Goal: Task Accomplishment & Management: Use online tool/utility

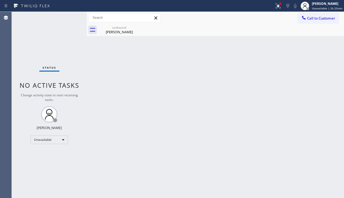
click at [135, 168] on div "Back to Dashboard Change Sender ID Customers Technicians Select a contact Outbo…" at bounding box center [215, 105] width 257 height 186
click at [318, 128] on div "Back to Dashboard Change Sender ID Customers Technicians Select a contact Outbo…" at bounding box center [215, 105] width 257 height 186
click at [332, 140] on div "Back to Dashboard Change Sender ID Customers Technicians Select a contact Outbo…" at bounding box center [215, 105] width 257 height 186
click at [203, 178] on div "Back to Dashboard Change Sender ID Customers Technicians Select a contact Outbo…" at bounding box center [215, 105] width 257 height 186
click at [44, 140] on div "Unavailable" at bounding box center [50, 139] width 38 height 9
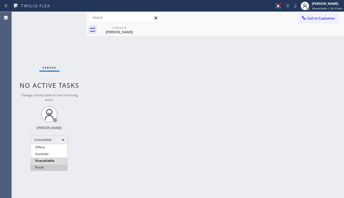
click at [47, 164] on li "Break" at bounding box center [49, 167] width 36 height 6
click at [79, 161] on div "Status No active tasks Change activity state to start receiving tasks. [PERSON_…" at bounding box center [49, 105] width 75 height 186
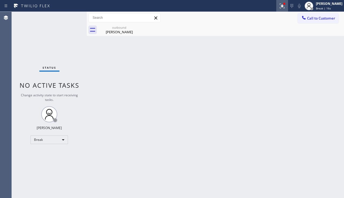
click at [276, 8] on div at bounding box center [282, 6] width 12 height 6
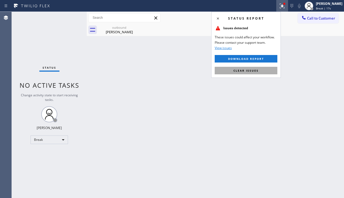
click at [249, 69] on span "Clear issues" at bounding box center [246, 71] width 25 height 4
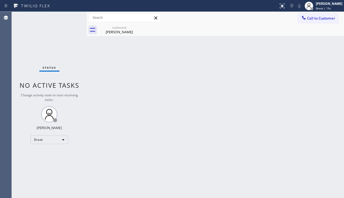
drag, startPoint x: 213, startPoint y: 173, endPoint x: 255, endPoint y: 155, distance: 45.8
click at [213, 173] on div "Back to Dashboard Change Sender ID Customers Technicians Select a contact Outbo…" at bounding box center [215, 105] width 257 height 186
click at [313, 17] on span "Call to Customer" at bounding box center [321, 18] width 28 height 5
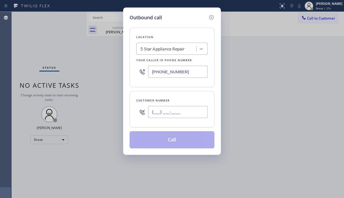
click at [169, 115] on input "(___) ___-____" at bounding box center [178, 112] width 60 height 12
paste input "818) 515-2763"
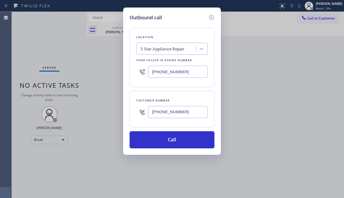
type input "[PHONE_NUMBER]"
click at [321, 136] on div "Outbound call Location 5 Star Appliance Repair Your caller id phone number [PHO…" at bounding box center [172, 99] width 344 height 198
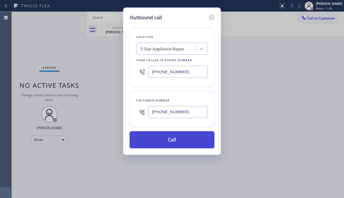
click at [169, 136] on button "Call" at bounding box center [172, 139] width 85 height 17
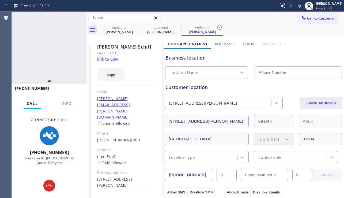
type input "[PHONE_NUMBER]"
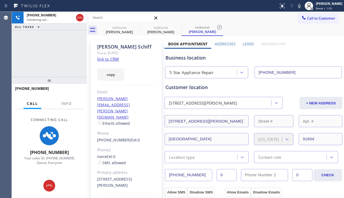
click at [253, 42] on div "Leads" at bounding box center [248, 45] width 18 height 8
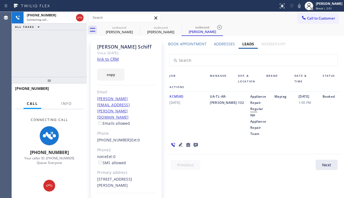
click at [181, 141] on icon at bounding box center [181, 144] width 6 height 6
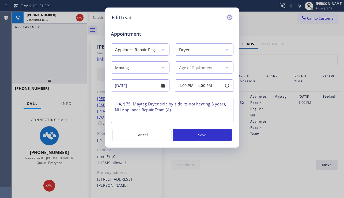
click at [232, 17] on icon at bounding box center [230, 17] width 6 height 6
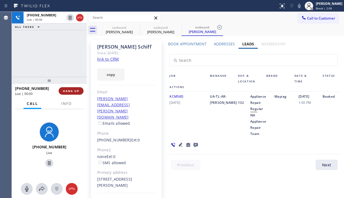
click at [67, 92] on span "HANG UP" at bounding box center [71, 91] width 16 height 4
click at [66, 93] on button "HANG UP" at bounding box center [71, 91] width 25 height 8
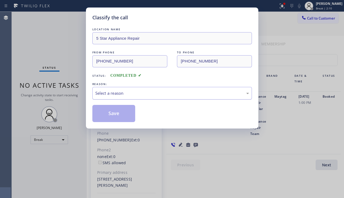
click at [132, 94] on div "Select a reason" at bounding box center [172, 93] width 154 height 6
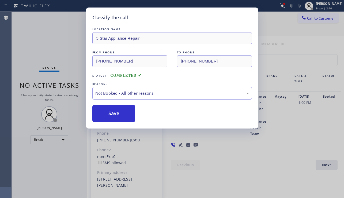
click at [107, 114] on button "Save" at bounding box center [113, 113] width 43 height 17
click at [313, 18] on span "Call to Customer" at bounding box center [321, 18] width 28 height 5
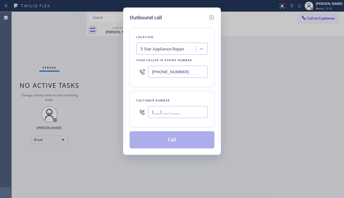
click at [170, 111] on input "(___) ___-____" at bounding box center [178, 112] width 60 height 12
paste input "323) 493-2327"
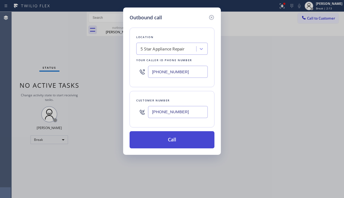
type input "[PHONE_NUMBER]"
click at [163, 141] on button "Call" at bounding box center [172, 139] width 85 height 17
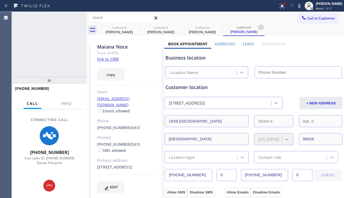
type input "[PHONE_NUMBER]"
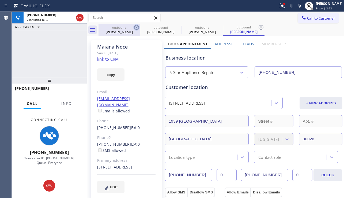
click at [138, 27] on icon at bounding box center [136, 27] width 6 height 6
click at [0, 0] on icon at bounding box center [0, 0] width 0 height 0
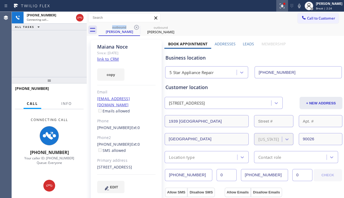
click at [277, 11] on button at bounding box center [282, 6] width 12 height 12
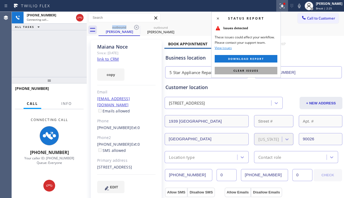
click at [246, 71] on span "Clear issues" at bounding box center [246, 71] width 25 height 4
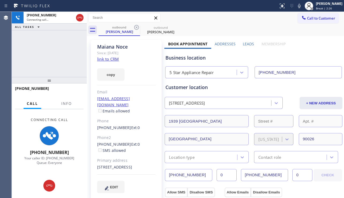
click at [243, 44] on label "Leads" at bounding box center [248, 43] width 11 height 5
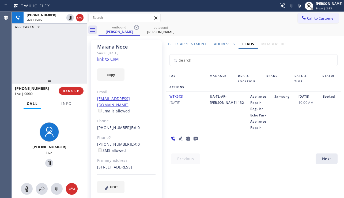
click at [320, 122] on div "Booked" at bounding box center [330, 111] width 21 height 37
click at [72, 91] on span "HANG UP" at bounding box center [71, 91] width 16 height 4
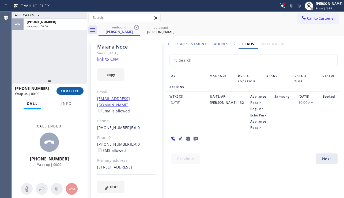
click at [72, 91] on span "COMPLETE" at bounding box center [70, 91] width 18 height 4
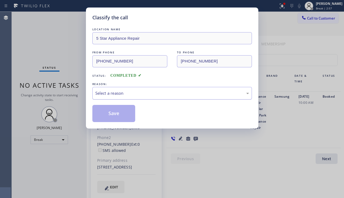
click at [176, 97] on div "Select a reason" at bounding box center [172, 93] width 160 height 13
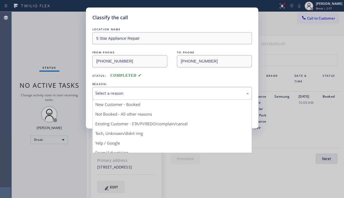
drag, startPoint x: 123, startPoint y: 110, endPoint x: 119, endPoint y: 112, distance: 4.7
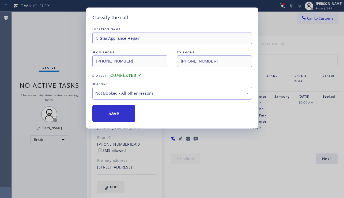
click at [117, 112] on button "Save" at bounding box center [113, 113] width 43 height 17
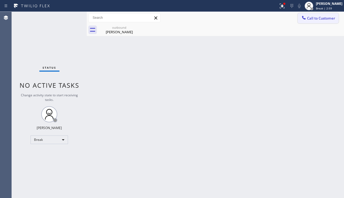
drag, startPoint x: 314, startPoint y: 20, endPoint x: 292, endPoint y: 26, distance: 22.5
click at [314, 20] on span "Call to Customer" at bounding box center [321, 18] width 28 height 5
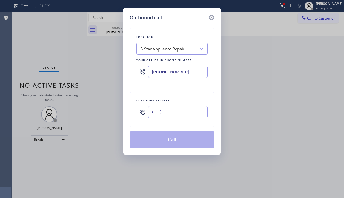
click at [160, 113] on input "(___) ___-____" at bounding box center [178, 112] width 60 height 12
paste input "909) 964-3716"
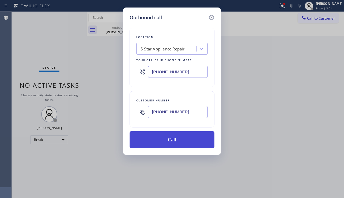
type input "[PHONE_NUMBER]"
drag, startPoint x: 159, startPoint y: 141, endPoint x: 158, endPoint y: 130, distance: 11.1
click at [159, 141] on button "Call" at bounding box center [172, 139] width 85 height 17
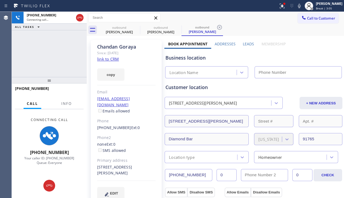
type input "[PHONE_NUMBER]"
click at [148, 164] on div "[STREET_ADDRESS][PERSON_NAME]" at bounding box center [126, 170] width 58 height 12
click at [150, 125] on div "[PERSON_NAME] Since: [DATE] link to CRM copy Email [EMAIL_ADDRESS][DOMAIN_NAME]…" at bounding box center [126, 123] width 71 height 166
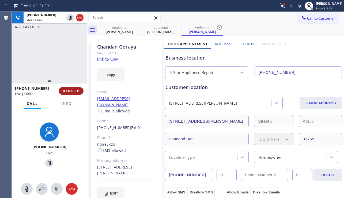
click at [71, 90] on span "HANG UP" at bounding box center [71, 91] width 16 height 4
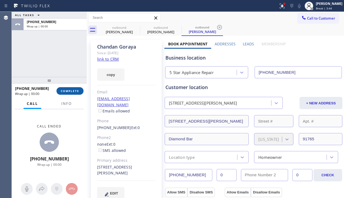
click at [71, 90] on span "COMPLETE" at bounding box center [70, 91] width 18 height 4
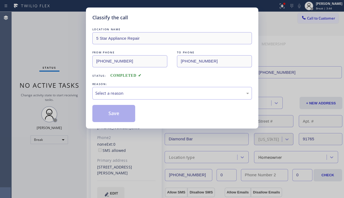
click at [124, 91] on div "Select a reason" at bounding box center [172, 93] width 154 height 6
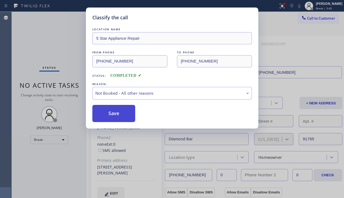
click at [113, 111] on button "Save" at bounding box center [113, 113] width 43 height 17
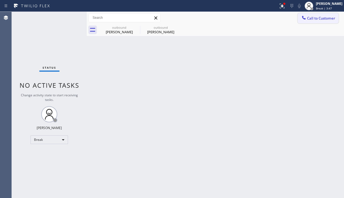
click at [305, 22] on button "Call to Customer" at bounding box center [318, 18] width 41 height 10
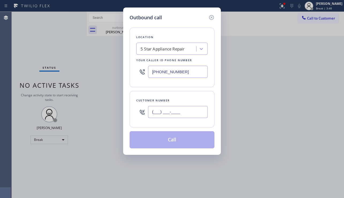
click at [179, 111] on input "(___) ___-____" at bounding box center [178, 112] width 60 height 12
paste input "562) 690-2784"
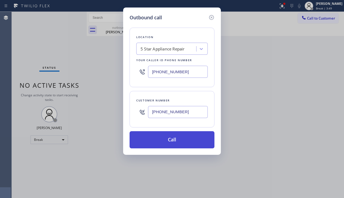
type input "[PHONE_NUMBER]"
drag, startPoint x: 171, startPoint y: 139, endPoint x: 161, endPoint y: 133, distance: 11.4
click at [170, 139] on button "Call" at bounding box center [172, 139] width 85 height 17
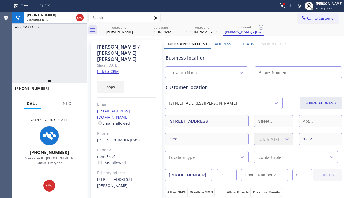
type input "[PHONE_NUMBER]"
click at [319, 55] on div "Business location" at bounding box center [254, 57] width 176 height 7
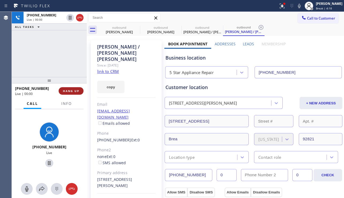
click at [78, 92] on span "HANG UP" at bounding box center [71, 91] width 16 height 4
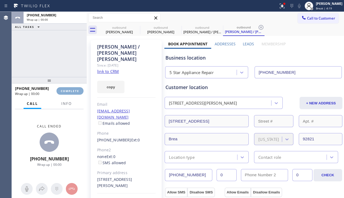
click at [78, 92] on span "COMPLETE" at bounding box center [70, 91] width 18 height 4
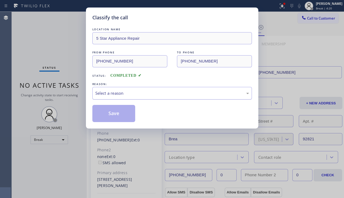
click at [146, 95] on div "Select a reason" at bounding box center [172, 93] width 154 height 6
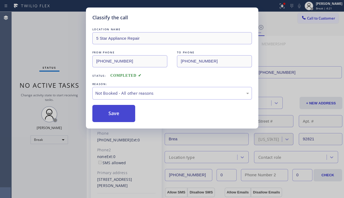
click at [117, 111] on button "Save" at bounding box center [113, 113] width 43 height 17
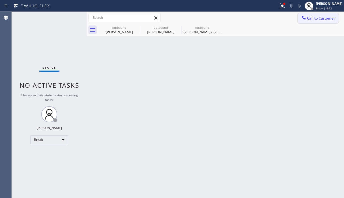
click at [310, 19] on span "Call to Customer" at bounding box center [321, 18] width 28 height 5
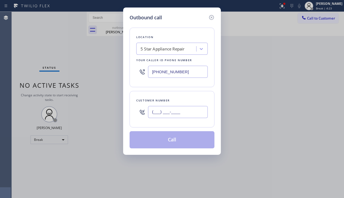
click at [180, 110] on input "(___) ___-____" at bounding box center [178, 112] width 60 height 12
paste input "310) 529-3929"
type input "[PHONE_NUMBER]"
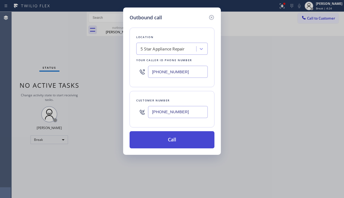
click at [168, 138] on button "Call" at bounding box center [172, 139] width 85 height 17
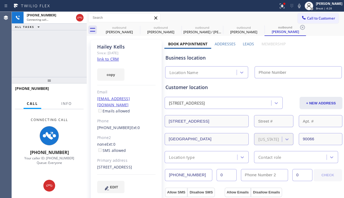
type input "[PHONE_NUMBER]"
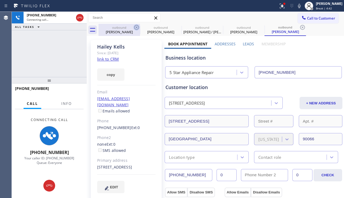
click at [135, 26] on icon at bounding box center [136, 27] width 6 height 6
click at [0, 0] on icon at bounding box center [0, 0] width 0 height 0
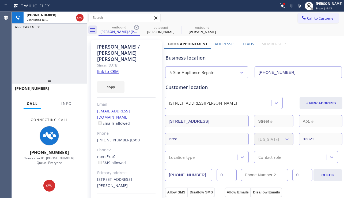
click at [135, 26] on icon at bounding box center [136, 27] width 6 height 6
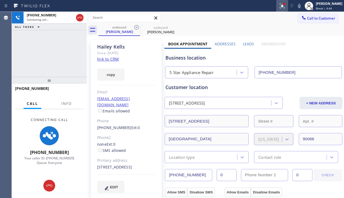
click at [278, 10] on button at bounding box center [282, 6] width 12 height 12
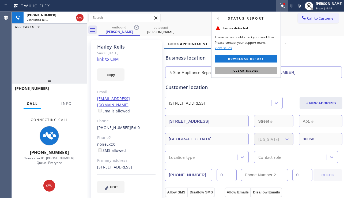
click at [241, 70] on span "Clear issues" at bounding box center [246, 71] width 25 height 4
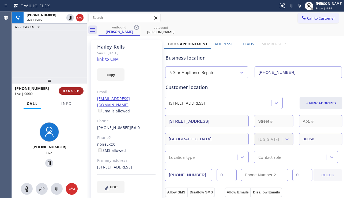
click at [73, 94] on button "HANG UP" at bounding box center [71, 91] width 25 height 8
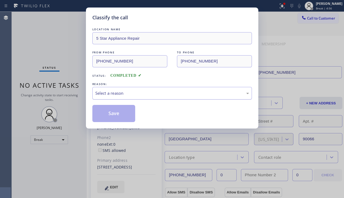
click at [130, 92] on div "Select a reason" at bounding box center [172, 93] width 154 height 6
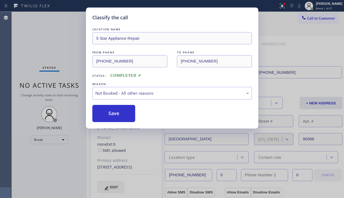
drag, startPoint x: 114, startPoint y: 114, endPoint x: 256, endPoint y: 65, distance: 150.3
click at [118, 113] on button "Save" at bounding box center [113, 113] width 43 height 17
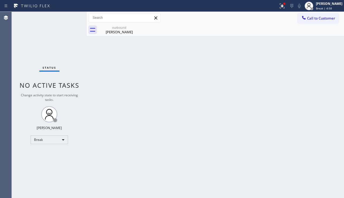
click at [314, 20] on span "Call to Customer" at bounding box center [321, 18] width 28 height 5
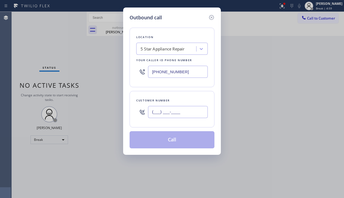
click at [184, 106] on input "(___) ___-____" at bounding box center [178, 112] width 60 height 12
paste input "951) 663-3203"
type input "[PHONE_NUMBER]"
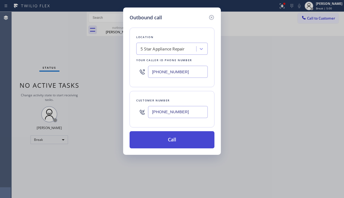
click at [168, 144] on button "Call" at bounding box center [172, 139] width 85 height 17
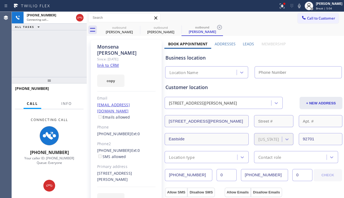
type input "[PHONE_NUMBER]"
click at [227, 46] on label "Addresses" at bounding box center [225, 43] width 21 height 5
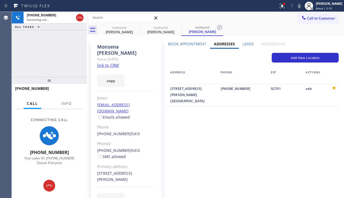
drag, startPoint x: 245, startPoint y: 44, endPoint x: 232, endPoint y: 44, distance: 13.4
click at [244, 44] on label "Leads" at bounding box center [248, 43] width 11 height 5
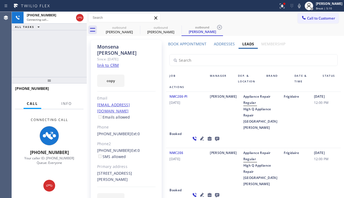
click at [191, 47] on div "Book Appointment" at bounding box center [187, 45] width 46 height 8
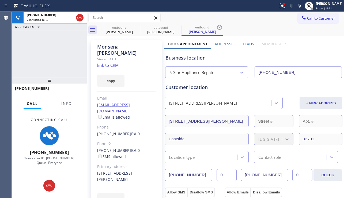
click at [223, 46] on label "Addresses" at bounding box center [225, 43] width 21 height 5
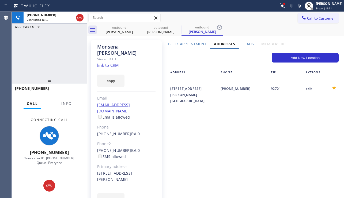
click at [243, 44] on label "Leads" at bounding box center [248, 43] width 11 height 5
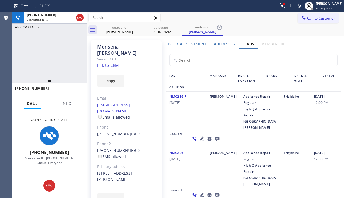
click at [216, 48] on div "Addresses" at bounding box center [224, 45] width 28 height 8
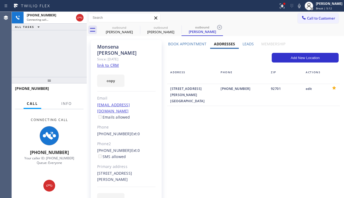
click at [195, 45] on label "Book Appointment" at bounding box center [187, 43] width 38 height 5
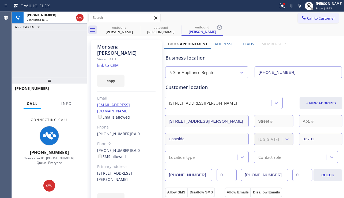
click at [216, 46] on label "Addresses" at bounding box center [225, 43] width 21 height 5
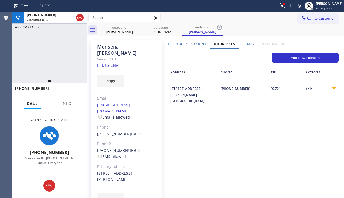
click at [247, 44] on label "Leads" at bounding box center [248, 43] width 11 height 5
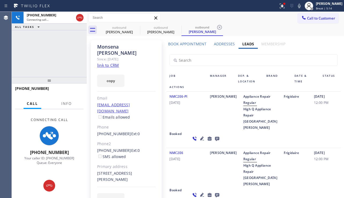
click at [226, 45] on label "Addresses" at bounding box center [224, 43] width 21 height 5
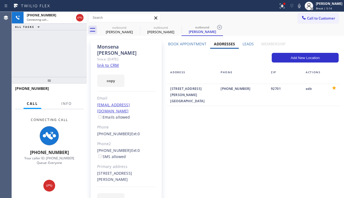
click at [194, 44] on label "Book Appointment" at bounding box center [187, 43] width 38 height 5
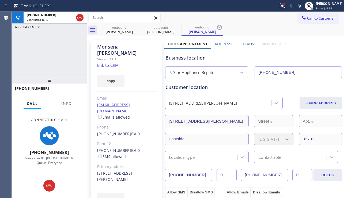
click at [218, 44] on label "Addresses" at bounding box center [225, 43] width 21 height 5
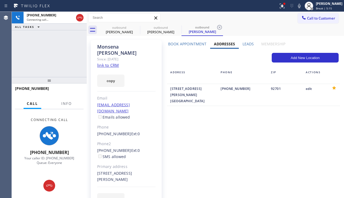
click at [243, 43] on label "Leads" at bounding box center [248, 43] width 11 height 5
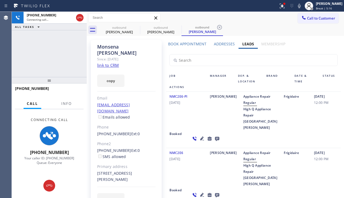
click at [223, 46] on label "Addresses" at bounding box center [224, 43] width 21 height 5
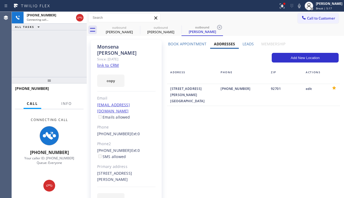
click at [182, 44] on label "Book Appointment" at bounding box center [187, 43] width 38 height 5
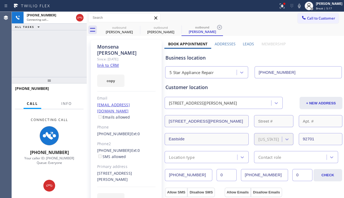
click at [216, 41] on label "Addresses" at bounding box center [225, 43] width 21 height 5
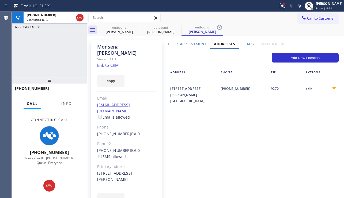
click at [245, 42] on label "Leads" at bounding box center [248, 43] width 11 height 5
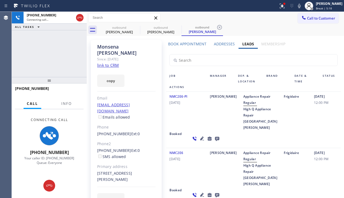
click at [191, 46] on label "Book Appointment" at bounding box center [187, 43] width 38 height 5
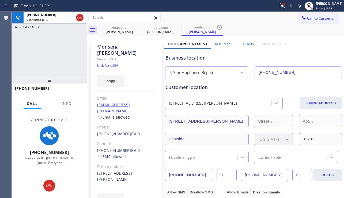
click at [219, 44] on label "Addresses" at bounding box center [225, 43] width 21 height 5
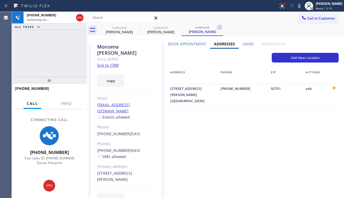
click at [244, 43] on label "Leads" at bounding box center [248, 43] width 11 height 5
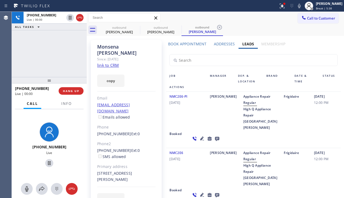
drag, startPoint x: 320, startPoint y: 119, endPoint x: 199, endPoint y: 112, distance: 121.6
click at [188, 130] on div "Booked" at bounding box center [176, 138] width 21 height 16
click at [66, 88] on button "HANG UP" at bounding box center [71, 91] width 25 height 8
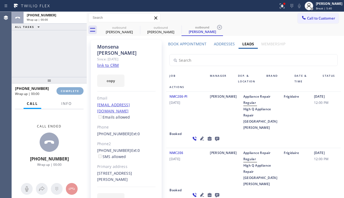
click at [66, 88] on button "COMPLETE" at bounding box center [70, 91] width 27 height 8
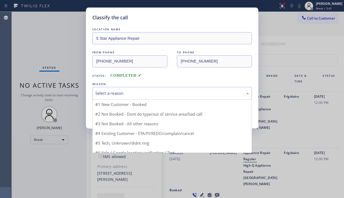
click at [178, 95] on div "Select a reason" at bounding box center [172, 93] width 154 height 6
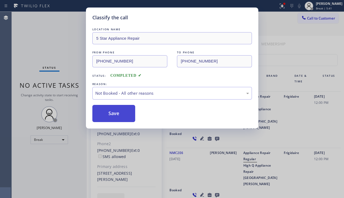
click at [118, 113] on button "Save" at bounding box center [113, 113] width 43 height 17
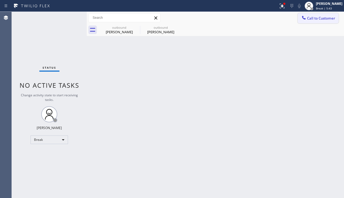
click at [313, 18] on span "Call to Customer" at bounding box center [321, 18] width 28 height 5
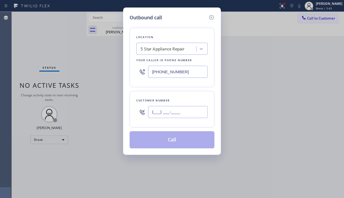
click at [156, 108] on input "(___) ___-____" at bounding box center [178, 112] width 60 height 12
paste input "424) 263-0532"
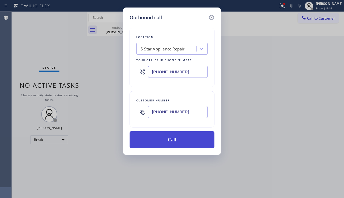
type input "[PHONE_NUMBER]"
click at [160, 137] on button "Call" at bounding box center [172, 139] width 85 height 17
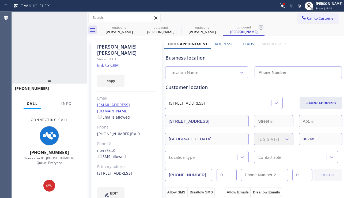
type input "[PHONE_NUMBER]"
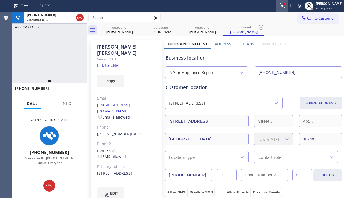
click at [279, 4] on icon at bounding box center [282, 6] width 6 height 6
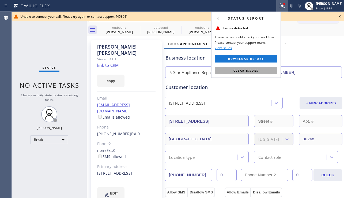
click at [241, 72] on span "Clear issues" at bounding box center [246, 71] width 25 height 4
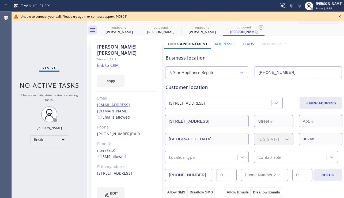
click at [339, 16] on icon at bounding box center [340, 16] width 6 height 6
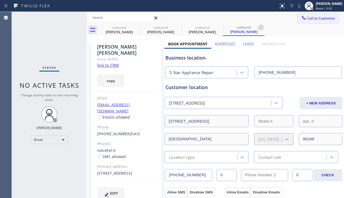
click at [321, 18] on span "Call to Customer" at bounding box center [321, 18] width 28 height 5
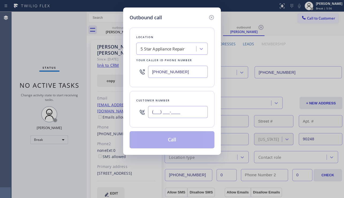
click at [165, 113] on input "(___) ___-____" at bounding box center [178, 112] width 60 height 12
paste input "949) 644-5539"
type input "[PHONE_NUMBER]"
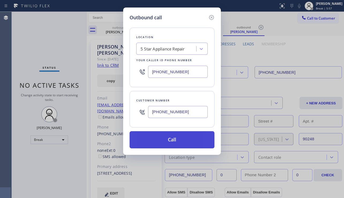
click at [167, 134] on button "Call" at bounding box center [172, 139] width 85 height 17
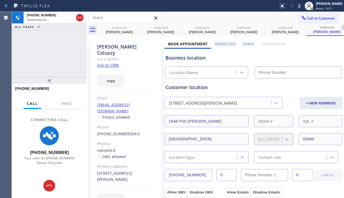
type input "[PHONE_NUMBER]"
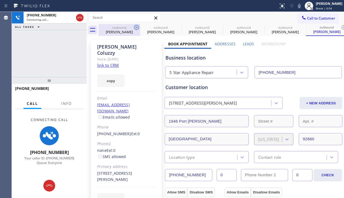
click at [134, 26] on icon at bounding box center [136, 27] width 6 height 6
click at [0, 0] on icon at bounding box center [0, 0] width 0 height 0
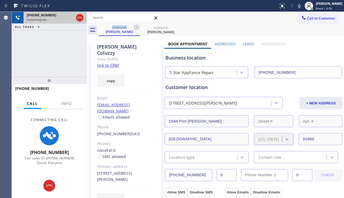
click at [81, 19] on icon at bounding box center [80, 17] width 6 height 6
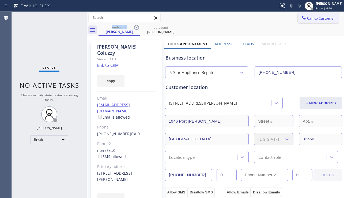
click at [300, 23] on button "Call to Customer" at bounding box center [318, 18] width 41 height 10
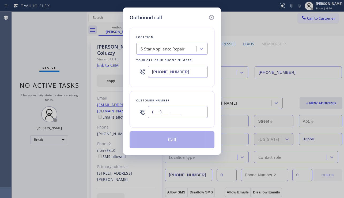
click at [168, 112] on input "(___) ___-____" at bounding box center [178, 112] width 60 height 12
paste input "310) 991-9634"
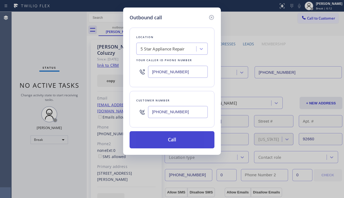
type input "[PHONE_NUMBER]"
click at [167, 135] on button "Call" at bounding box center [172, 139] width 85 height 17
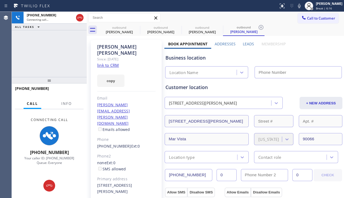
type input "[PHONE_NUMBER]"
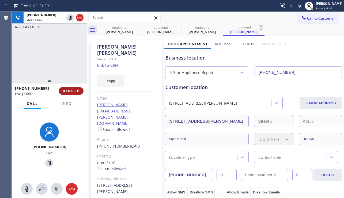
click at [73, 92] on span "HANG UP" at bounding box center [71, 91] width 16 height 4
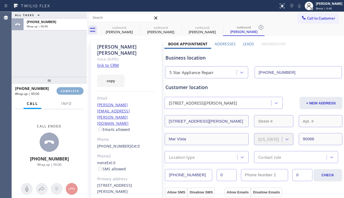
click at [73, 92] on span "COMPLETE" at bounding box center [70, 91] width 18 height 4
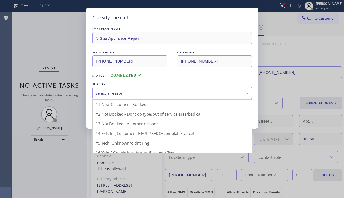
click at [135, 93] on div "Select a reason" at bounding box center [172, 93] width 154 height 6
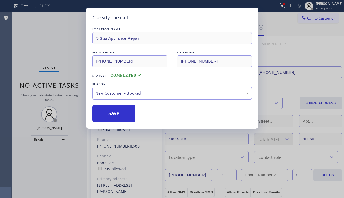
click at [136, 96] on div "New Customer - Booked" at bounding box center [172, 93] width 154 height 6
click at [119, 111] on button "Save" at bounding box center [113, 113] width 43 height 17
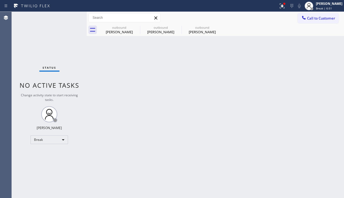
click at [314, 20] on span "Call to Customer" at bounding box center [321, 18] width 28 height 5
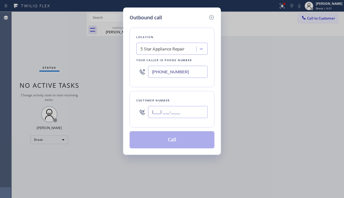
click at [182, 106] on input "(___) ___-____" at bounding box center [178, 112] width 60 height 12
paste input "323) 608-6069"
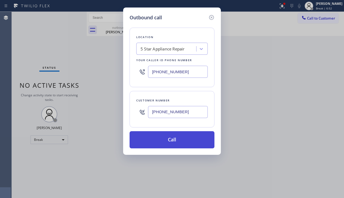
type input "[PHONE_NUMBER]"
click at [162, 137] on button "Call" at bounding box center [172, 139] width 85 height 17
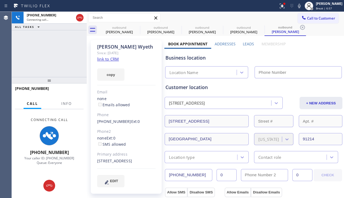
type input "[PHONE_NUMBER]"
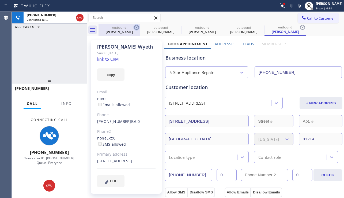
click at [138, 28] on icon at bounding box center [136, 27] width 6 height 6
click at [0, 0] on icon at bounding box center [0, 0] width 0 height 0
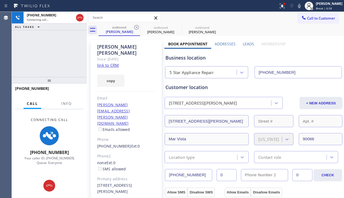
click at [138, 28] on icon at bounding box center [136, 27] width 6 height 6
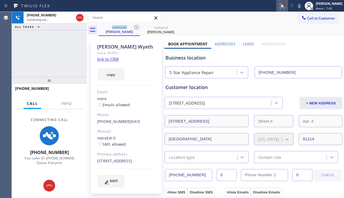
click at [279, 7] on icon at bounding box center [282, 6] width 6 height 6
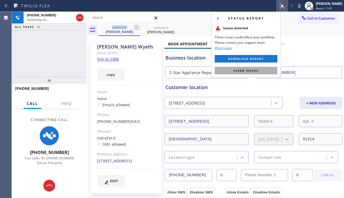
click at [244, 68] on button "Clear issues" at bounding box center [246, 71] width 63 height 8
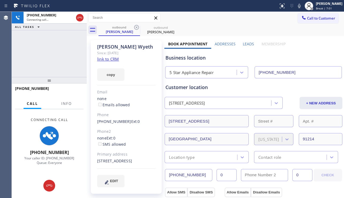
click at [243, 43] on label "Leads" at bounding box center [248, 43] width 11 height 5
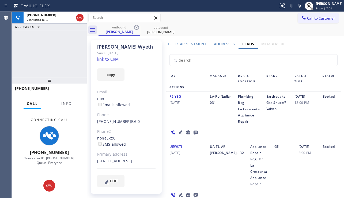
click at [337, 128] on div "Job Manager Dep. & Location Brand Date & Time Status Actions P2IY8G [DATE] LA-P…" at bounding box center [253, 137] width 181 height 133
click at [194, 119] on div "P2IY8G [DATE]" at bounding box center [186, 108] width 40 height 31
click at [177, 103] on span "[DATE]" at bounding box center [187, 102] width 34 height 6
click at [188, 102] on span "[DATE]" at bounding box center [187, 102] width 34 height 6
click at [177, 103] on span "[DATE]" at bounding box center [187, 102] width 34 height 6
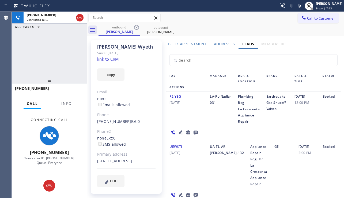
click at [174, 103] on span "[DATE]" at bounding box center [187, 102] width 34 height 6
click at [170, 104] on span "[DATE]" at bounding box center [187, 102] width 34 height 6
drag, startPoint x: 173, startPoint y: 103, endPoint x: 178, endPoint y: 103, distance: 4.9
click at [174, 103] on span "[DATE]" at bounding box center [187, 102] width 34 height 6
click at [178, 103] on span "[DATE]" at bounding box center [187, 102] width 34 height 6
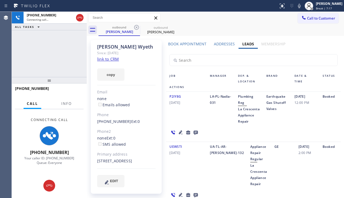
click at [187, 102] on span "[DATE]" at bounding box center [187, 102] width 34 height 6
click at [178, 103] on span "[DATE]" at bounding box center [187, 102] width 34 height 6
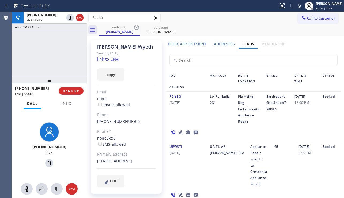
click at [173, 104] on span "[DATE]" at bounding box center [187, 102] width 34 height 6
click at [73, 91] on span "HANG UP" at bounding box center [71, 91] width 16 height 4
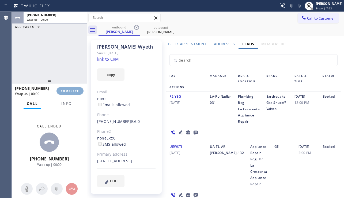
click at [73, 91] on span "COMPLETE" at bounding box center [70, 91] width 18 height 4
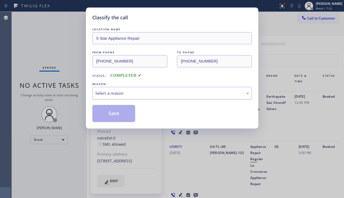
click at [129, 94] on div "Select a reason" at bounding box center [172, 93] width 154 height 6
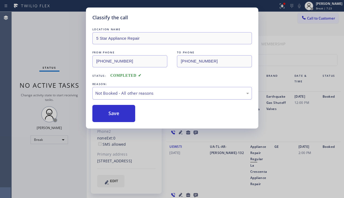
drag, startPoint x: 108, startPoint y: 114, endPoint x: 190, endPoint y: 93, distance: 83.9
click at [109, 113] on button "Save" at bounding box center [113, 113] width 43 height 17
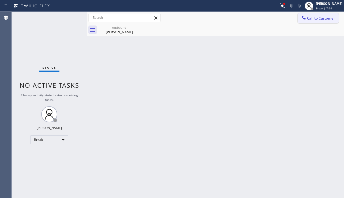
click at [318, 21] on button "Call to Customer" at bounding box center [318, 18] width 41 height 10
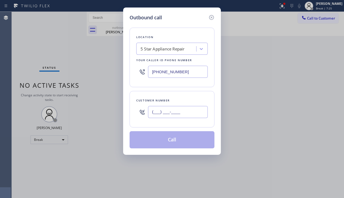
click at [164, 117] on input "(___) ___-____" at bounding box center [178, 112] width 60 height 12
paste input "310) 866-5881"
type input "[PHONE_NUMBER]"
click at [173, 135] on button "Call" at bounding box center [172, 139] width 85 height 17
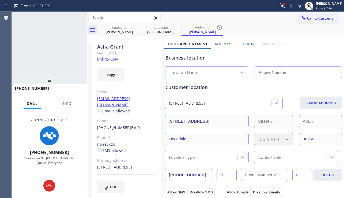
type input "[PHONE_NUMBER]"
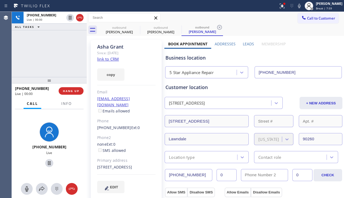
click at [313, 58] on div "Business location" at bounding box center [254, 57] width 176 height 7
click at [71, 89] on span "HANG UP" at bounding box center [71, 91] width 16 height 4
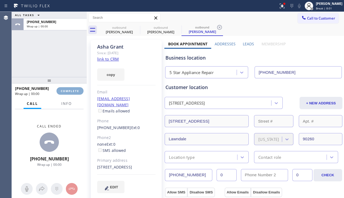
click at [71, 89] on span "COMPLETE" at bounding box center [70, 91] width 18 height 4
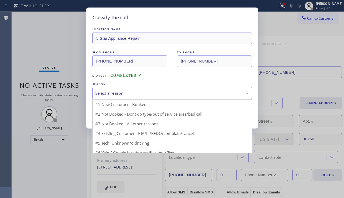
click at [132, 93] on div "Select a reason" at bounding box center [172, 93] width 154 height 6
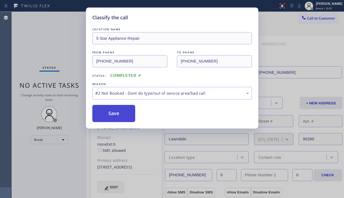
click at [110, 114] on button "Save" at bounding box center [113, 113] width 43 height 17
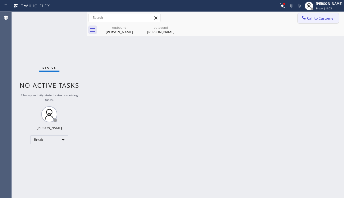
click at [311, 20] on span "Call to Customer" at bounding box center [321, 18] width 28 height 5
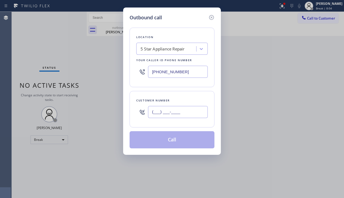
click at [175, 107] on input "(___) ___-____" at bounding box center [178, 112] width 60 height 12
paste input "818) 269-2230"
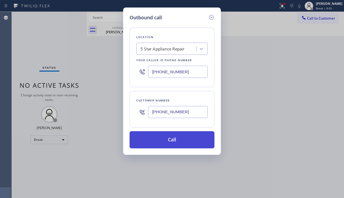
type input "[PHONE_NUMBER]"
click at [165, 143] on button "Call" at bounding box center [172, 139] width 85 height 17
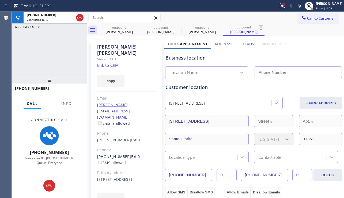
type input "[PHONE_NUMBER]"
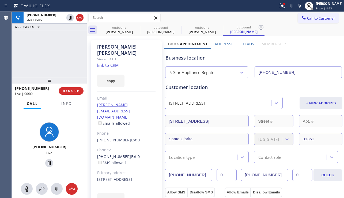
click at [35, 62] on div "[PHONE_NUMBER] Live | 00:00 ALL TASKS ALL TASKS ACTIVE TASKS TASKS IN WRAP UP" at bounding box center [49, 44] width 75 height 65
click at [76, 89] on span "HANG UP" at bounding box center [71, 91] width 16 height 4
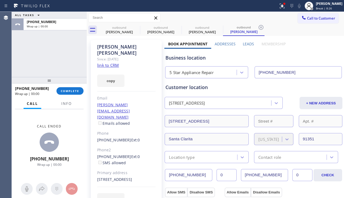
click at [243, 44] on label "Leads" at bounding box center [248, 43] width 11 height 5
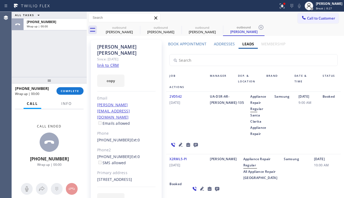
click at [197, 144] on icon at bounding box center [196, 145] width 4 height 4
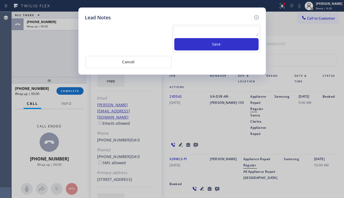
click at [197, 36] on textarea at bounding box center [216, 32] width 84 height 10
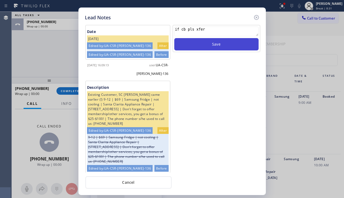
type textarea "if cb pls xfer"
click at [199, 44] on button "Save" at bounding box center [216, 44] width 84 height 12
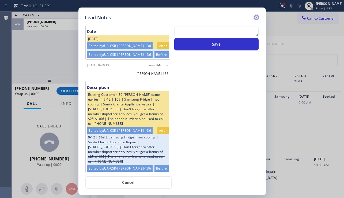
click at [258, 17] on icon at bounding box center [256, 17] width 6 height 6
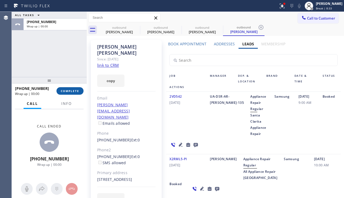
click at [77, 89] on span "COMPLETE" at bounding box center [70, 91] width 18 height 4
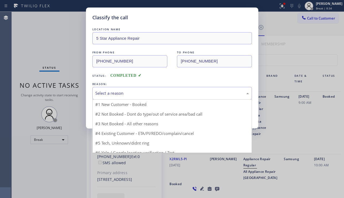
click at [142, 91] on div "Select a reason" at bounding box center [172, 93] width 154 height 6
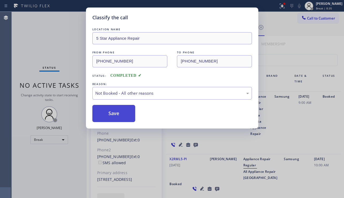
click at [113, 112] on button "Save" at bounding box center [113, 113] width 43 height 17
click at [313, 21] on button "Call to Customer" at bounding box center [318, 18] width 41 height 10
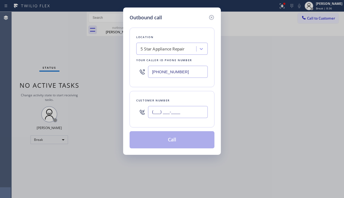
click at [172, 109] on input "(___) ___-____" at bounding box center [178, 112] width 60 height 12
paste input "310) 430-8779"
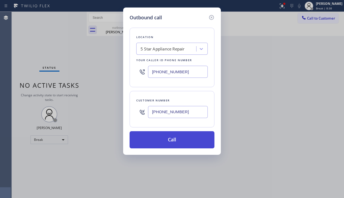
type input "[PHONE_NUMBER]"
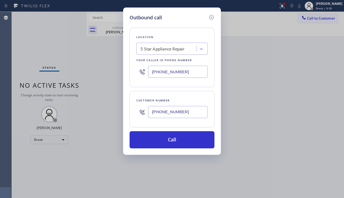
drag, startPoint x: 168, startPoint y: 136, endPoint x: 59, endPoint y: 61, distance: 132.5
click at [168, 135] on button "Call" at bounding box center [172, 139] width 85 height 17
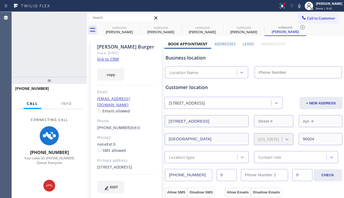
type input "[PHONE_NUMBER]"
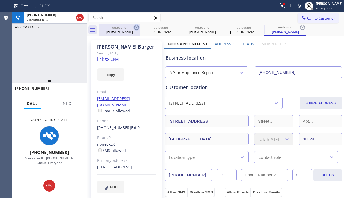
click at [136, 27] on icon at bounding box center [136, 27] width 5 height 5
click at [0, 0] on icon at bounding box center [0, 0] width 0 height 0
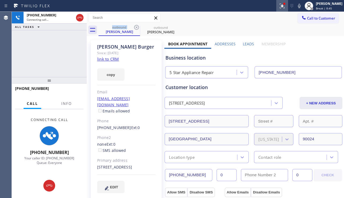
click at [279, 8] on icon at bounding box center [282, 6] width 6 height 6
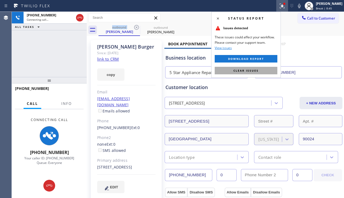
click at [235, 70] on span "Clear issues" at bounding box center [246, 71] width 25 height 4
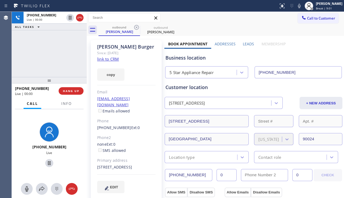
click at [320, 63] on div "Business location 5 Star Appliance Repair [PHONE_NUMBER]" at bounding box center [253, 63] width 178 height 29
click at [67, 89] on span "HANG UP" at bounding box center [71, 91] width 16 height 4
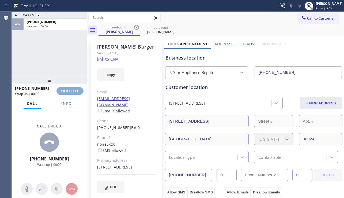
click at [67, 89] on span "COMPLETE" at bounding box center [70, 91] width 18 height 4
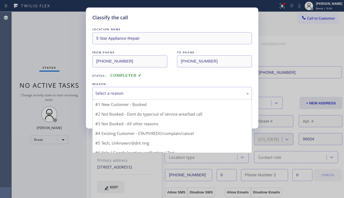
click at [136, 91] on div "Select a reason" at bounding box center [172, 93] width 154 height 6
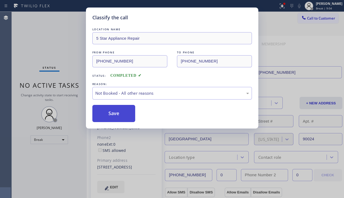
click at [119, 112] on button "Save" at bounding box center [113, 113] width 43 height 17
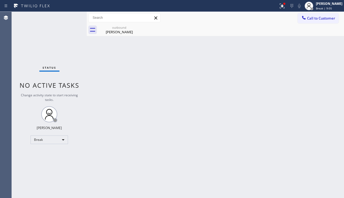
click at [328, 18] on span "Call to Customer" at bounding box center [321, 18] width 28 height 5
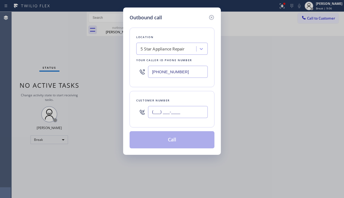
click at [158, 114] on input "(___) ___-____" at bounding box center [178, 112] width 60 height 12
paste input "805) 427-0045"
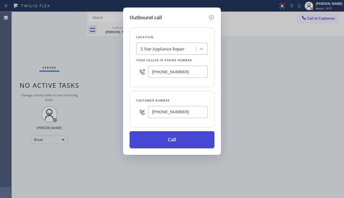
type input "[PHONE_NUMBER]"
click at [172, 141] on button "Call" at bounding box center [172, 139] width 85 height 17
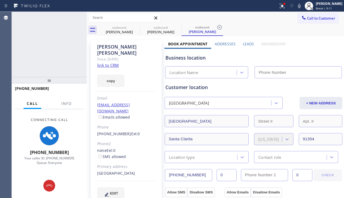
type input "[PHONE_NUMBER]"
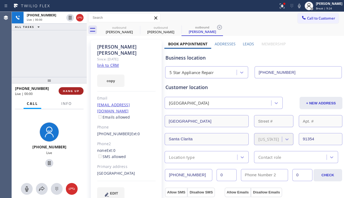
click at [69, 92] on span "HANG UP" at bounding box center [71, 91] width 16 height 4
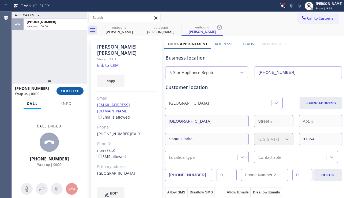
click at [69, 92] on span "COMPLETE" at bounding box center [70, 91] width 18 height 4
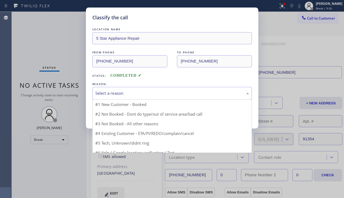
click at [127, 94] on div "Select a reason" at bounding box center [172, 93] width 154 height 6
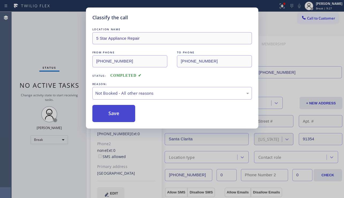
click at [112, 112] on button "Save" at bounding box center [113, 113] width 43 height 17
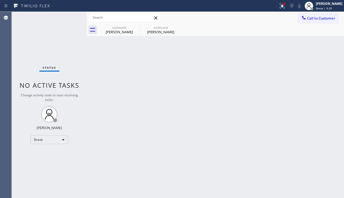
click at [305, 19] on icon at bounding box center [303, 17] width 3 height 3
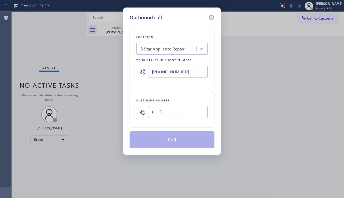
click at [183, 112] on input "(___) ___-____" at bounding box center [178, 112] width 60 height 12
paste input "562) 304-8971"
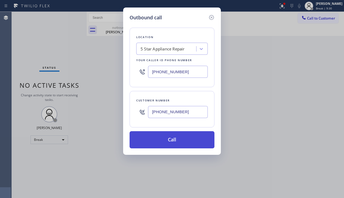
type input "[PHONE_NUMBER]"
click at [159, 140] on button "Call" at bounding box center [172, 139] width 85 height 17
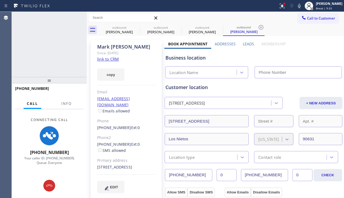
type input "[PHONE_NUMBER]"
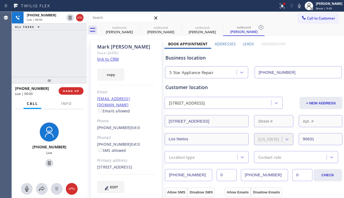
click at [310, 56] on div "Business location" at bounding box center [254, 57] width 176 height 7
click at [74, 91] on span "HANG UP" at bounding box center [71, 91] width 16 height 4
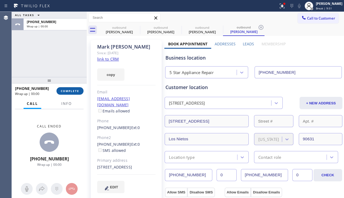
click at [74, 91] on span "COMPLETE" at bounding box center [70, 91] width 18 height 4
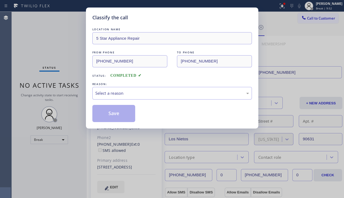
click at [147, 93] on div "Select a reason" at bounding box center [172, 93] width 154 height 6
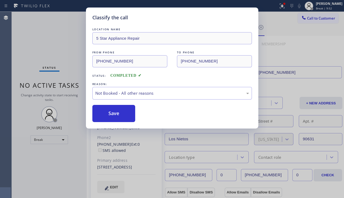
drag, startPoint x: 115, startPoint y: 113, endPoint x: 259, endPoint y: 63, distance: 152.4
click at [115, 113] on button "Save" at bounding box center [113, 113] width 43 height 17
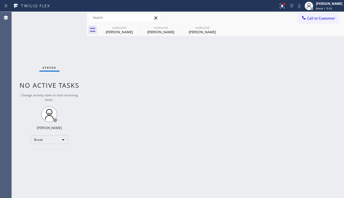
click at [319, 18] on span "Call to Customer" at bounding box center [321, 18] width 28 height 5
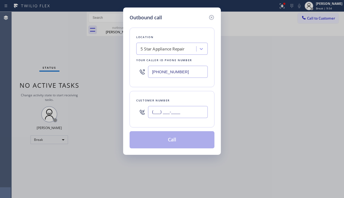
click at [171, 111] on input "(___) ___-____" at bounding box center [178, 112] width 60 height 12
paste input "714) 824-7875"
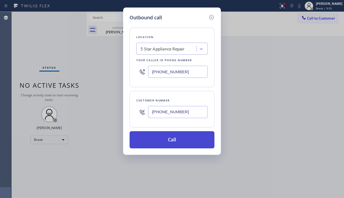
type input "[PHONE_NUMBER]"
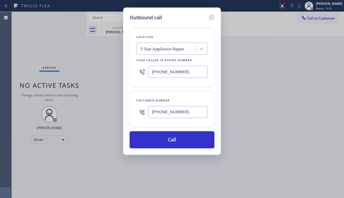
drag, startPoint x: 171, startPoint y: 140, endPoint x: 93, endPoint y: 76, distance: 101.3
click at [172, 141] on button "Call" at bounding box center [172, 139] width 85 height 17
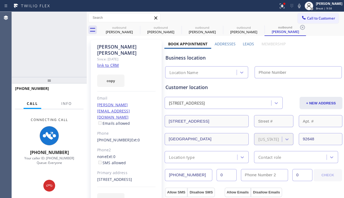
type input "[PHONE_NUMBER]"
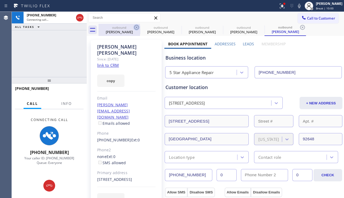
click at [137, 29] on icon at bounding box center [136, 27] width 6 height 6
click at [0, 0] on icon at bounding box center [0, 0] width 0 height 0
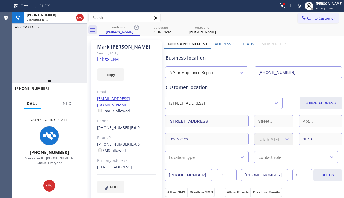
click at [137, 29] on icon at bounding box center [136, 27] width 6 height 6
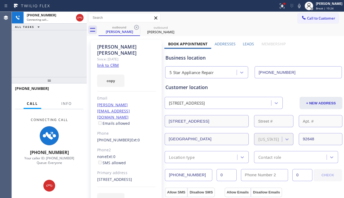
click at [301, 56] on div "Business location" at bounding box center [254, 57] width 176 height 7
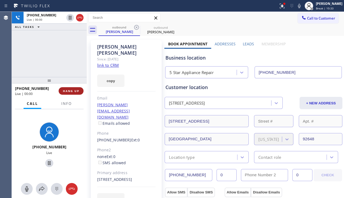
click at [69, 92] on span "HANG UP" at bounding box center [71, 91] width 16 height 4
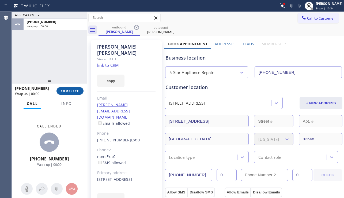
click at [69, 92] on span "COMPLETE" at bounding box center [70, 91] width 18 height 4
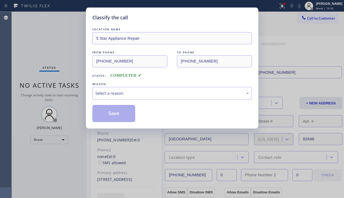
click at [157, 96] on div "Select a reason" at bounding box center [172, 93] width 160 height 13
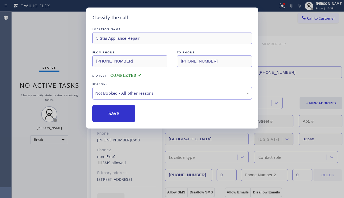
drag, startPoint x: 117, startPoint y: 113, endPoint x: 271, endPoint y: 57, distance: 164.6
click at [117, 113] on button "Save" at bounding box center [113, 113] width 43 height 17
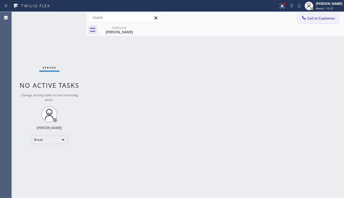
click at [325, 20] on span "Call to Customer" at bounding box center [321, 18] width 28 height 5
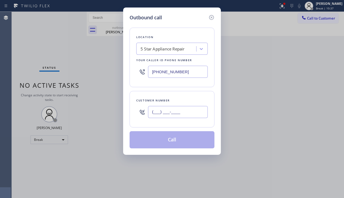
click at [170, 116] on input "(___) ___-____" at bounding box center [178, 112] width 60 height 12
paste input "818) 337-8225"
type input "[PHONE_NUMBER]"
click at [165, 141] on button "Call" at bounding box center [172, 139] width 85 height 17
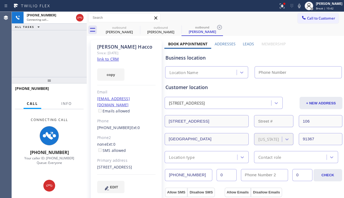
type input "[PHONE_NUMBER]"
click at [137, 26] on icon at bounding box center [136, 27] width 6 height 6
click at [0, 0] on icon at bounding box center [0, 0] width 0 height 0
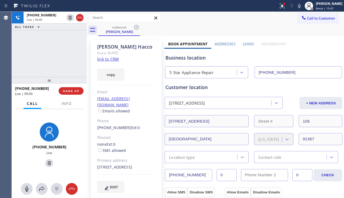
click at [33, 69] on div "[PHONE_NUMBER] Live | 00:00 ALL TASKS ALL TASKS ACTIVE TASKS TASKS IN WRAP UP" at bounding box center [49, 44] width 75 height 65
click at [70, 93] on button "HANG UP" at bounding box center [71, 91] width 25 height 8
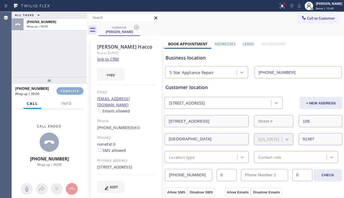
click at [70, 93] on button "COMPLETE" at bounding box center [70, 91] width 27 height 8
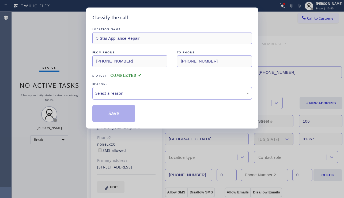
click at [113, 91] on div "Select a reason" at bounding box center [172, 93] width 154 height 6
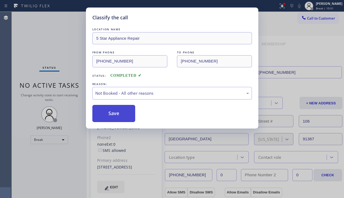
drag, startPoint x: 108, startPoint y: 112, endPoint x: 263, endPoint y: 49, distance: 166.5
click at [108, 111] on button "Save" at bounding box center [113, 113] width 43 height 17
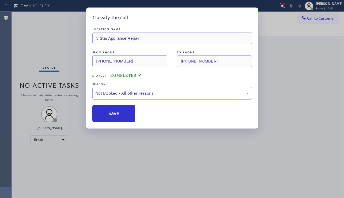
click at [312, 18] on div "Classify the call LOCATION NAME 5 Star Appliance Repair FROM PHONE [PHONE_NUMBE…" at bounding box center [178, 105] width 332 height 186
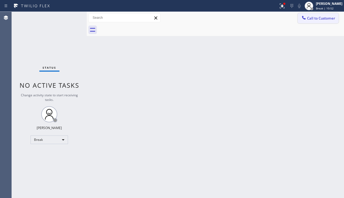
click at [318, 20] on span "Call to Customer" at bounding box center [321, 18] width 28 height 5
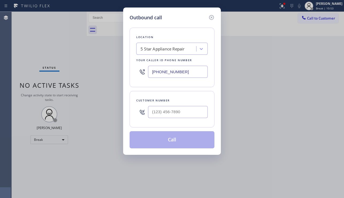
click at [167, 120] on div at bounding box center [178, 111] width 60 height 17
click at [168, 113] on input "(___) ___-____" at bounding box center [178, 112] width 60 height 12
paste input "323) 228-5462"
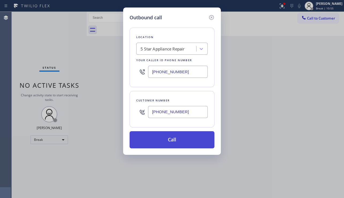
type input "[PHONE_NUMBER]"
click at [161, 137] on button "Call" at bounding box center [172, 139] width 85 height 17
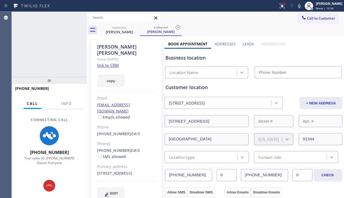
type input "[PHONE_NUMBER]"
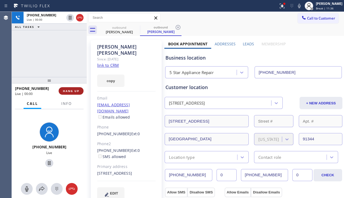
click at [69, 90] on span "HANG UP" at bounding box center [71, 91] width 16 height 4
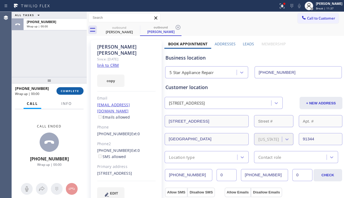
click at [69, 90] on span "COMPLETE" at bounding box center [70, 91] width 18 height 4
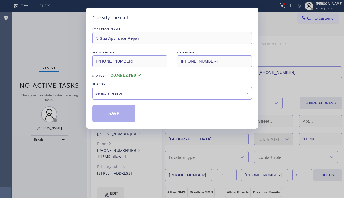
click at [149, 96] on div "Select a reason" at bounding box center [172, 93] width 154 height 6
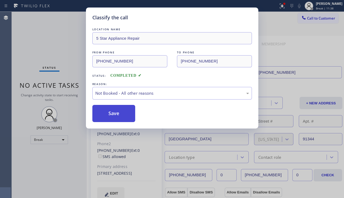
click at [125, 116] on button "Save" at bounding box center [113, 113] width 43 height 17
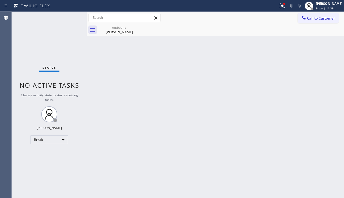
click at [314, 20] on span "Call to Customer" at bounding box center [321, 18] width 28 height 5
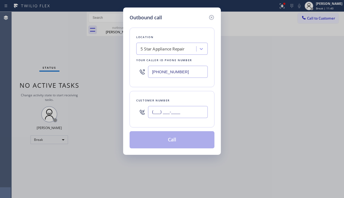
click at [179, 111] on input "(___) ___-____" at bounding box center [178, 112] width 60 height 12
paste input "661) 414-3371"
type input "[PHONE_NUMBER]"
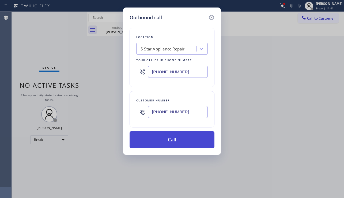
click at [177, 139] on button "Call" at bounding box center [172, 139] width 85 height 17
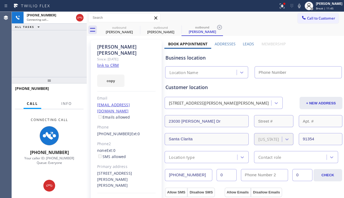
type input "[PHONE_NUMBER]"
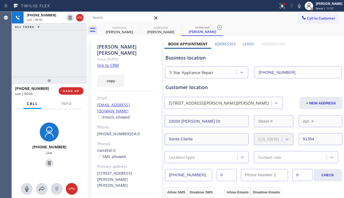
click at [310, 50] on div "Business location 5 Star Appliance Repair [PHONE_NUMBER]" at bounding box center [253, 63] width 178 height 29
click at [76, 92] on span "HANG UP" at bounding box center [71, 91] width 16 height 4
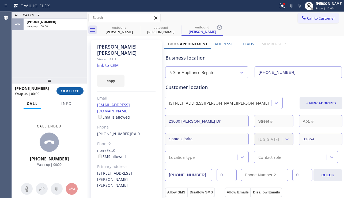
click at [76, 92] on span "COMPLETE" at bounding box center [70, 91] width 18 height 4
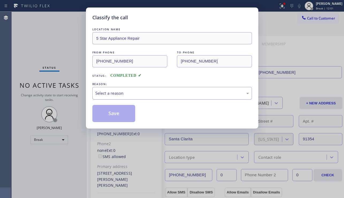
click at [141, 94] on div "Select a reason" at bounding box center [172, 93] width 154 height 6
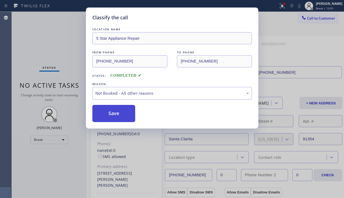
click at [111, 112] on button "Save" at bounding box center [113, 113] width 43 height 17
click at [315, 19] on span "Call to Customer" at bounding box center [321, 18] width 28 height 5
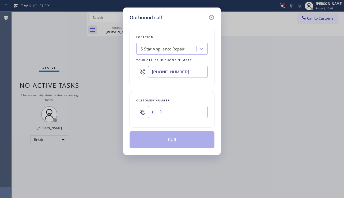
click at [182, 115] on input "(___) ___-____" at bounding box center [178, 112] width 60 height 12
paste input "714) 323-0767"
type input "[PHONE_NUMBER]"
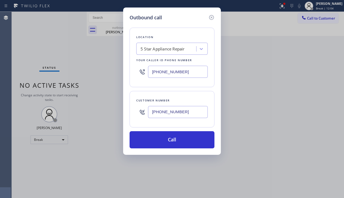
drag, startPoint x: 181, startPoint y: 139, endPoint x: 344, endPoint y: 148, distance: 162.8
click at [182, 139] on button "Call" at bounding box center [172, 139] width 85 height 17
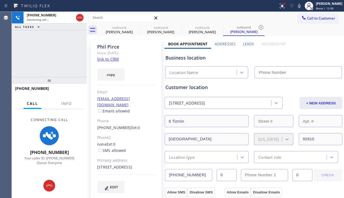
type input "[PHONE_NUMBER]"
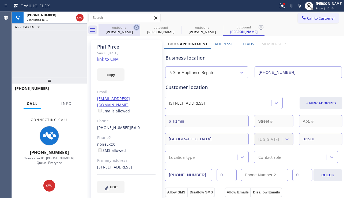
click at [135, 28] on icon at bounding box center [136, 27] width 6 height 6
click at [0, 0] on icon at bounding box center [0, 0] width 0 height 0
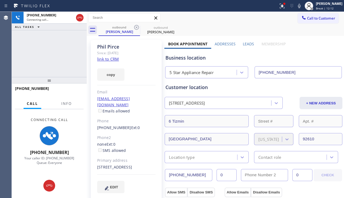
click at [250, 46] on label "Leads" at bounding box center [248, 43] width 11 height 5
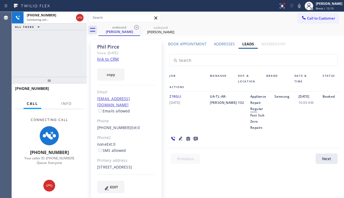
click at [179, 135] on icon at bounding box center [181, 138] width 6 height 6
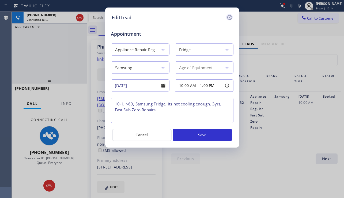
click at [231, 18] on icon at bounding box center [229, 17] width 5 height 5
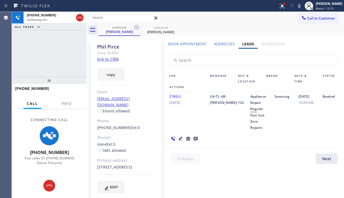
click at [197, 135] on icon at bounding box center [196, 138] width 6 height 7
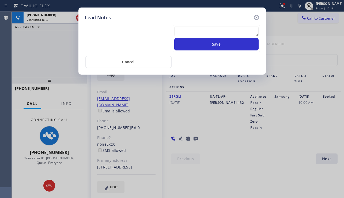
click at [195, 30] on textarea at bounding box center [216, 32] width 84 height 10
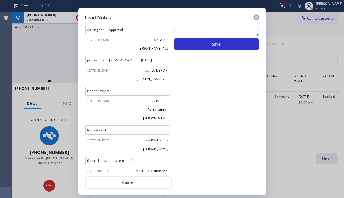
click at [256, 16] on icon at bounding box center [256, 17] width 6 height 6
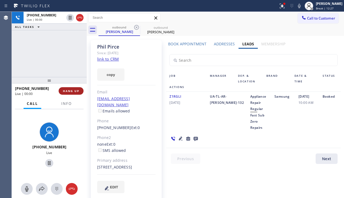
click at [79, 90] on button "HANG UP" at bounding box center [71, 91] width 25 height 8
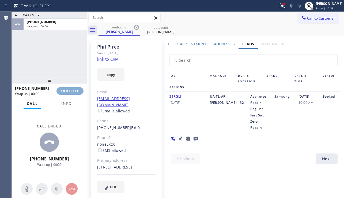
click at [79, 90] on button "COMPLETE" at bounding box center [70, 91] width 27 height 8
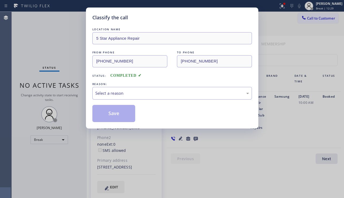
click at [133, 96] on div "Select a reason" at bounding box center [172, 93] width 154 height 6
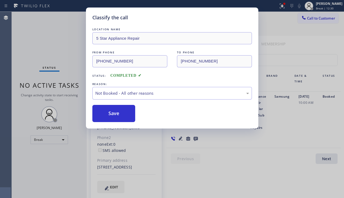
drag, startPoint x: 120, startPoint y: 113, endPoint x: 262, endPoint y: 70, distance: 148.2
click at [121, 112] on button "Save" at bounding box center [113, 113] width 43 height 17
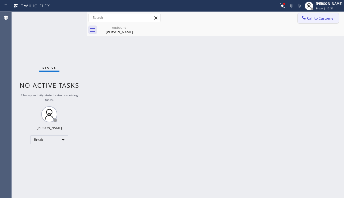
click at [311, 20] on span "Call to Customer" at bounding box center [321, 18] width 28 height 5
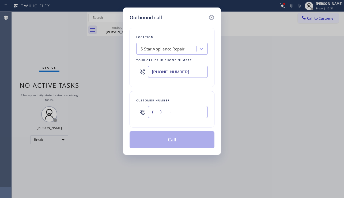
click at [196, 110] on input "(___) ___-____" at bounding box center [178, 112] width 60 height 12
paste input "562) 833-7365"
type input "[PHONE_NUMBER]"
click at [187, 142] on button "Call" at bounding box center [172, 139] width 85 height 17
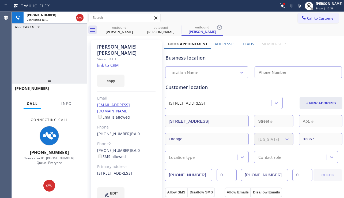
type input "[PHONE_NUMBER]"
click at [305, 48] on div "Business location 5 Star Appliance Repair [PHONE_NUMBER]" at bounding box center [253, 63] width 178 height 32
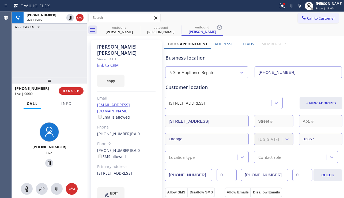
click at [248, 43] on label "Leads" at bounding box center [248, 43] width 11 height 5
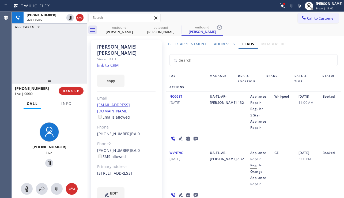
click at [223, 44] on label "Addresses" at bounding box center [224, 43] width 21 height 5
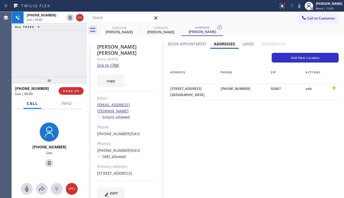
click at [189, 45] on label "Book Appointment" at bounding box center [187, 43] width 38 height 5
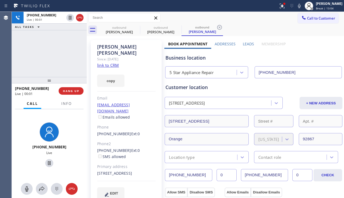
click at [246, 41] on label "Leads" at bounding box center [248, 43] width 11 height 5
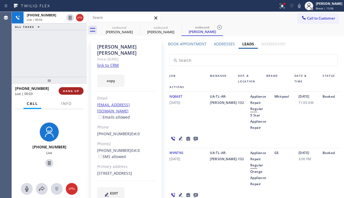
click at [77, 91] on span "HANG UP" at bounding box center [71, 91] width 16 height 4
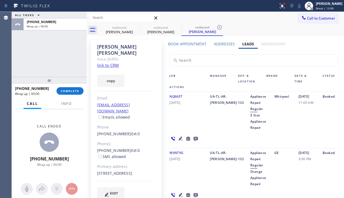
click at [195, 136] on icon at bounding box center [196, 138] width 6 height 7
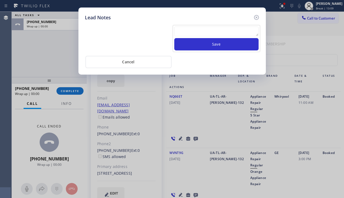
click at [190, 31] on textarea at bounding box center [216, 32] width 84 height 10
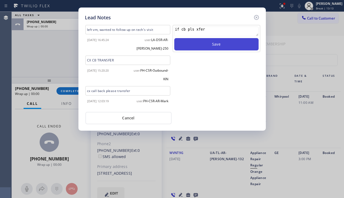
type textarea "if cb pls xfer"
click at [190, 40] on button "Save" at bounding box center [216, 44] width 84 height 12
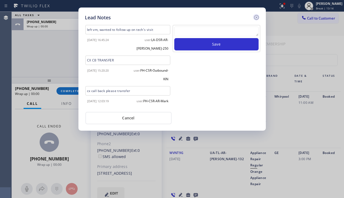
click at [256, 17] on icon at bounding box center [256, 17] width 5 height 5
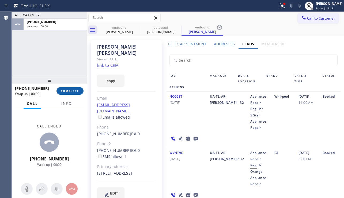
click at [72, 93] on button "COMPLETE" at bounding box center [70, 91] width 27 height 8
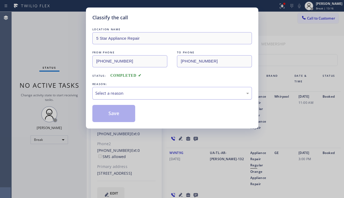
click at [136, 92] on div "Select a reason" at bounding box center [172, 93] width 154 height 6
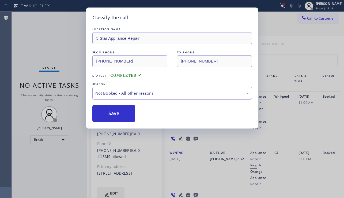
drag, startPoint x: 116, startPoint y: 113, endPoint x: 267, endPoint y: 69, distance: 157.0
click at [116, 113] on button "Save" at bounding box center [113, 113] width 43 height 17
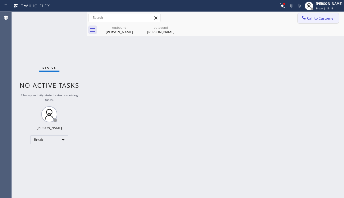
click at [304, 17] on icon at bounding box center [303, 17] width 5 height 5
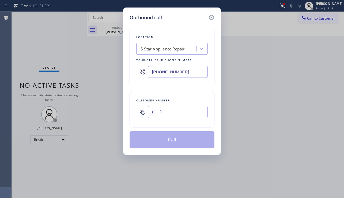
drag, startPoint x: 151, startPoint y: 115, endPoint x: 157, endPoint y: 113, distance: 6.7
click at [152, 115] on input "(___) ___-____" at bounding box center [178, 112] width 60 height 12
paste input "424) 228-0538"
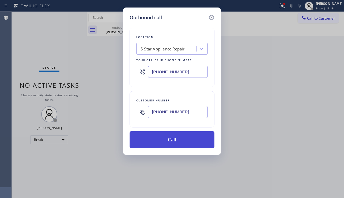
type input "[PHONE_NUMBER]"
click at [167, 133] on button "Call" at bounding box center [172, 139] width 85 height 17
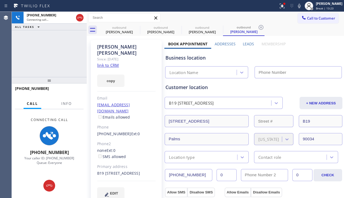
type input "[PHONE_NUMBER]"
click at [135, 27] on icon at bounding box center [136, 27] width 6 height 6
click at [0, 0] on icon at bounding box center [0, 0] width 0 height 0
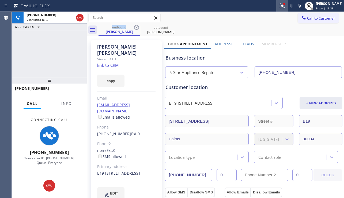
click at [279, 8] on icon at bounding box center [282, 6] width 6 height 6
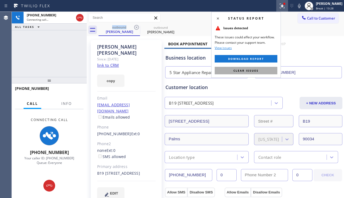
click at [248, 69] on span "Clear issues" at bounding box center [246, 71] width 25 height 4
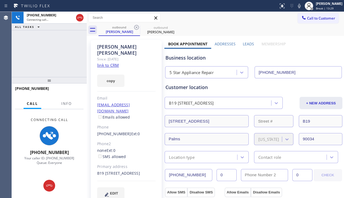
click at [248, 44] on label "Leads" at bounding box center [248, 43] width 11 height 5
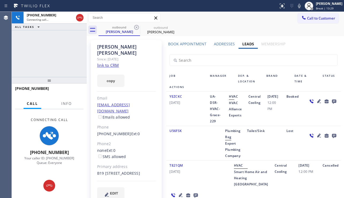
click at [224, 46] on label "Addresses" at bounding box center [224, 43] width 21 height 5
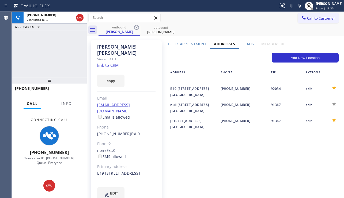
click at [188, 46] on label "Book Appointment" at bounding box center [187, 43] width 38 height 5
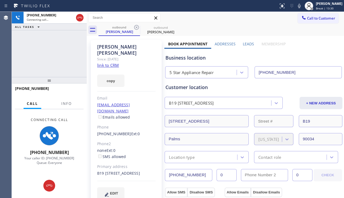
click at [220, 46] on label "Addresses" at bounding box center [225, 43] width 21 height 5
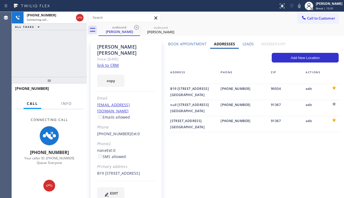
click at [239, 44] on div "Leads" at bounding box center [248, 45] width 19 height 8
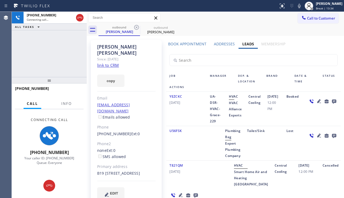
click at [135, 187] on div "EDIT" at bounding box center [126, 193] width 58 height 12
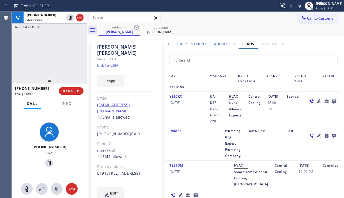
click at [329, 125] on div "YEZCKC [DATE] UA-DSR-HVAC-Grace-229 HVAC HVAC Alliance Experts Central Cooling …" at bounding box center [253, 109] width 175 height 34
click at [66, 91] on span "HANG UP" at bounding box center [71, 91] width 16 height 4
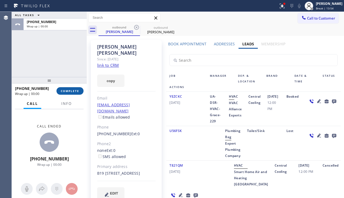
click at [67, 91] on span "COMPLETE" at bounding box center [70, 91] width 18 height 4
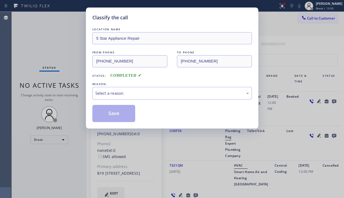
click at [169, 95] on div "Select a reason" at bounding box center [172, 93] width 154 height 6
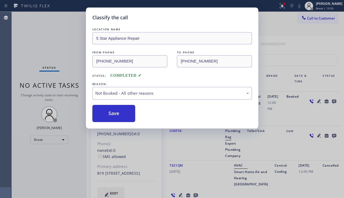
drag, startPoint x: 116, startPoint y: 113, endPoint x: 237, endPoint y: 85, distance: 123.9
click at [116, 111] on button "Save" at bounding box center [113, 113] width 43 height 17
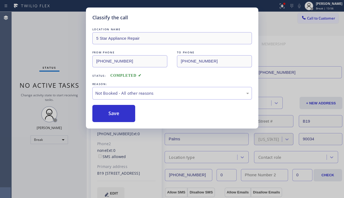
click at [310, 19] on div "Classify the call LOCATION NAME 5 Star Appliance Repair FROM PHONE [PHONE_NUMBE…" at bounding box center [178, 105] width 332 height 186
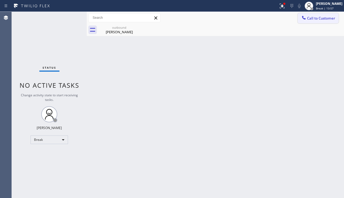
click at [313, 19] on span "Call to Customer" at bounding box center [321, 18] width 28 height 5
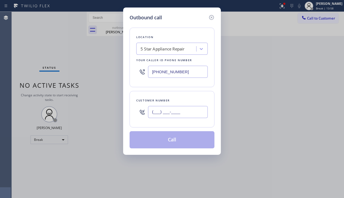
click at [169, 108] on input "(___) ___-____" at bounding box center [178, 112] width 60 height 12
paste input "818) 943-5214"
type input "[PHONE_NUMBER]"
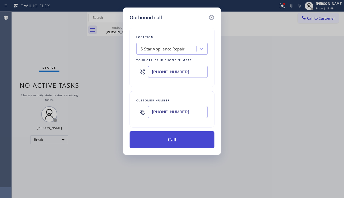
click at [166, 141] on button "Call" at bounding box center [172, 139] width 85 height 17
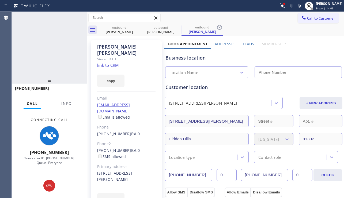
type input "[PHONE_NUMBER]"
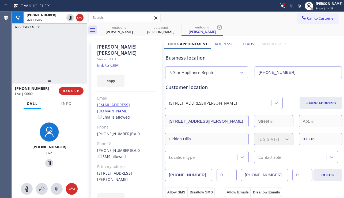
drag, startPoint x: 313, startPoint y: 53, endPoint x: 292, endPoint y: 58, distance: 21.9
click at [313, 53] on div "Business location 5 Star Appliance Repair [PHONE_NUMBER]" at bounding box center [253, 63] width 178 height 29
click at [75, 91] on span "HANG UP" at bounding box center [71, 91] width 16 height 4
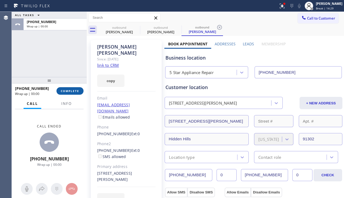
click at [70, 93] on button "COMPLETE" at bounding box center [70, 91] width 27 height 8
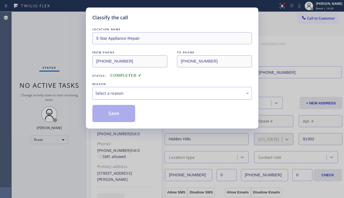
click at [156, 89] on div "Select a reason" at bounding box center [172, 93] width 160 height 13
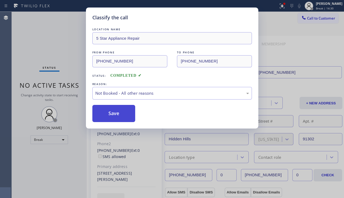
click at [109, 114] on button "Save" at bounding box center [113, 113] width 43 height 17
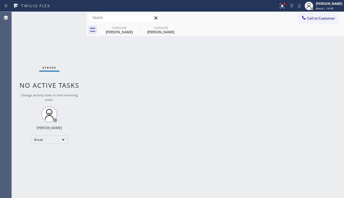
click at [328, 118] on div "Back to Dashboard Change Sender ID Customers Technicians Select a contact Outbo…" at bounding box center [215, 105] width 257 height 186
click at [56, 143] on div "Break" at bounding box center [50, 139] width 38 height 9
click at [52, 160] on li "Unavailable" at bounding box center [49, 160] width 36 height 6
click at [97, 162] on div "Back to Dashboard Change Sender ID Customers Technicians Select a contact Outbo…" at bounding box center [215, 105] width 257 height 186
click at [319, 18] on span "Call to Customer" at bounding box center [321, 18] width 28 height 5
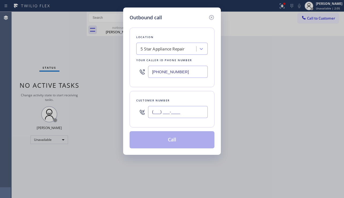
click at [164, 116] on input "(___) ___-____" at bounding box center [178, 112] width 60 height 12
paste input "661) 259-9242"
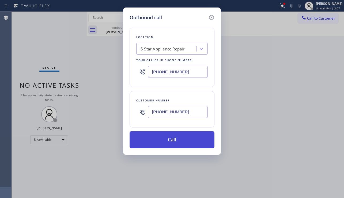
type input "[PHONE_NUMBER]"
click at [166, 138] on button "Call" at bounding box center [172, 139] width 85 height 17
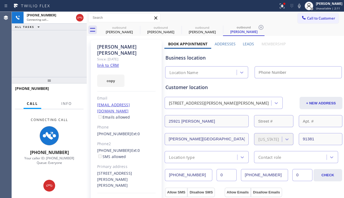
type input "[PHONE_NUMBER]"
click at [313, 56] on div "Business location" at bounding box center [254, 57] width 176 height 7
click at [243, 43] on label "Leads" at bounding box center [248, 43] width 11 height 5
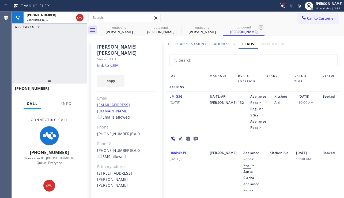
click at [221, 44] on label "Addresses" at bounding box center [224, 43] width 21 height 5
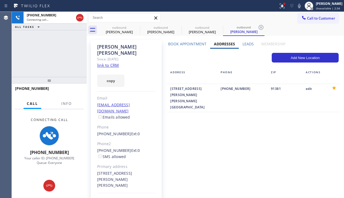
click at [193, 44] on label "Book Appointment" at bounding box center [187, 43] width 38 height 5
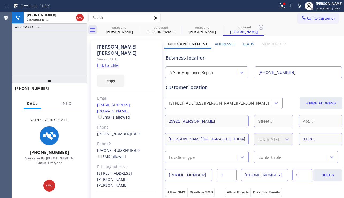
click at [226, 46] on label "Addresses" at bounding box center [225, 43] width 21 height 5
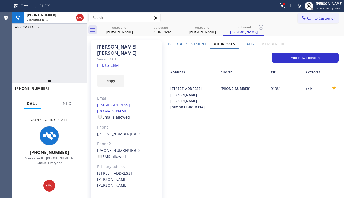
click at [243, 45] on label "Leads" at bounding box center [248, 43] width 11 height 5
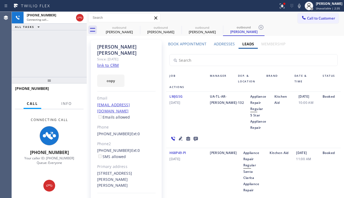
click at [198, 43] on label "Book Appointment" at bounding box center [187, 43] width 38 height 5
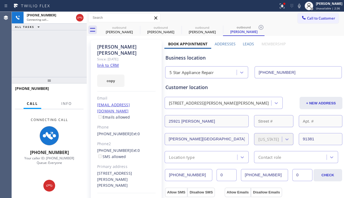
click at [219, 43] on label "Addresses" at bounding box center [225, 43] width 21 height 5
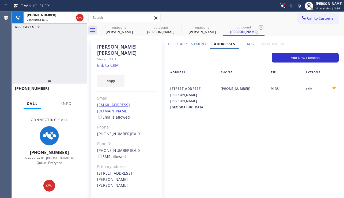
click at [245, 43] on label "Leads" at bounding box center [248, 43] width 11 height 5
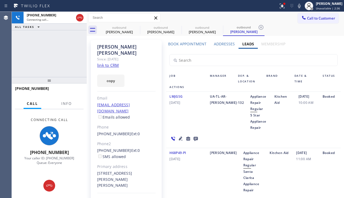
click at [215, 44] on label "Addresses" at bounding box center [224, 43] width 21 height 5
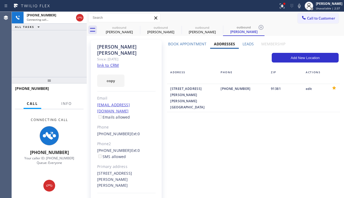
click at [188, 43] on label "Book Appointment" at bounding box center [187, 43] width 38 height 5
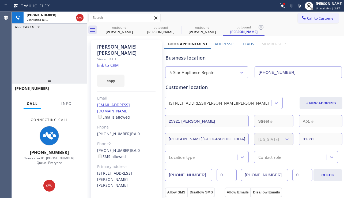
click at [219, 43] on label "Addresses" at bounding box center [225, 43] width 21 height 5
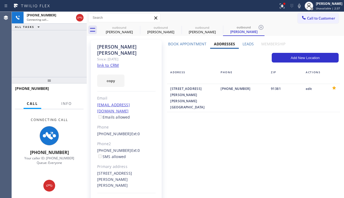
click at [249, 45] on label "Leads" at bounding box center [248, 43] width 11 height 5
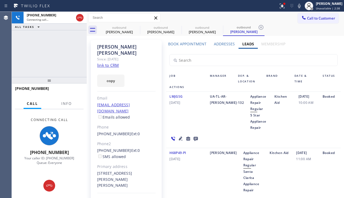
drag, startPoint x: 192, startPoint y: 44, endPoint x: 223, endPoint y: 45, distance: 31.3
click at [192, 43] on label "Book Appointment" at bounding box center [187, 43] width 38 height 5
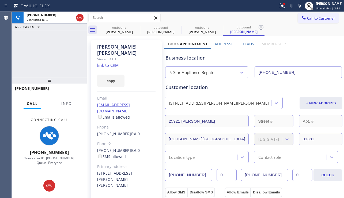
click at [223, 45] on label "Addresses" at bounding box center [225, 43] width 21 height 5
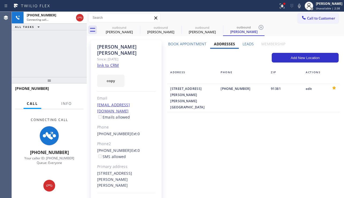
click at [248, 45] on label "Leads" at bounding box center [248, 43] width 11 height 5
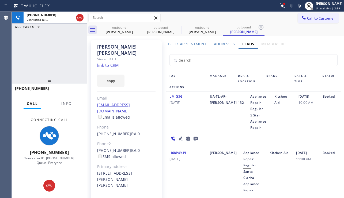
click at [219, 45] on label "Addresses" at bounding box center [224, 43] width 21 height 5
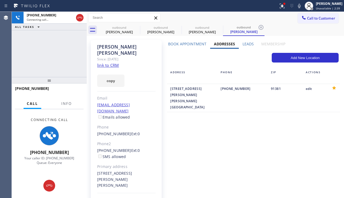
drag, startPoint x: 198, startPoint y: 45, endPoint x: 201, endPoint y: 44, distance: 3.8
click at [198, 44] on label "Book Appointment" at bounding box center [187, 43] width 38 height 5
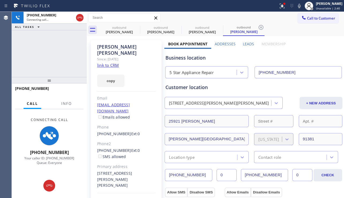
click at [222, 44] on label "Addresses" at bounding box center [225, 43] width 21 height 5
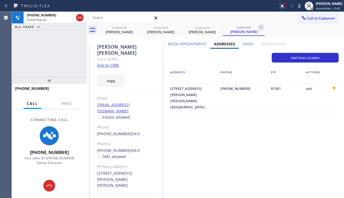
click at [243, 44] on label "Leads" at bounding box center [248, 43] width 11 height 5
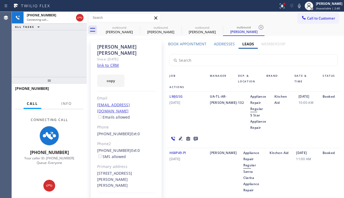
click at [216, 45] on label "Addresses" at bounding box center [224, 43] width 21 height 5
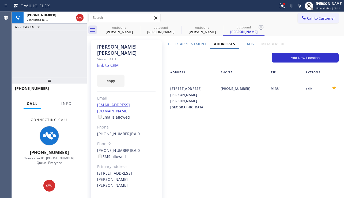
click at [192, 42] on label "Book Appointment" at bounding box center [187, 43] width 38 height 5
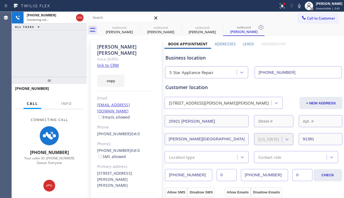
click at [227, 44] on label "Addresses" at bounding box center [225, 43] width 21 height 5
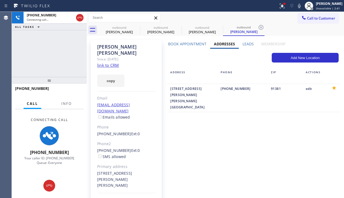
click at [243, 44] on label "Leads" at bounding box center [248, 43] width 11 height 5
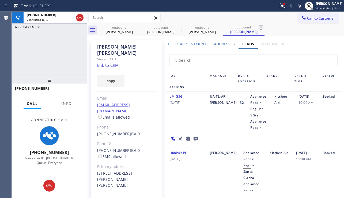
click at [224, 44] on label "Addresses" at bounding box center [224, 43] width 21 height 5
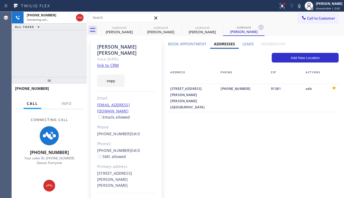
click at [195, 43] on label "Book Appointment" at bounding box center [187, 43] width 38 height 5
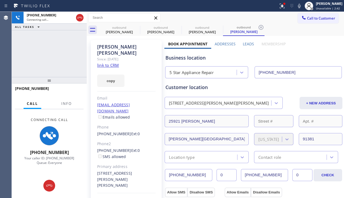
click at [229, 44] on label "Addresses" at bounding box center [225, 43] width 21 height 5
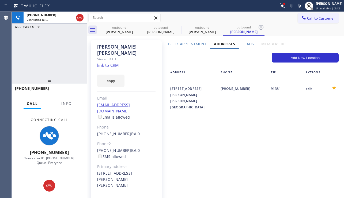
click at [245, 44] on label "Leads" at bounding box center [248, 43] width 11 height 5
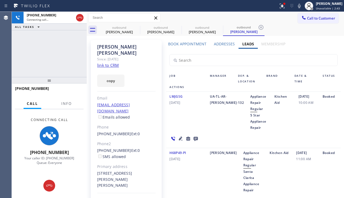
click at [216, 44] on label "Addresses" at bounding box center [224, 43] width 21 height 5
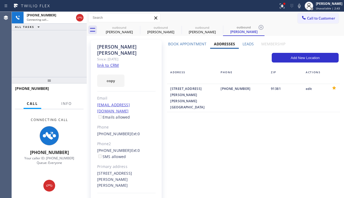
click at [195, 43] on label "Book Appointment" at bounding box center [187, 43] width 38 height 5
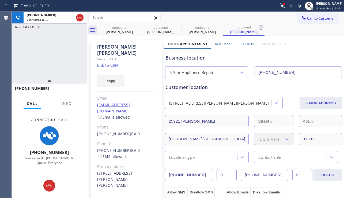
click at [226, 45] on label "Addresses" at bounding box center [225, 43] width 21 height 5
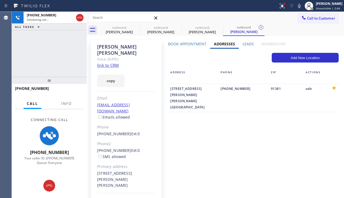
click at [235, 44] on div "Addresses" at bounding box center [224, 45] width 29 height 8
click at [243, 43] on label "Leads" at bounding box center [248, 43] width 11 height 5
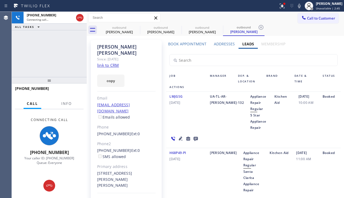
click at [230, 44] on label "Addresses" at bounding box center [224, 43] width 21 height 5
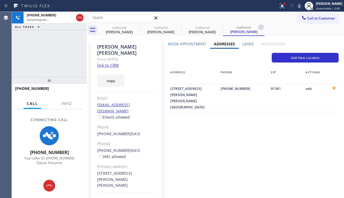
click at [220, 44] on label "Addresses" at bounding box center [224, 43] width 21 height 5
click at [188, 42] on label "Book Appointment" at bounding box center [187, 43] width 38 height 5
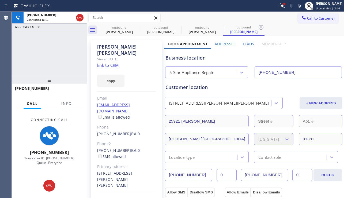
click at [233, 44] on label "Addresses" at bounding box center [225, 43] width 21 height 5
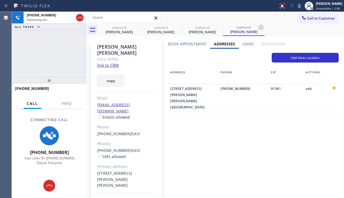
click at [243, 44] on label "Leads" at bounding box center [248, 43] width 11 height 5
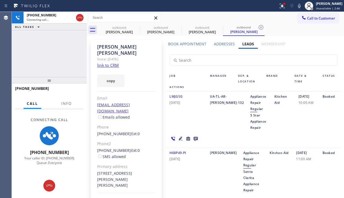
click at [221, 45] on label "Addresses" at bounding box center [224, 43] width 21 height 5
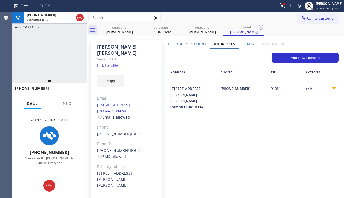
click at [188, 41] on label "Book Appointment" at bounding box center [187, 43] width 38 height 5
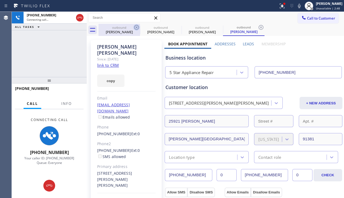
click at [138, 27] on icon at bounding box center [136, 27] width 6 height 6
click at [0, 0] on icon at bounding box center [0, 0] width 0 height 0
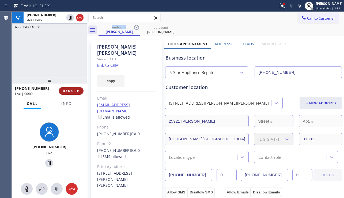
click at [75, 89] on span "HANG UP" at bounding box center [71, 91] width 16 height 4
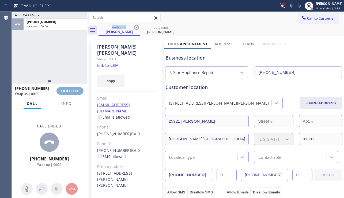
click at [75, 89] on span "COMPLETE" at bounding box center [70, 91] width 18 height 4
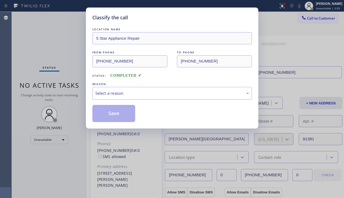
click at [149, 91] on div "Select a reason" at bounding box center [172, 93] width 154 height 6
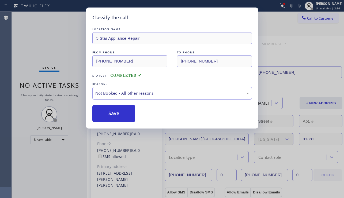
click at [113, 115] on button "Save" at bounding box center [113, 113] width 43 height 17
click at [315, 17] on div "Classify the call LOCATION NAME 5 Star Appliance Repair FROM PHONE [PHONE_NUMBE…" at bounding box center [172, 99] width 344 height 198
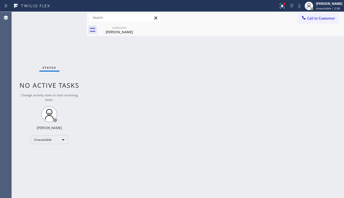
click at [321, 24] on div "Call to Customer Outbound call Location 5 Star Appliance Repair Your caller id …" at bounding box center [215, 18] width 257 height 12
click at [318, 19] on span "Call to Customer" at bounding box center [321, 18] width 28 height 5
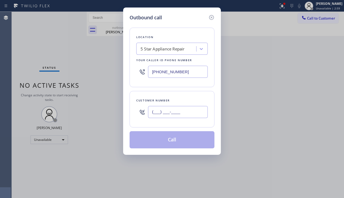
click at [183, 112] on input "(___) ___-____" at bounding box center [178, 112] width 60 height 12
paste input "562) 237-8135"
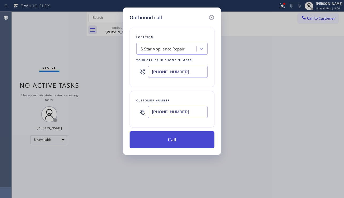
type input "[PHONE_NUMBER]"
click at [193, 139] on button "Call" at bounding box center [172, 139] width 85 height 17
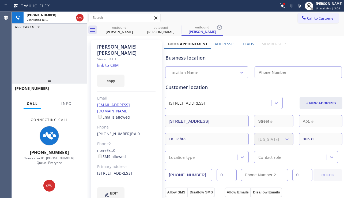
type input "[PHONE_NUMBER]"
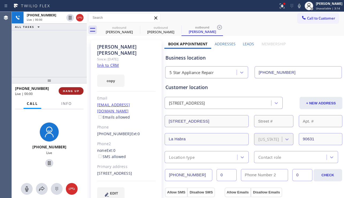
click at [75, 90] on span "HANG UP" at bounding box center [71, 91] width 16 height 4
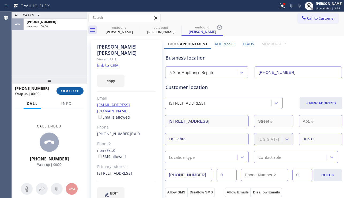
click at [75, 90] on span "COMPLETE" at bounding box center [70, 91] width 18 height 4
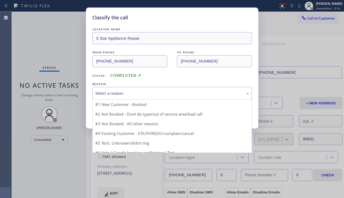
click at [126, 96] on div "Select a reason" at bounding box center [172, 93] width 154 height 6
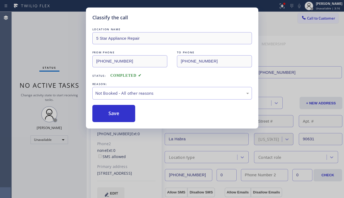
drag, startPoint x: 118, startPoint y: 111, endPoint x: 151, endPoint y: 103, distance: 33.8
click at [118, 111] on button "Save" at bounding box center [113, 113] width 43 height 17
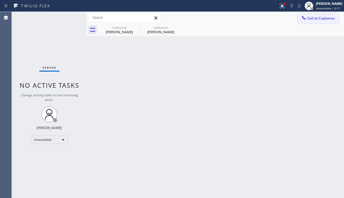
click at [311, 17] on span "Call to Customer" at bounding box center [321, 18] width 28 height 5
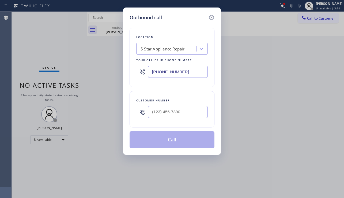
click at [176, 103] on div at bounding box center [178, 111] width 60 height 17
click at [175, 104] on div at bounding box center [178, 111] width 60 height 17
click at [167, 119] on div at bounding box center [178, 111] width 60 height 17
click at [167, 115] on input "(___) ___-____" at bounding box center [178, 112] width 60 height 12
paste input "858) 353-1736"
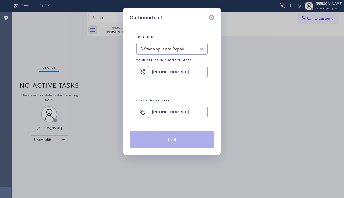
type input "[PHONE_NUMBER]"
click at [177, 142] on button "Call" at bounding box center [172, 139] width 85 height 17
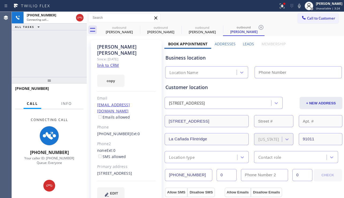
type input "[PHONE_NUMBER]"
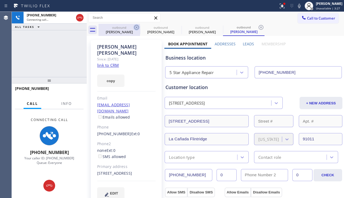
click at [136, 28] on icon at bounding box center [136, 27] width 6 height 6
click at [0, 0] on icon at bounding box center [0, 0] width 0 height 0
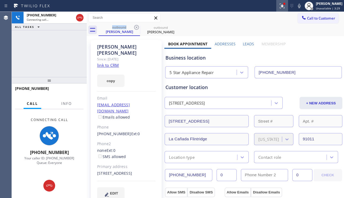
click at [276, 8] on div at bounding box center [282, 6] width 12 height 6
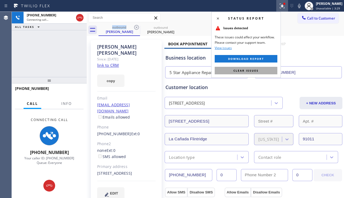
click at [232, 69] on button "Clear issues" at bounding box center [246, 71] width 63 height 8
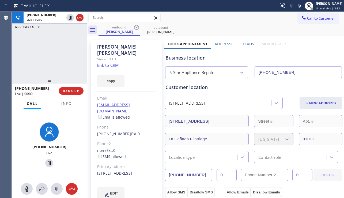
click at [239, 43] on div "Leads" at bounding box center [248, 45] width 18 height 8
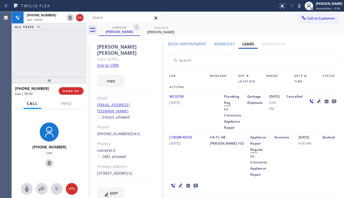
scroll to position [27, 0]
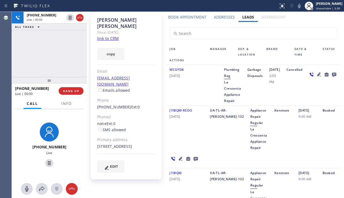
click at [317, 76] on icon at bounding box center [319, 74] width 4 height 4
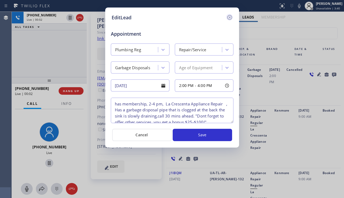
click at [229, 20] on icon at bounding box center [230, 17] width 6 height 6
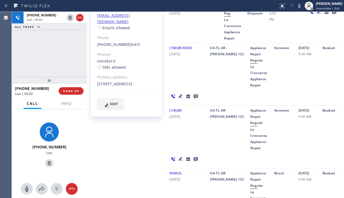
scroll to position [134, 0]
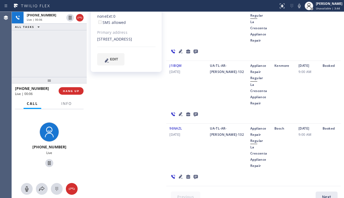
click at [178, 54] on icon at bounding box center [181, 51] width 6 height 6
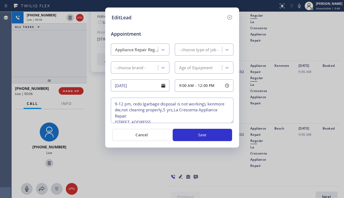
type textarea "9-12 pm, redo (garbage disposal is not working), kenmore dw,not cleaning proper…"
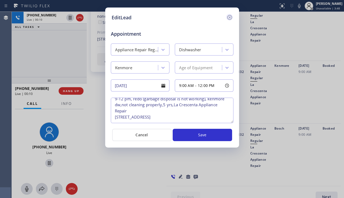
click at [230, 16] on icon at bounding box center [230, 17] width 6 height 6
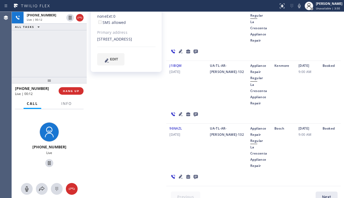
click at [180, 178] on icon at bounding box center [181, 176] width 4 height 4
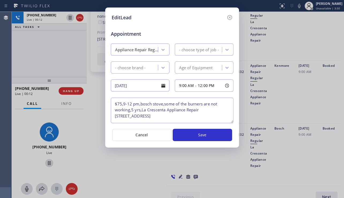
type textarea "$75,9-12 pm,bosch stove,some of the burners are not working,5 yrs,La Crescenta …"
click at [231, 15] on icon at bounding box center [230, 17] width 6 height 6
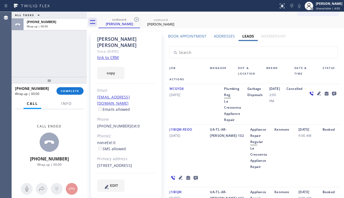
scroll to position [0, 0]
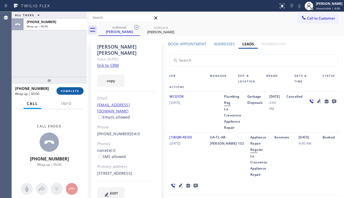
click at [65, 91] on span "COMPLETE" at bounding box center [70, 91] width 18 height 4
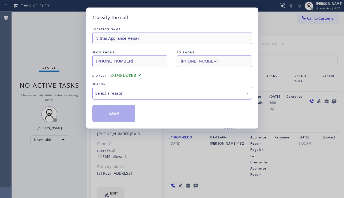
click at [140, 95] on div "Select a reason" at bounding box center [172, 93] width 154 height 6
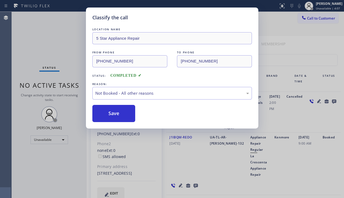
drag, startPoint x: 120, startPoint y: 114, endPoint x: 270, endPoint y: 79, distance: 153.9
click at [121, 113] on button "Save" at bounding box center [113, 113] width 43 height 17
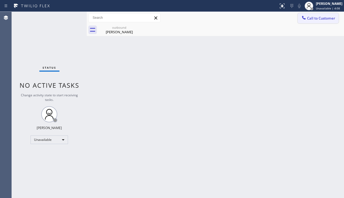
click at [313, 18] on span "Call to Customer" at bounding box center [321, 18] width 28 height 5
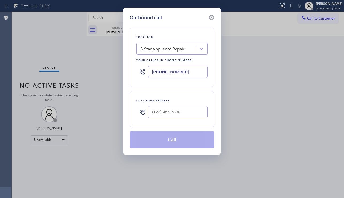
click at [175, 105] on div at bounding box center [178, 111] width 60 height 17
click at [175, 106] on input "(___) ___-____" at bounding box center [178, 112] width 60 height 12
paste input "419) 360-1791"
type input "[PHONE_NUMBER]"
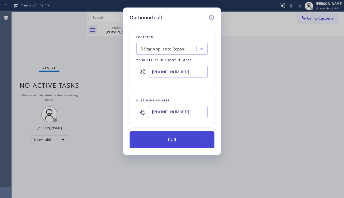
drag, startPoint x: 177, startPoint y: 138, endPoint x: 45, endPoint y: 58, distance: 155.3
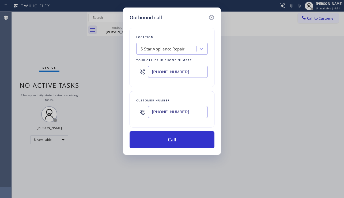
click at [178, 138] on button "Call" at bounding box center [172, 139] width 85 height 17
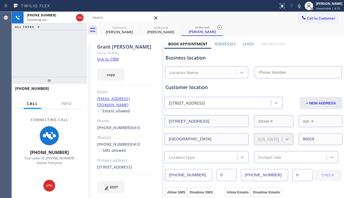
type input "[PHONE_NUMBER]"
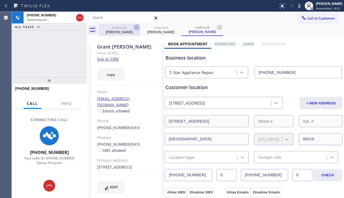
click at [137, 27] on icon at bounding box center [136, 27] width 5 height 5
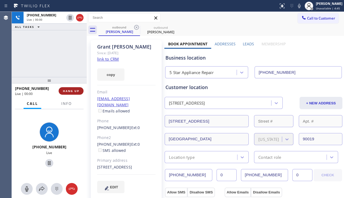
click at [72, 89] on span "HANG UP" at bounding box center [71, 91] width 16 height 4
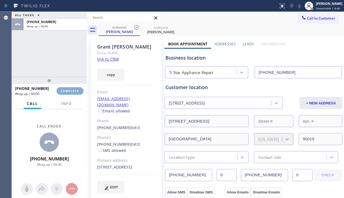
click at [72, 89] on span "COMPLETE" at bounding box center [70, 91] width 18 height 4
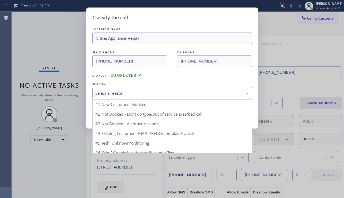
click at [134, 91] on div "Select a reason" at bounding box center [172, 93] width 154 height 6
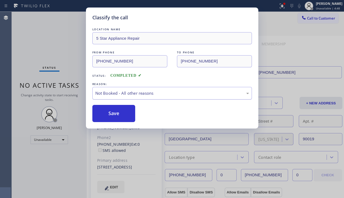
drag, startPoint x: 118, startPoint y: 116, endPoint x: 219, endPoint y: 93, distance: 103.8
click at [118, 116] on button "Save" at bounding box center [113, 113] width 43 height 17
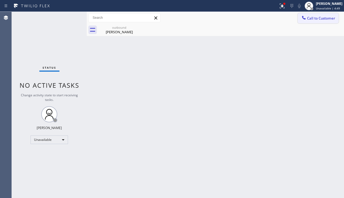
click at [314, 21] on button "Call to Customer" at bounding box center [318, 18] width 41 height 10
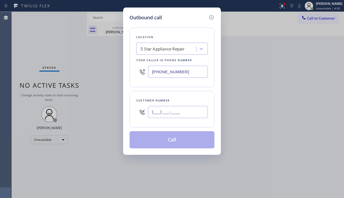
click at [165, 118] on input "(___) ___-____" at bounding box center [178, 112] width 60 height 12
paste input "818) 468-2649"
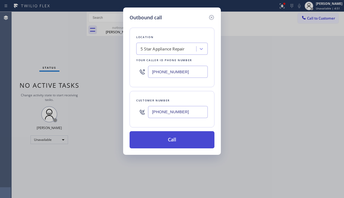
type input "[PHONE_NUMBER]"
click at [167, 139] on button "Call" at bounding box center [172, 139] width 85 height 17
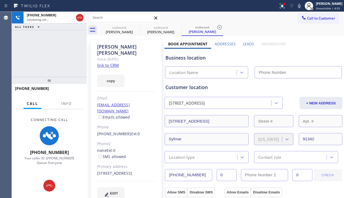
type input "[PHONE_NUMBER]"
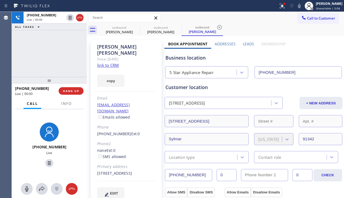
click at [311, 59] on div "Business location" at bounding box center [254, 57] width 176 height 7
click at [243, 43] on label "Leads" at bounding box center [248, 43] width 11 height 5
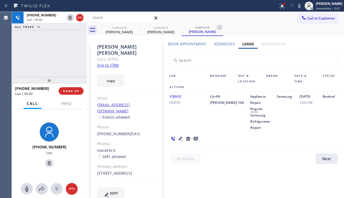
click at [178, 138] on icon at bounding box center [181, 138] width 6 height 6
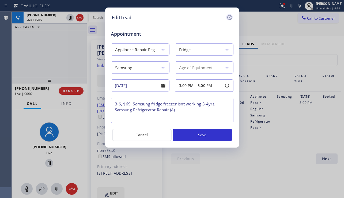
click at [230, 17] on icon at bounding box center [230, 17] width 6 height 6
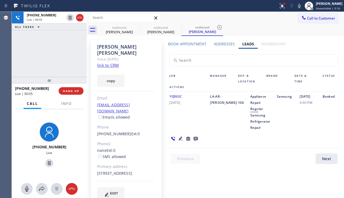
click at [181, 138] on icon at bounding box center [181, 138] width 4 height 4
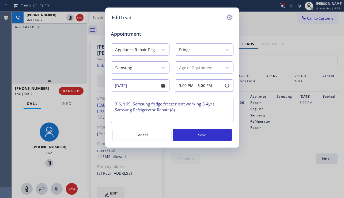
click at [229, 19] on icon at bounding box center [230, 17] width 6 height 6
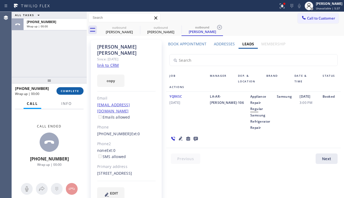
click at [68, 92] on span "COMPLETE" at bounding box center [70, 91] width 18 height 4
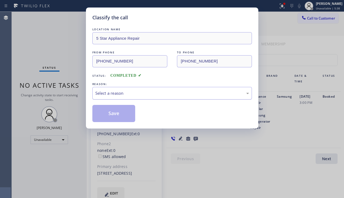
click at [140, 93] on div "Select a reason" at bounding box center [172, 93] width 154 height 6
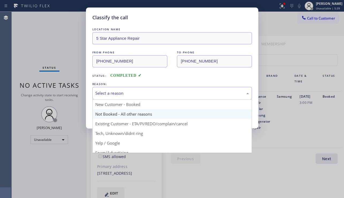
drag, startPoint x: 124, startPoint y: 116, endPoint x: 118, endPoint y: 115, distance: 5.9
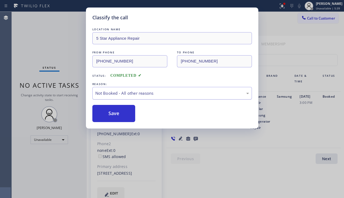
drag, startPoint x: 114, startPoint y: 115, endPoint x: 234, endPoint y: 92, distance: 122.4
click at [114, 113] on button "Save" at bounding box center [113, 113] width 43 height 17
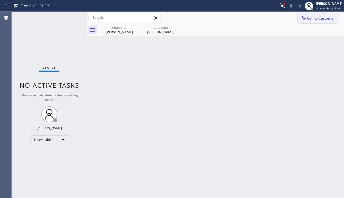
click at [316, 17] on span "Call to Customer" at bounding box center [321, 18] width 28 height 5
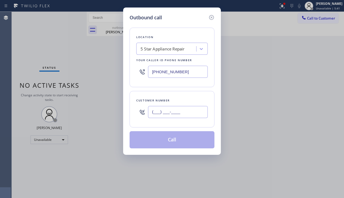
click at [175, 111] on input "(___) ___-____" at bounding box center [178, 112] width 60 height 12
paste input "661) 313-2707"
type input "[PHONE_NUMBER]"
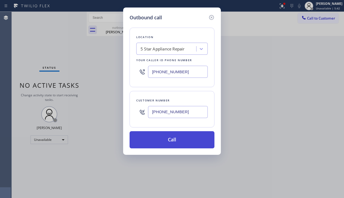
click at [165, 137] on button "Call" at bounding box center [172, 139] width 85 height 17
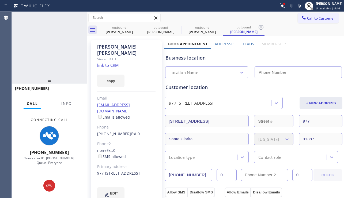
type input "[PHONE_NUMBER]"
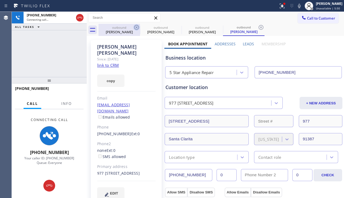
click at [136, 28] on icon at bounding box center [136, 27] width 6 height 6
click at [0, 0] on icon at bounding box center [0, 0] width 0 height 0
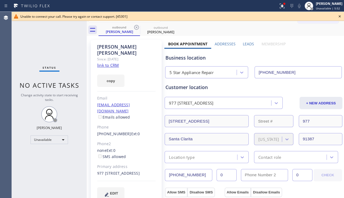
click at [338, 15] on icon at bounding box center [340, 16] width 6 height 6
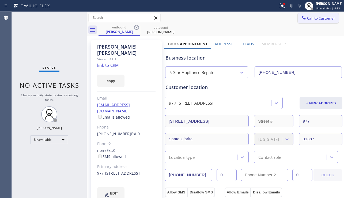
click at [318, 18] on span "Call to Customer" at bounding box center [321, 18] width 28 height 5
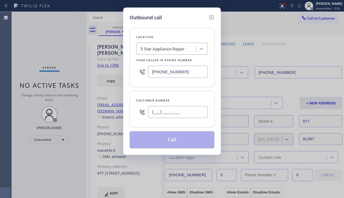
click at [174, 113] on input "(___) ___-____" at bounding box center [178, 112] width 60 height 12
paste input "714) 393-7094"
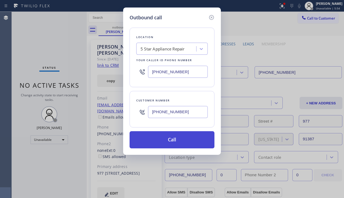
type input "[PHONE_NUMBER]"
drag, startPoint x: 172, startPoint y: 139, endPoint x: 164, endPoint y: 131, distance: 11.7
click at [172, 139] on button "Call" at bounding box center [172, 139] width 85 height 17
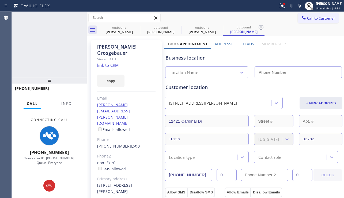
type input "[PHONE_NUMBER]"
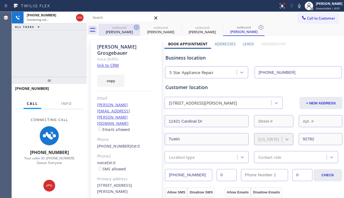
click at [137, 28] on icon at bounding box center [136, 27] width 5 height 5
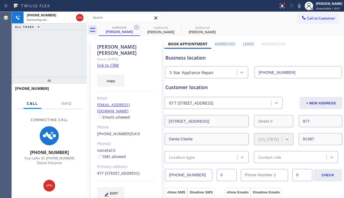
click at [137, 28] on icon at bounding box center [136, 27] width 5 height 5
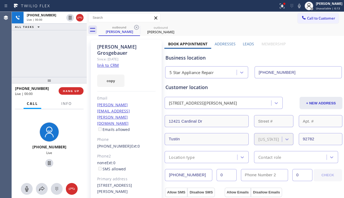
click at [324, 60] on div "Business location" at bounding box center [254, 57] width 176 height 7
click at [77, 87] on button "HANG UP" at bounding box center [71, 91] width 25 height 8
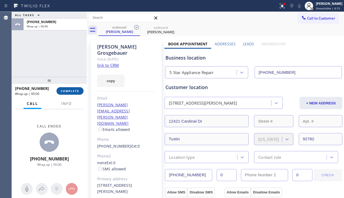
click at [76, 87] on button "COMPLETE" at bounding box center [70, 91] width 27 height 8
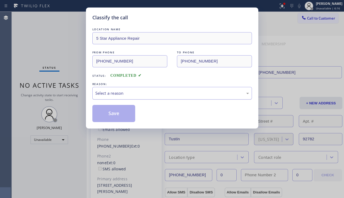
click at [138, 90] on div "Select a reason" at bounding box center [172, 93] width 154 height 6
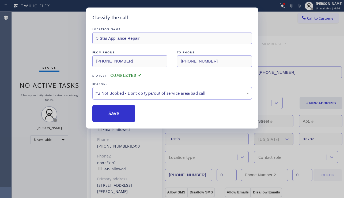
click at [123, 115] on button "Save" at bounding box center [113, 113] width 43 height 17
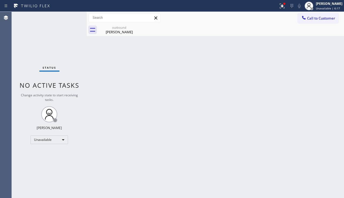
click at [317, 18] on span "Call to Customer" at bounding box center [321, 18] width 28 height 5
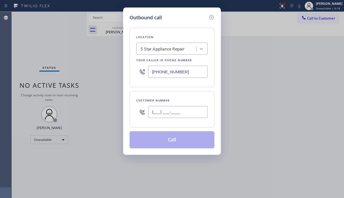
click at [170, 115] on input "(___) ___-____" at bounding box center [178, 112] width 60 height 12
paste input "310) 621-5393"
type input "[PHONE_NUMBER]"
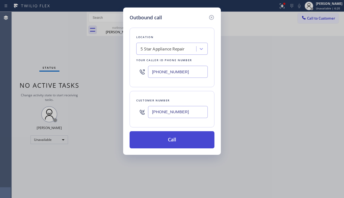
click at [171, 141] on button "Call" at bounding box center [172, 139] width 85 height 17
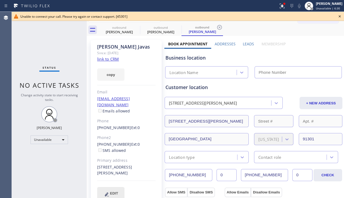
type input "[PHONE_NUMBER]"
click at [303, 56] on div "Business location" at bounding box center [254, 57] width 176 height 7
click at [338, 17] on icon at bounding box center [340, 16] width 6 height 6
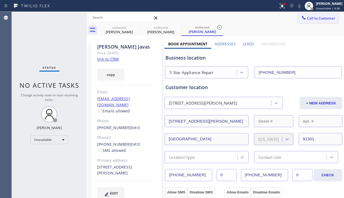
click at [332, 17] on button "Call to Customer" at bounding box center [318, 18] width 41 height 10
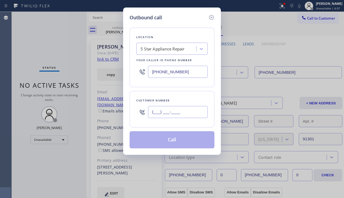
click at [158, 115] on input "(___) ___-____" at bounding box center [178, 112] width 60 height 12
paste input "323) 842-4876"
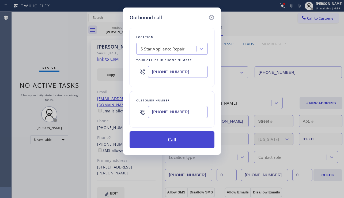
type input "[PHONE_NUMBER]"
click at [163, 141] on button "Call" at bounding box center [172, 139] width 85 height 17
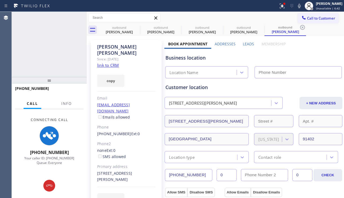
type input "[PHONE_NUMBER]"
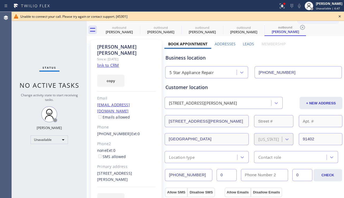
click at [338, 16] on icon at bounding box center [340, 16] width 6 height 6
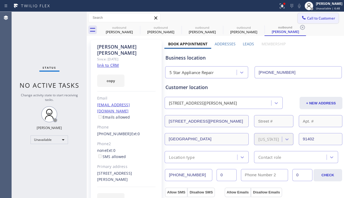
click at [316, 22] on button "Call to Customer" at bounding box center [318, 18] width 41 height 10
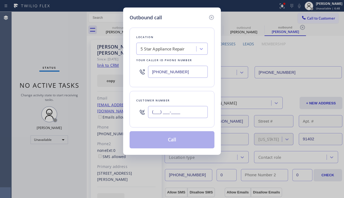
click at [183, 112] on input "(___) ___-____" at bounding box center [178, 112] width 60 height 12
paste input "415) 710-0425"
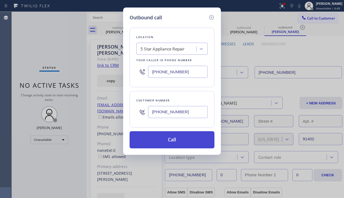
type input "[PHONE_NUMBER]"
click at [171, 139] on button "Call" at bounding box center [172, 139] width 85 height 17
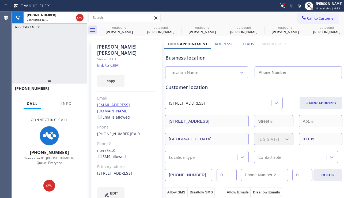
type input "[PHONE_NUMBER]"
click at [137, 28] on icon at bounding box center [136, 27] width 6 height 6
click at [0, 0] on icon at bounding box center [0, 0] width 0 height 0
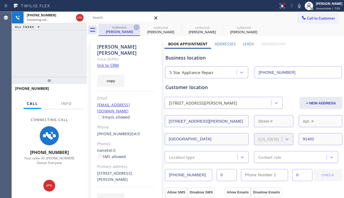
click at [137, 28] on icon at bounding box center [136, 27] width 5 height 5
click at [138, 28] on icon at bounding box center [136, 27] width 6 height 6
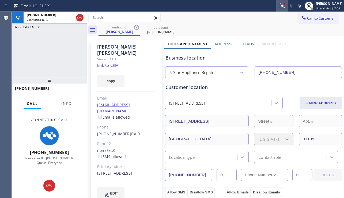
click at [280, 5] on icon at bounding box center [282, 5] width 5 height 5
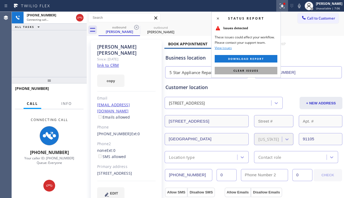
click at [227, 68] on button "Clear issues" at bounding box center [246, 71] width 63 height 8
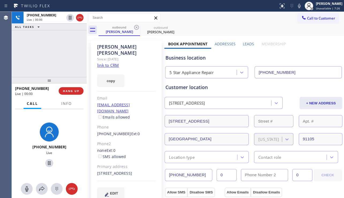
drag, startPoint x: 312, startPoint y: 53, endPoint x: 305, endPoint y: 55, distance: 7.2
click at [312, 53] on div "Business location 5 Star Appliance Repair [PHONE_NUMBER]" at bounding box center [253, 63] width 178 height 29
click at [67, 92] on span "HANG UP" at bounding box center [71, 91] width 16 height 4
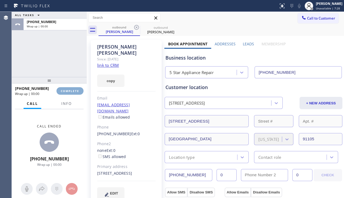
click at [67, 92] on span "COMPLETE" at bounding box center [70, 91] width 18 height 4
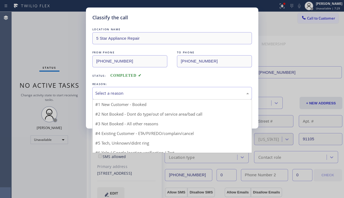
click at [146, 92] on div "Select a reason" at bounding box center [172, 93] width 154 height 6
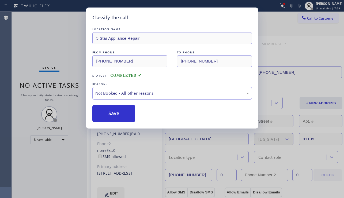
drag, startPoint x: 109, startPoint y: 115, endPoint x: 260, endPoint y: 80, distance: 155.3
click at [111, 115] on button "Save" at bounding box center [113, 113] width 43 height 17
click at [320, 20] on span "Call to Customer" at bounding box center [321, 18] width 28 height 5
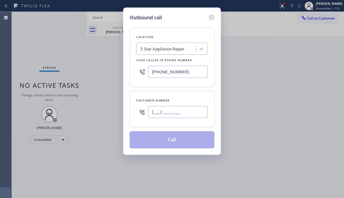
click at [182, 113] on input "(___) ___-____" at bounding box center [178, 112] width 60 height 12
paste input "805) 551-4217"
type input "[PHONE_NUMBER]"
click at [174, 143] on button "Call" at bounding box center [172, 139] width 85 height 17
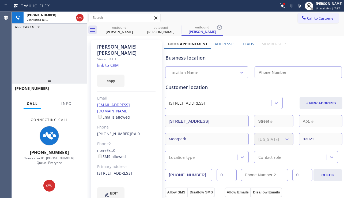
type input "[PHONE_NUMBER]"
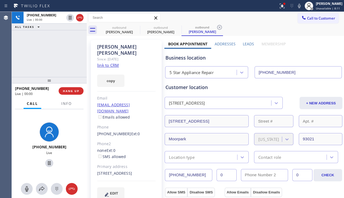
click at [320, 51] on div "Business location 5 Star Appliance Repair [PHONE_NUMBER]" at bounding box center [253, 63] width 178 height 29
click at [71, 93] on button "HANG UP" at bounding box center [71, 91] width 25 height 8
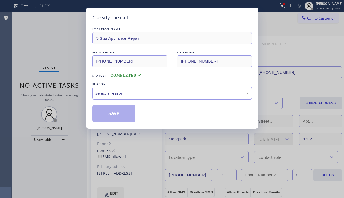
click at [152, 94] on div "Select a reason" at bounding box center [172, 93] width 154 height 6
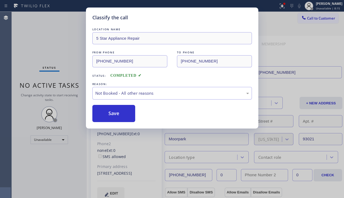
drag, startPoint x: 122, startPoint y: 112, endPoint x: 334, endPoint y: 67, distance: 216.9
click at [122, 112] on button "Save" at bounding box center [113, 113] width 43 height 17
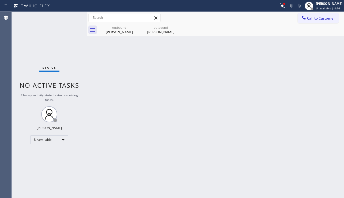
click at [311, 18] on span "Call to Customer" at bounding box center [321, 18] width 28 height 5
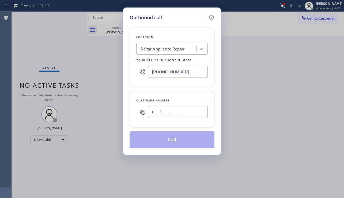
click at [168, 106] on input "(___) ___-____" at bounding box center [178, 112] width 60 height 12
paste input "844) 737-2273"
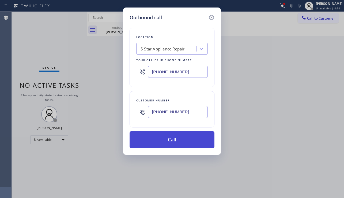
type input "[PHONE_NUMBER]"
click at [178, 145] on button "Call" at bounding box center [172, 139] width 85 height 17
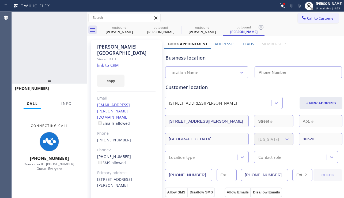
type input "[PHONE_NUMBER]"
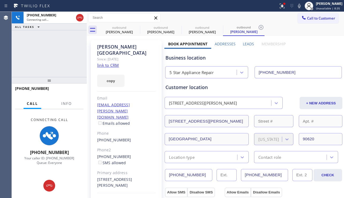
click at [312, 55] on div "Business location" at bounding box center [254, 57] width 176 height 7
click at [135, 27] on icon at bounding box center [136, 27] width 6 height 6
click at [0, 0] on icon at bounding box center [0, 0] width 0 height 0
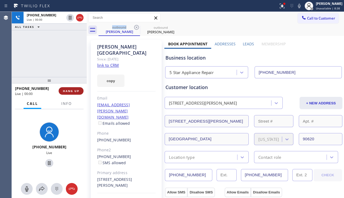
click at [75, 91] on span "HANG UP" at bounding box center [71, 91] width 16 height 4
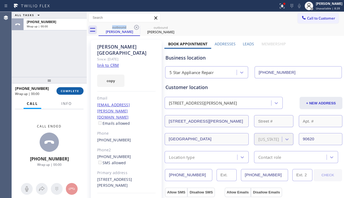
click at [75, 91] on span "COMPLETE" at bounding box center [70, 91] width 18 height 4
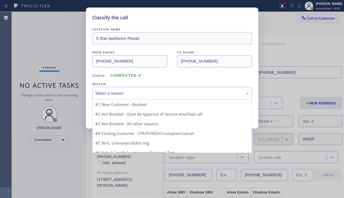
click at [149, 94] on div "Select a reason" at bounding box center [172, 93] width 154 height 6
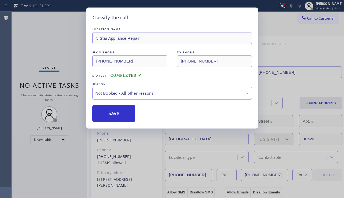
drag, startPoint x: 118, startPoint y: 114, endPoint x: 265, endPoint y: 85, distance: 149.3
click at [118, 114] on button "Save" at bounding box center [113, 113] width 43 height 17
click at [310, 19] on div "Classify the call LOCATION NAME 5 Star Appliance Repair FROM PHONE [PHONE_NUMBE…" at bounding box center [178, 105] width 332 height 186
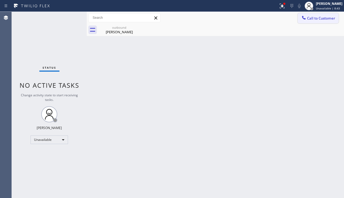
click at [306, 17] on icon at bounding box center [303, 17] width 5 height 5
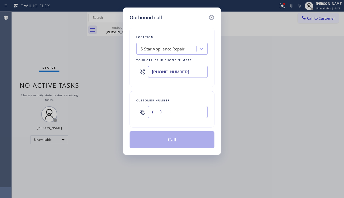
click at [170, 110] on input "(___) ___-____" at bounding box center [178, 112] width 60 height 12
paste input "714) 345-4016"
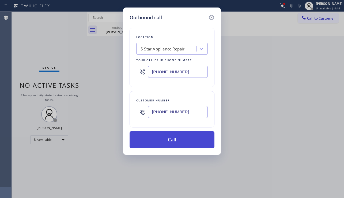
type input "[PHONE_NUMBER]"
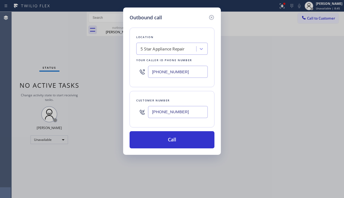
drag, startPoint x: 174, startPoint y: 143, endPoint x: 116, endPoint y: 88, distance: 80.1
click at [173, 142] on button "Call" at bounding box center [172, 139] width 85 height 17
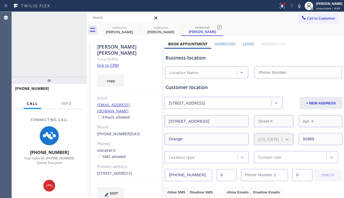
type input "[PHONE_NUMBER]"
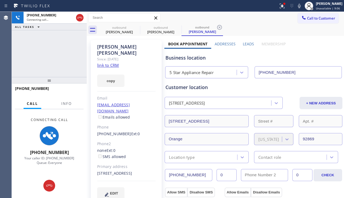
click at [318, 54] on div "Business location 5 Star Appliance Repair [PHONE_NUMBER]" at bounding box center [253, 63] width 178 height 29
click at [280, 8] on icon at bounding box center [282, 5] width 5 height 5
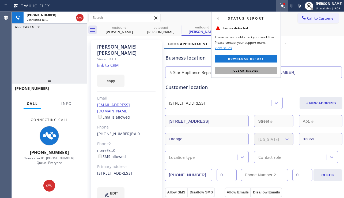
click at [249, 69] on span "Clear issues" at bounding box center [246, 71] width 25 height 4
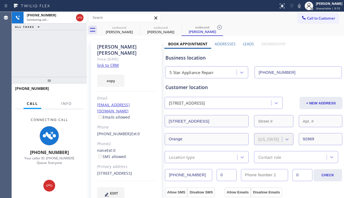
click at [243, 41] on label "Leads" at bounding box center [248, 43] width 11 height 5
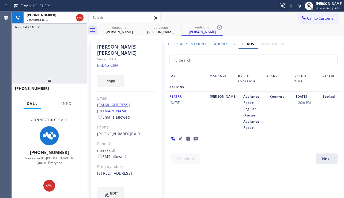
click at [230, 43] on label "Addresses" at bounding box center [224, 43] width 21 height 5
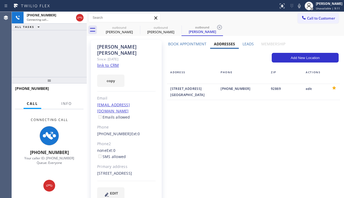
click at [191, 44] on label "Book Appointment" at bounding box center [187, 43] width 38 height 5
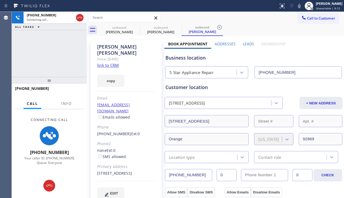
click at [250, 46] on label "Leads" at bounding box center [248, 43] width 11 height 5
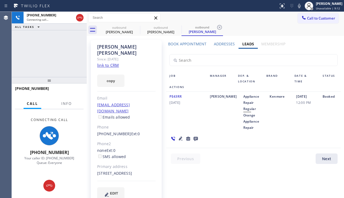
click at [222, 45] on label "Addresses" at bounding box center [224, 43] width 21 height 5
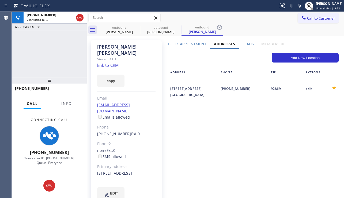
click at [190, 46] on label "Book Appointment" at bounding box center [187, 43] width 38 height 5
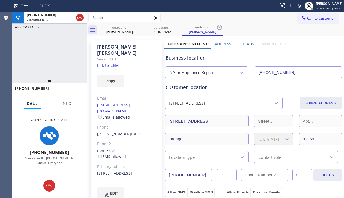
click at [216, 44] on label "Addresses" at bounding box center [225, 43] width 21 height 5
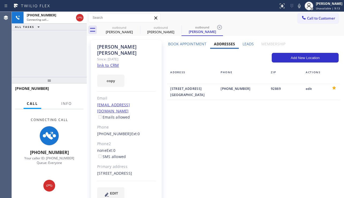
click at [243, 45] on label "Leads" at bounding box center [248, 43] width 11 height 5
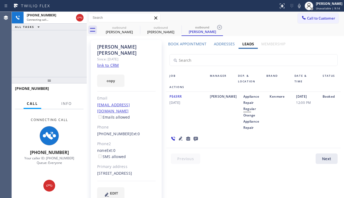
click at [223, 48] on div "Addresses" at bounding box center [224, 45] width 28 height 8
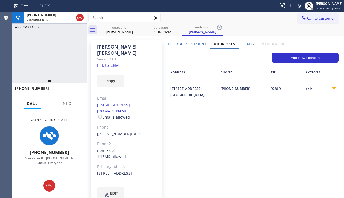
click at [199, 46] on label "Book Appointment" at bounding box center [187, 43] width 38 height 5
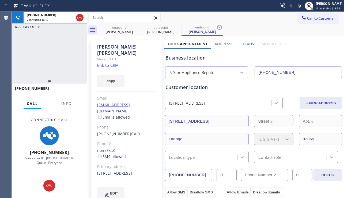
click at [216, 45] on label "Addresses" at bounding box center [225, 43] width 21 height 5
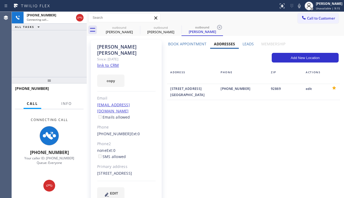
click at [249, 44] on label "Leads" at bounding box center [248, 43] width 11 height 5
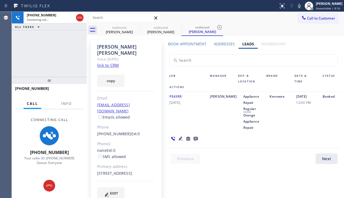
click at [192, 43] on label "Book Appointment" at bounding box center [187, 43] width 38 height 5
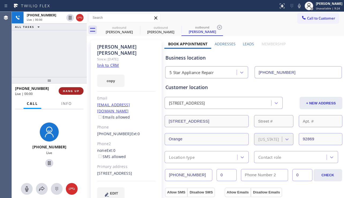
click at [75, 90] on span "HANG UP" at bounding box center [71, 91] width 16 height 4
click at [74, 90] on span "HANG UP" at bounding box center [71, 91] width 16 height 4
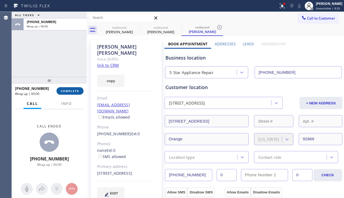
click at [74, 90] on span "COMPLETE" at bounding box center [70, 91] width 18 height 4
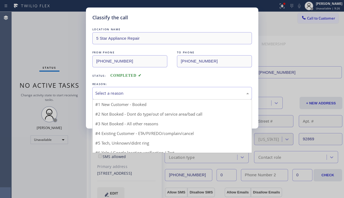
click at [118, 91] on div "Select a reason" at bounding box center [172, 93] width 154 height 6
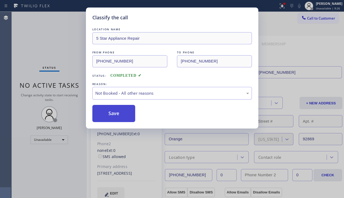
drag, startPoint x: 117, startPoint y: 112, endPoint x: 151, endPoint y: 103, distance: 35.2
click at [117, 112] on button "Save" at bounding box center [113, 113] width 43 height 17
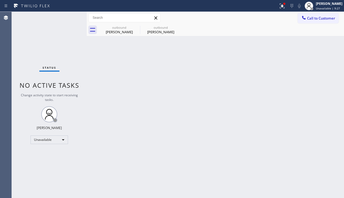
click at [308, 19] on span "Call to Customer" at bounding box center [321, 18] width 28 height 5
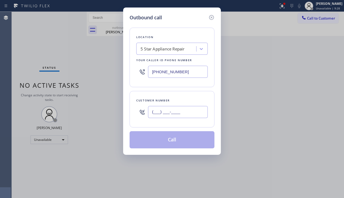
click at [187, 109] on input "(___) ___-____" at bounding box center [178, 112] width 60 height 12
paste input "562) 822-4736"
type input "[PHONE_NUMBER]"
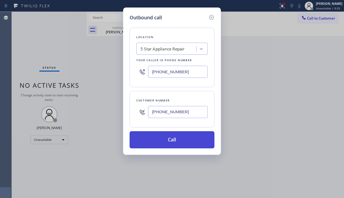
click at [176, 140] on button "Call" at bounding box center [172, 139] width 85 height 17
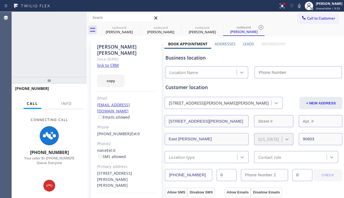
type input "[PHONE_NUMBER]"
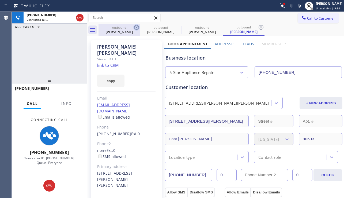
click at [139, 28] on icon at bounding box center [136, 27] width 5 height 5
click at [175, 27] on icon at bounding box center [178, 27] width 6 height 6
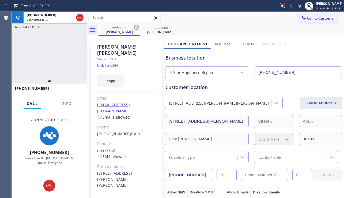
drag, startPoint x: 35, startPoint y: 64, endPoint x: 84, endPoint y: 107, distance: 65.0
click at [35, 64] on div "[PHONE_NUMBER] Connecting call… ALL TASKS ALL TASKS ACTIVE TASKS TASKS IN WRAP …" at bounding box center [49, 44] width 75 height 65
click at [54, 54] on div "[PHONE_NUMBER] Connecting call… ALL TASKS ALL TASKS ACTIVE TASKS TASKS IN WRAP …" at bounding box center [49, 44] width 75 height 65
click at [92, 57] on div "[PERSON_NAME] Since: [DATE] link to CRM copy Email [EMAIL_ADDRESS][DOMAIN_NAME]…" at bounding box center [126, 129] width 71 height 178
click at [83, 57] on div "[PHONE_NUMBER] Connecting call… ALL TASKS ALL TASKS ACTIVE TASKS TASKS IN WRAP …" at bounding box center [49, 44] width 75 height 65
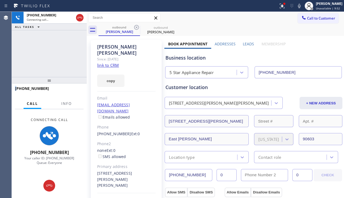
click at [83, 57] on div "[PHONE_NUMBER] Connecting call… ALL TASKS ALL TASKS ACTIVE TASKS TASKS IN WRAP …" at bounding box center [49, 44] width 75 height 65
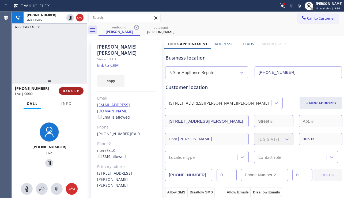
click at [73, 89] on span "HANG UP" at bounding box center [71, 91] width 16 height 4
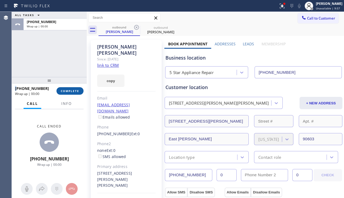
click at [73, 89] on span "COMPLETE" at bounding box center [70, 91] width 18 height 4
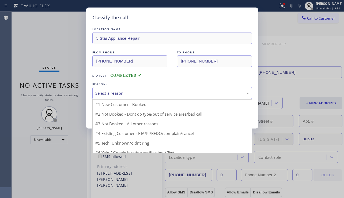
click at [143, 94] on div "Select a reason" at bounding box center [172, 93] width 154 height 6
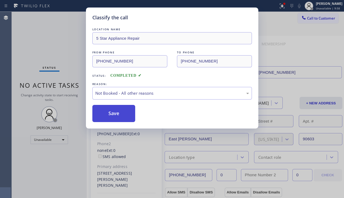
click at [125, 112] on button "Save" at bounding box center [113, 113] width 43 height 17
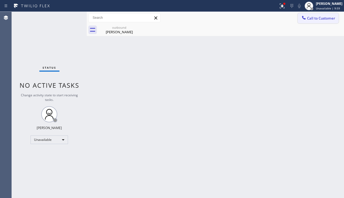
click at [314, 21] on button "Call to Customer" at bounding box center [318, 18] width 41 height 10
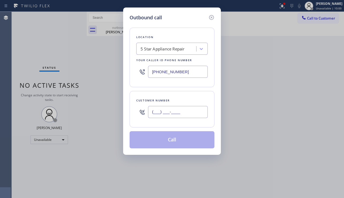
click at [154, 110] on input "(___) ___-____" at bounding box center [178, 112] width 60 height 12
paste input "310) 883-4006"
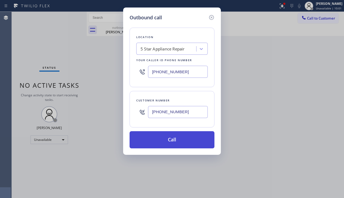
type input "[PHONE_NUMBER]"
click at [169, 135] on button "Call" at bounding box center [172, 139] width 85 height 17
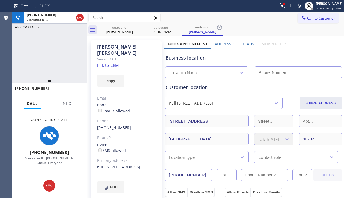
type input "[PHONE_NUMBER]"
click at [138, 190] on div "EDIT" at bounding box center [126, 187] width 58 height 12
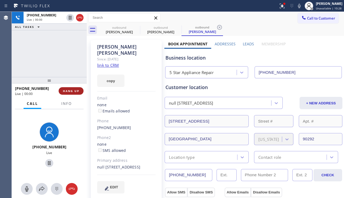
click at [70, 88] on button "HANG UP" at bounding box center [71, 91] width 25 height 8
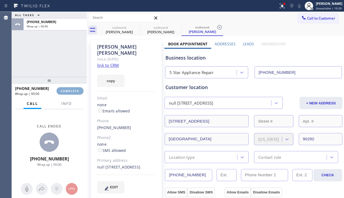
click at [70, 88] on button "COMPLETE" at bounding box center [70, 91] width 27 height 8
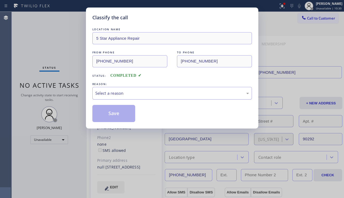
click at [112, 94] on div "Select a reason" at bounding box center [172, 93] width 154 height 6
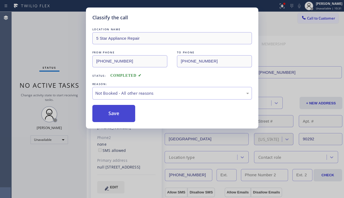
click at [111, 114] on button "Save" at bounding box center [113, 113] width 43 height 17
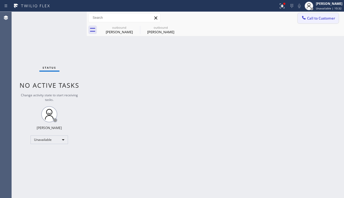
click at [317, 22] on button "Call to Customer" at bounding box center [318, 18] width 41 height 10
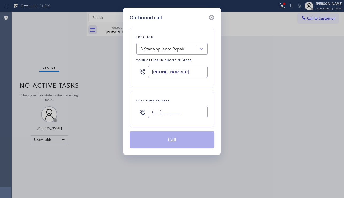
click at [157, 111] on input "(___) ___-____" at bounding box center [178, 112] width 60 height 12
paste input "786) 563-2787"
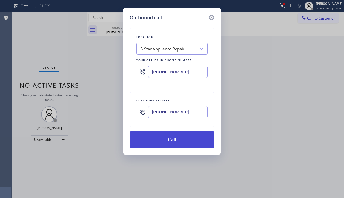
type input "[PHONE_NUMBER]"
click at [171, 147] on button "Call" at bounding box center [172, 139] width 85 height 17
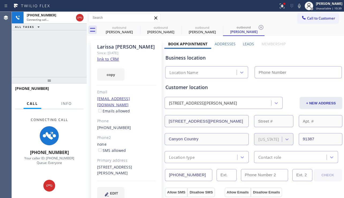
type input "[PHONE_NUMBER]"
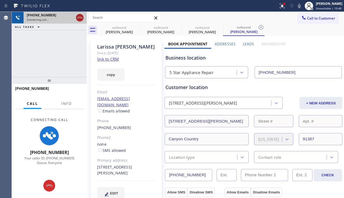
click at [78, 15] on icon at bounding box center [80, 17] width 6 height 6
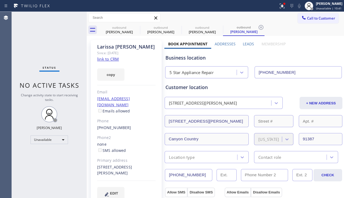
click at [327, 18] on span "Call to Customer" at bounding box center [321, 18] width 28 height 5
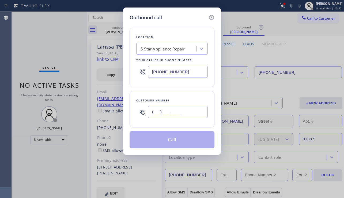
click at [158, 112] on input "(___) ___-____" at bounding box center [178, 112] width 60 height 12
paste input "818) 452-8580"
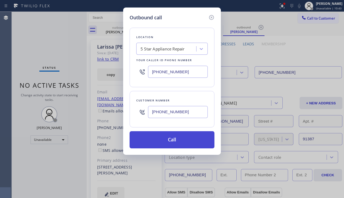
type input "[PHONE_NUMBER]"
drag, startPoint x: 170, startPoint y: 139, endPoint x: 81, endPoint y: 63, distance: 116.6
click at [170, 138] on button "Call" at bounding box center [172, 139] width 85 height 17
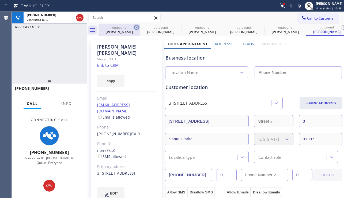
type input "[PHONE_NUMBER]"
click at [138, 27] on icon at bounding box center [136, 27] width 6 height 6
click at [0, 0] on icon at bounding box center [0, 0] width 0 height 0
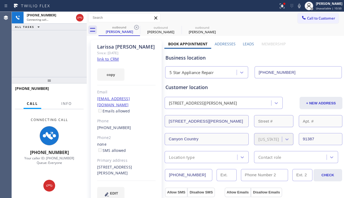
click at [138, 27] on icon at bounding box center [136, 27] width 6 height 6
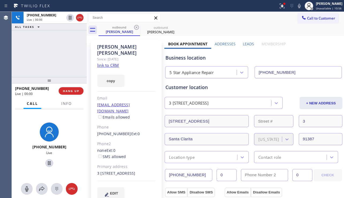
click at [40, 58] on div "[PHONE_NUMBER] Live | 00:00 ALL TASKS ALL TASKS ACTIVE TASKS TASKS IN WRAP UP" at bounding box center [49, 44] width 75 height 65
click at [78, 91] on span "HANG UP" at bounding box center [71, 91] width 16 height 4
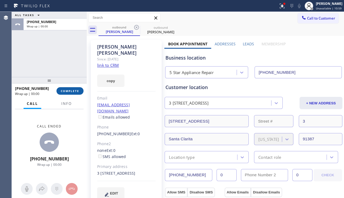
click at [80, 88] on button "COMPLETE" at bounding box center [70, 91] width 27 height 8
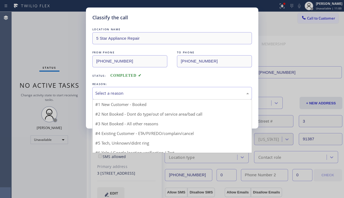
click at [150, 96] on div "Select a reason" at bounding box center [172, 93] width 160 height 13
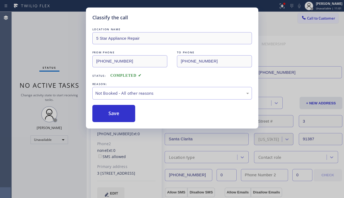
click at [114, 113] on button "Save" at bounding box center [113, 113] width 43 height 17
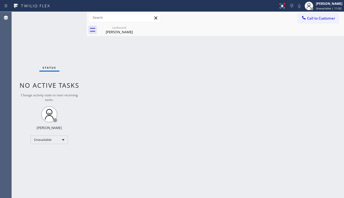
click at [312, 16] on span "Call to Customer" at bounding box center [321, 18] width 28 height 5
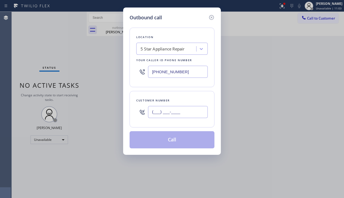
click at [188, 111] on input "(___) ___-____" at bounding box center [178, 112] width 60 height 12
paste input "310) 365-3426"
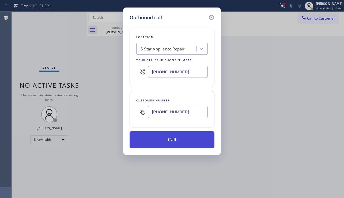
type input "[PHONE_NUMBER]"
click at [182, 145] on button "Call" at bounding box center [172, 139] width 85 height 17
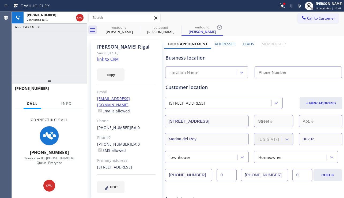
type input "[PHONE_NUMBER]"
click at [136, 27] on icon at bounding box center [136, 27] width 6 height 6
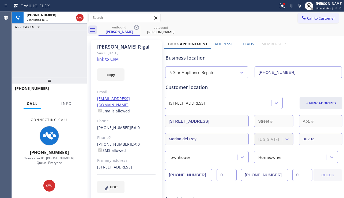
click at [248, 45] on label "Leads" at bounding box center [248, 43] width 11 height 5
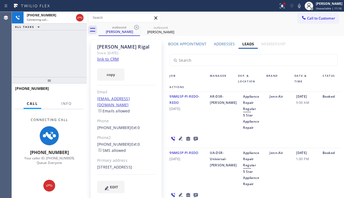
click at [181, 137] on icon at bounding box center [181, 138] width 6 height 6
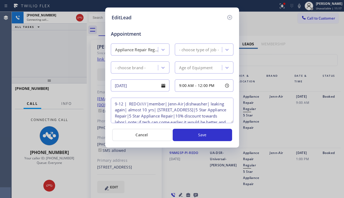
type textarea "9-12 | REDO////|member| Jenn-Air|dishwasher| leaking again| almost 10 yrs| [STR…"
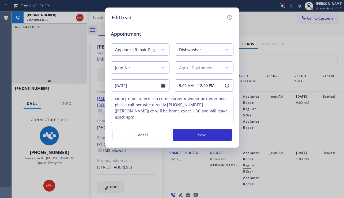
scroll to position [36, 0]
click at [231, 17] on icon at bounding box center [229, 17] width 5 height 5
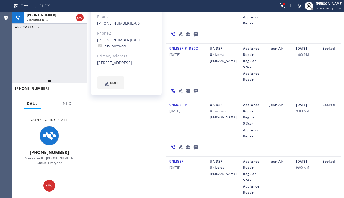
scroll to position [54, 0]
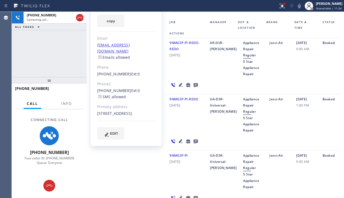
click at [181, 85] on icon at bounding box center [181, 84] width 6 height 6
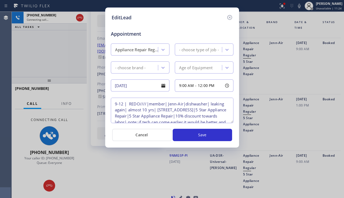
type textarea "9-12 | REDO////|member| Jenn-Air|dishwasher| leaking again| almost 10 yrs| [STR…"
click at [228, 18] on icon at bounding box center [229, 17] width 5 height 5
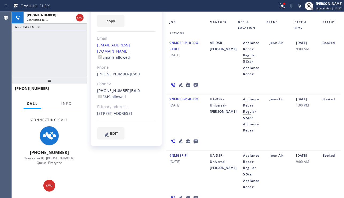
click at [180, 143] on icon at bounding box center [181, 141] width 6 height 6
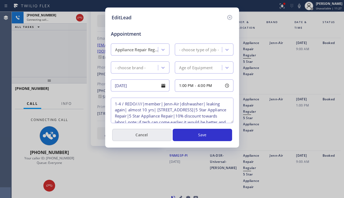
type textarea "1-4 / REDO////|member| Jenn-Air|dishwasher| leaking again| almost 10 yrs| [STRE…"
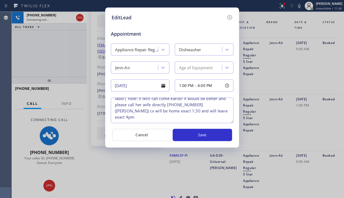
scroll to position [36, 0]
click at [230, 20] on icon at bounding box center [229, 17] width 5 height 5
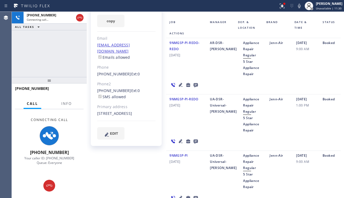
scroll to position [107, 0]
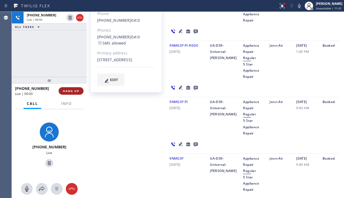
click at [72, 92] on span "HANG UP" at bounding box center [71, 91] width 16 height 4
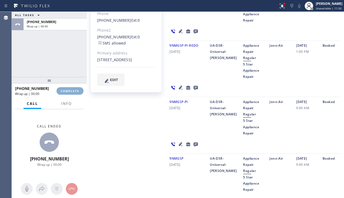
click at [72, 92] on span "COMPLETE" at bounding box center [70, 91] width 18 height 4
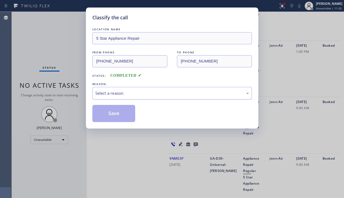
click at [141, 94] on div "Select a reason" at bounding box center [172, 93] width 154 height 6
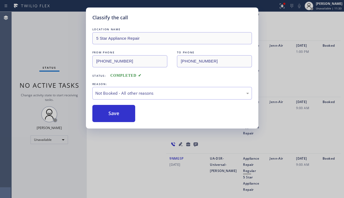
drag, startPoint x: 122, startPoint y: 113, endPoint x: 245, endPoint y: 80, distance: 127.3
click at [122, 113] on button "Save" at bounding box center [113, 113] width 43 height 17
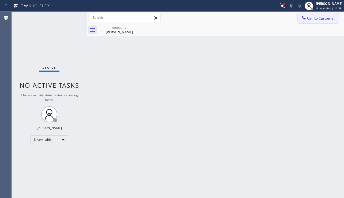
click at [309, 13] on button "Call to Customer" at bounding box center [318, 18] width 41 height 10
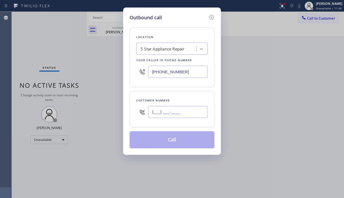
click at [165, 115] on input "(___) ___-____" at bounding box center [178, 112] width 60 height 12
paste input "661) 755-0947"
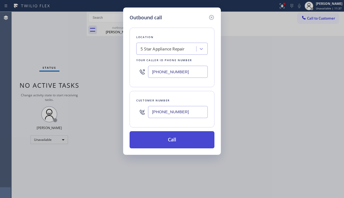
type input "[PHONE_NUMBER]"
click at [164, 141] on button "Call" at bounding box center [172, 139] width 85 height 17
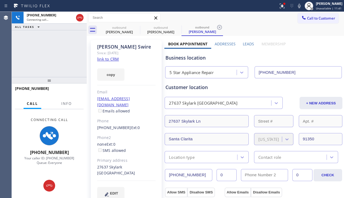
type input "[PHONE_NUMBER]"
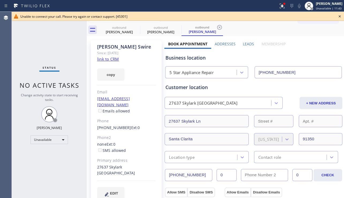
click at [338, 16] on icon at bounding box center [340, 16] width 6 height 6
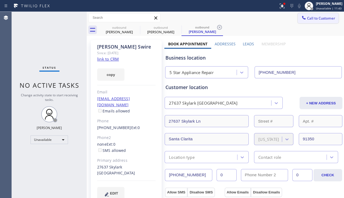
click at [322, 17] on span "Call to Customer" at bounding box center [321, 18] width 28 height 5
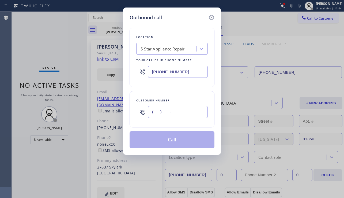
click at [163, 113] on input "(___) ___-____" at bounding box center [178, 112] width 60 height 12
paste input "714) 768-3691"
type input "[PHONE_NUMBER]"
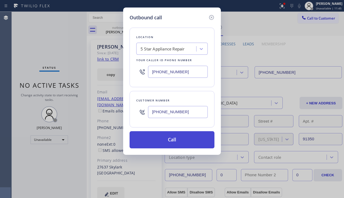
click at [164, 138] on button "Call" at bounding box center [172, 139] width 85 height 17
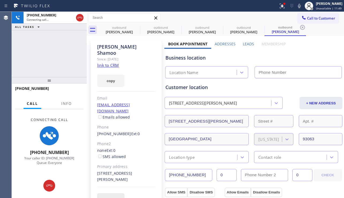
type input "[PHONE_NUMBER]"
drag, startPoint x: 29, startPoint y: 72, endPoint x: 55, endPoint y: 83, distance: 28.2
click at [29, 72] on div "[PHONE_NUMBER] Connecting call… ALL TASKS ALL TASKS ACTIVE TASKS TASKS IN WRAP …" at bounding box center [49, 44] width 75 height 65
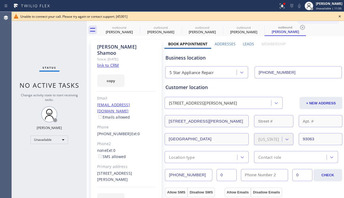
click at [338, 17] on icon at bounding box center [340, 16] width 6 height 6
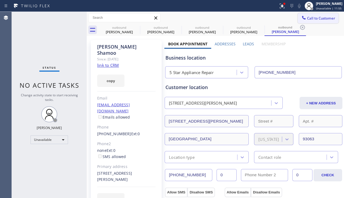
click at [318, 18] on span "Call to Customer" at bounding box center [321, 18] width 28 height 5
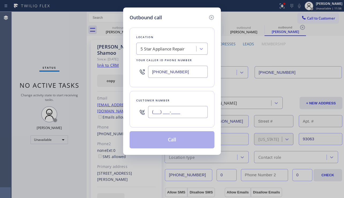
click at [181, 108] on input "(___) ___-____" at bounding box center [178, 112] width 60 height 12
paste input "909) 553-2808"
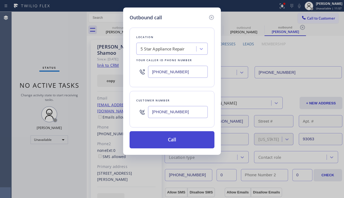
type input "[PHONE_NUMBER]"
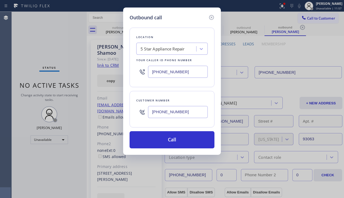
drag, startPoint x: 167, startPoint y: 140, endPoint x: 155, endPoint y: 126, distance: 18.9
click at [167, 140] on button "Call" at bounding box center [172, 139] width 85 height 17
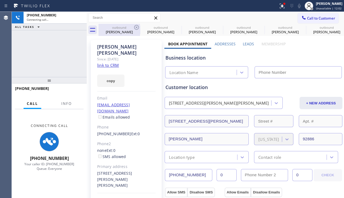
type input "[PHONE_NUMBER]"
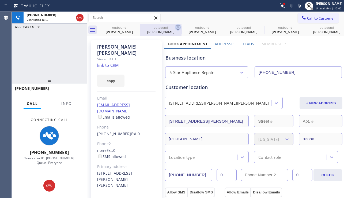
click at [0, 0] on icon at bounding box center [0, 0] width 0 height 0
click at [175, 28] on icon at bounding box center [178, 27] width 6 height 6
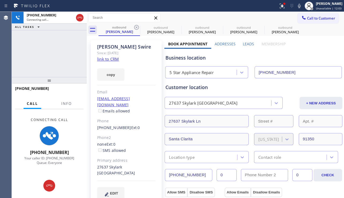
click at [138, 28] on icon at bounding box center [136, 27] width 6 height 6
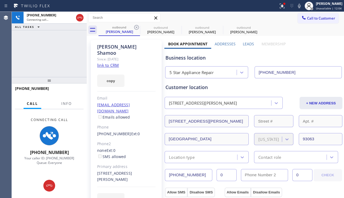
click at [138, 28] on icon at bounding box center [136, 27] width 6 height 6
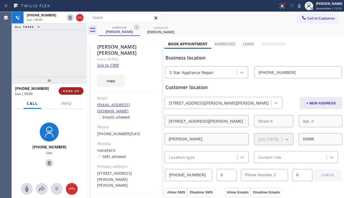
click at [70, 89] on span "HANG UP" at bounding box center [71, 91] width 16 height 4
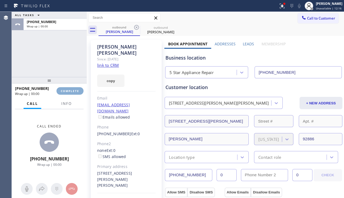
click at [70, 89] on span "COMPLETE" at bounding box center [70, 91] width 18 height 4
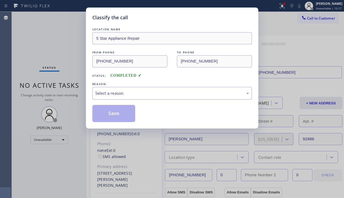
click at [159, 97] on div "Select a reason" at bounding box center [172, 93] width 160 height 13
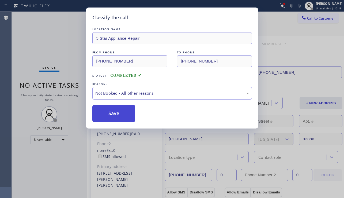
click at [115, 112] on button "Save" at bounding box center [113, 113] width 43 height 17
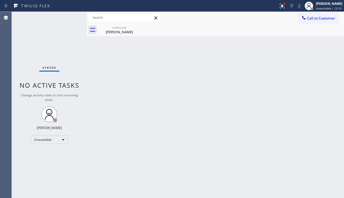
click at [313, 19] on span "Call to Customer" at bounding box center [321, 18] width 28 height 5
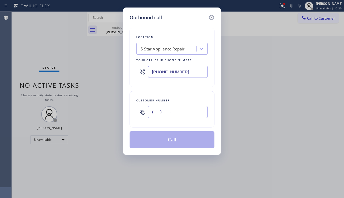
click at [172, 110] on input "(___) ___-____" at bounding box center [178, 112] width 60 height 12
paste input "818) 476-2952"
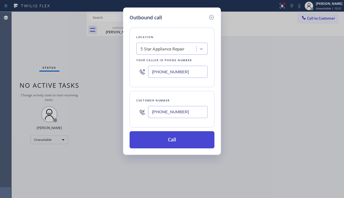
type input "[PHONE_NUMBER]"
click at [173, 140] on button "Call" at bounding box center [172, 139] width 85 height 17
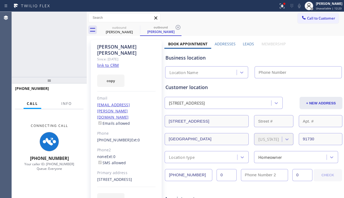
type input "[PHONE_NUMBER]"
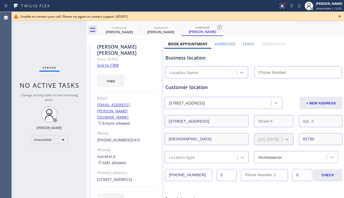
type input "[PHONE_NUMBER]"
click at [338, 14] on icon at bounding box center [340, 16] width 6 height 6
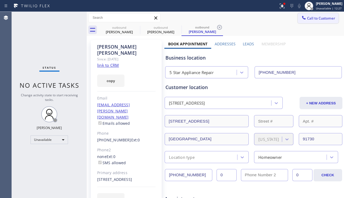
click at [330, 19] on span "Call to Customer" at bounding box center [321, 18] width 28 height 5
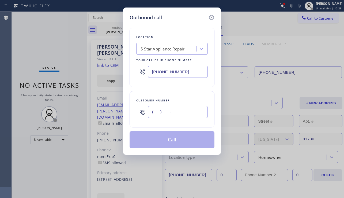
click at [170, 110] on input "(___) ___-____" at bounding box center [178, 112] width 60 height 12
paste input "310) 729-4860"
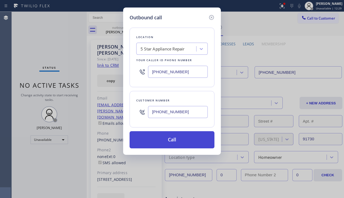
type input "[PHONE_NUMBER]"
click at [171, 140] on button "Call" at bounding box center [172, 139] width 85 height 17
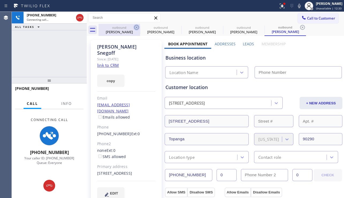
type input "[PHONE_NUMBER]"
click at [138, 27] on icon at bounding box center [136, 27] width 6 height 6
click at [0, 0] on icon at bounding box center [0, 0] width 0 height 0
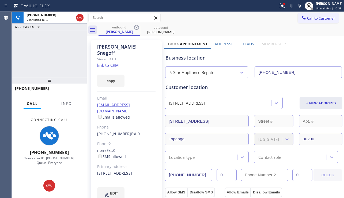
click at [246, 46] on div "Leads" at bounding box center [248, 45] width 18 height 8
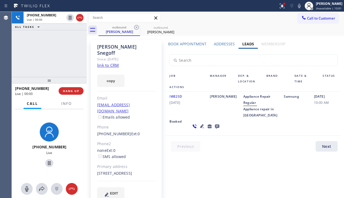
drag, startPoint x: 333, startPoint y: 125, endPoint x: 329, endPoint y: 125, distance: 3.8
click at [188, 125] on div "Booked" at bounding box center [176, 126] width 21 height 16
click at [74, 91] on span "HANG UP" at bounding box center [71, 91] width 16 height 4
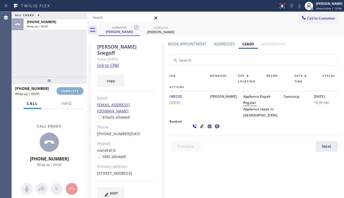
click at [74, 91] on span "COMPLETE" at bounding box center [70, 91] width 18 height 4
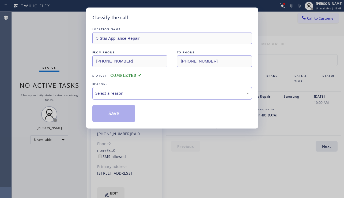
click at [160, 95] on div "Select a reason" at bounding box center [172, 93] width 154 height 6
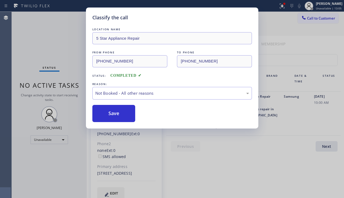
drag, startPoint x: 120, startPoint y: 112, endPoint x: 266, endPoint y: 68, distance: 152.4
click at [120, 112] on button "Save" at bounding box center [113, 113] width 43 height 17
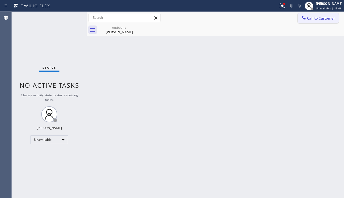
click at [318, 20] on span "Call to Customer" at bounding box center [321, 18] width 28 height 5
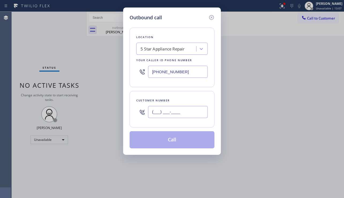
click at [173, 113] on input "(___) ___-____" at bounding box center [178, 112] width 60 height 12
paste input "818) 400-8305"
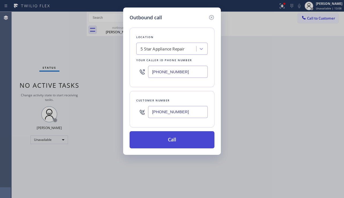
type input "[PHONE_NUMBER]"
click at [174, 136] on button "Call" at bounding box center [172, 139] width 85 height 17
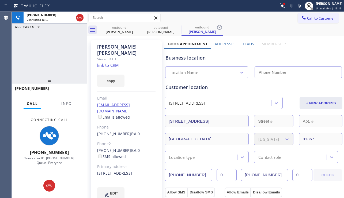
type input "[PHONE_NUMBER]"
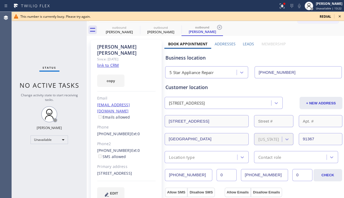
click at [342, 17] on icon at bounding box center [340, 16] width 6 height 6
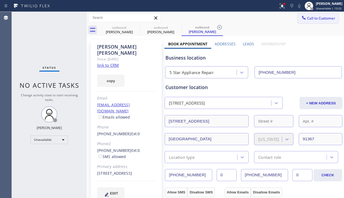
click at [324, 20] on span "Call to Customer" at bounding box center [321, 18] width 28 height 5
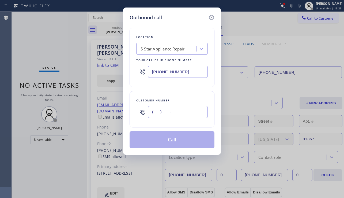
click at [160, 116] on input "(___) ___-____" at bounding box center [178, 112] width 60 height 12
paste input "310) 994-9441"
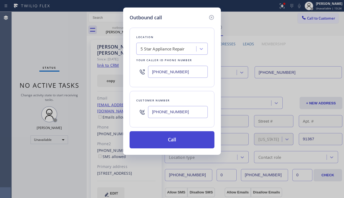
type input "[PHONE_NUMBER]"
drag, startPoint x: 168, startPoint y: 139, endPoint x: 116, endPoint y: 95, distance: 68.4
click at [168, 138] on button "Call" at bounding box center [172, 139] width 85 height 17
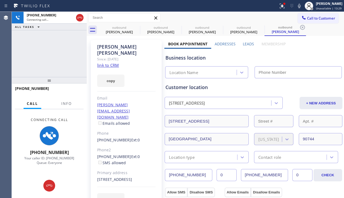
type input "[PHONE_NUMBER]"
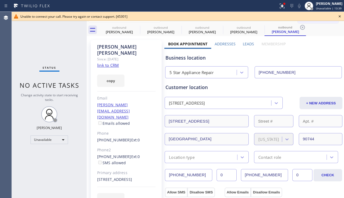
drag, startPoint x: 328, startPoint y: 55, endPoint x: 332, endPoint y: 40, distance: 15.3
click at [328, 52] on div "Business location 5 Star Appliance Repair [PHONE_NUMBER]" at bounding box center [253, 63] width 178 height 29
click at [339, 15] on icon at bounding box center [340, 16] width 6 height 6
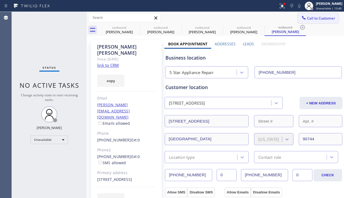
drag, startPoint x: 324, startPoint y: 18, endPoint x: 312, endPoint y: 24, distance: 13.8
click at [324, 18] on span "Call to Customer" at bounding box center [321, 18] width 28 height 5
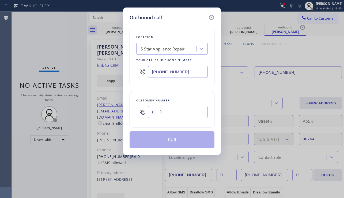
click at [179, 111] on input "(___) ___-____" at bounding box center [178, 112] width 60 height 12
paste input "949) 244-4155"
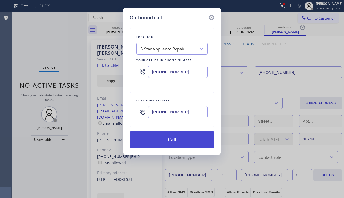
type input "[PHONE_NUMBER]"
click at [166, 137] on button "Call" at bounding box center [172, 139] width 85 height 17
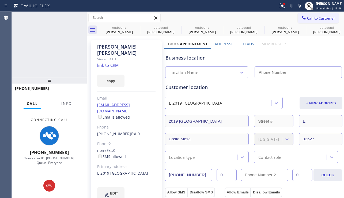
type input "[PHONE_NUMBER]"
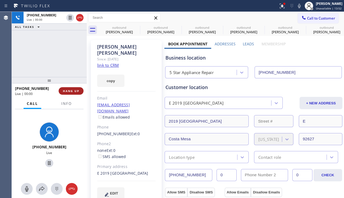
click at [79, 92] on span "HANG UP" at bounding box center [71, 91] width 16 height 4
click at [79, 91] on span "HANG UP" at bounding box center [71, 91] width 16 height 4
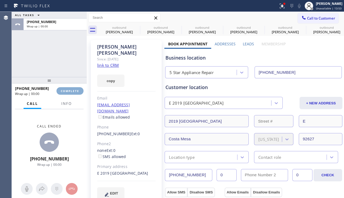
click at [79, 91] on span "COMPLETE" at bounding box center [70, 91] width 18 height 4
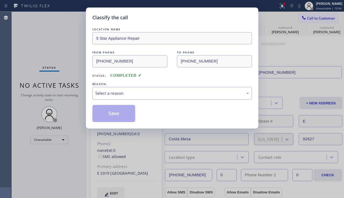
click at [146, 94] on div "Select a reason" at bounding box center [172, 93] width 154 height 6
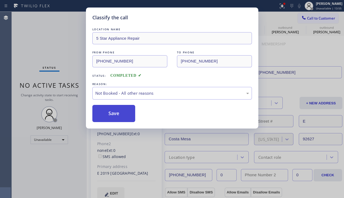
click at [123, 112] on button "Save" at bounding box center [113, 113] width 43 height 17
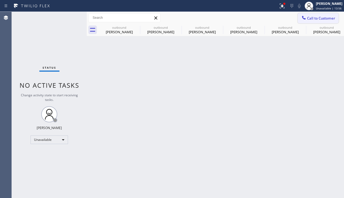
click at [322, 16] on span "Call to Customer" at bounding box center [321, 18] width 28 height 5
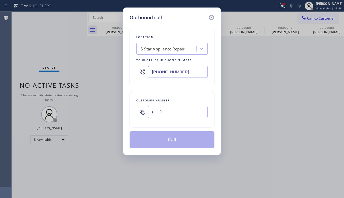
click at [193, 114] on input "(___) ___-____" at bounding box center [178, 112] width 60 height 12
paste input "626) 390-1276"
type input "[PHONE_NUMBER]"
click at [176, 142] on button "Call" at bounding box center [172, 139] width 85 height 17
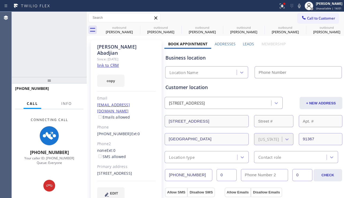
type input "[PHONE_NUMBER]"
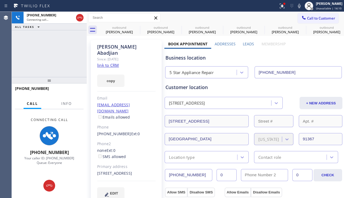
drag, startPoint x: 326, startPoint y: 50, endPoint x: 321, endPoint y: 120, distance: 70.3
click at [326, 50] on div "Business location 5 Star Appliance Repair [PHONE_NUMBER]" at bounding box center [253, 63] width 178 height 29
click at [138, 28] on icon at bounding box center [136, 27] width 6 height 6
click at [0, 0] on icon at bounding box center [0, 0] width 0 height 0
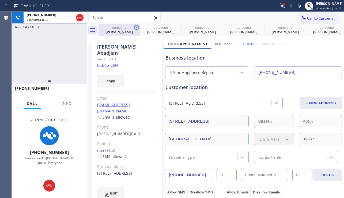
click at [0, 0] on icon at bounding box center [0, 0] width 0 height 0
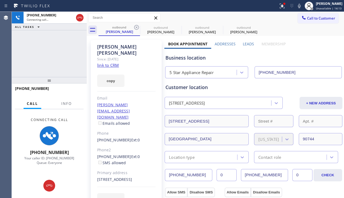
click at [138, 28] on icon at bounding box center [136, 27] width 6 height 6
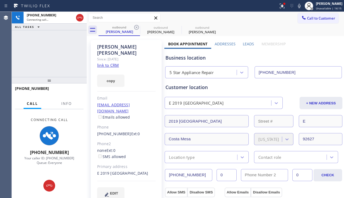
click at [138, 28] on icon at bounding box center [136, 27] width 6 height 6
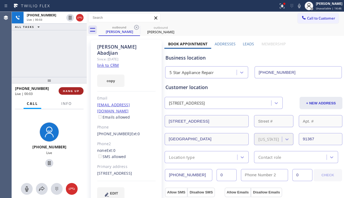
click at [75, 91] on span "HANG UP" at bounding box center [71, 91] width 16 height 4
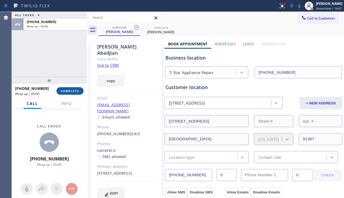
click at [75, 91] on span "COMPLETE" at bounding box center [70, 91] width 18 height 4
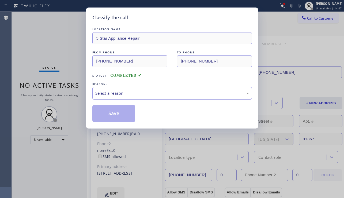
click at [145, 92] on div "Select a reason" at bounding box center [172, 93] width 154 height 6
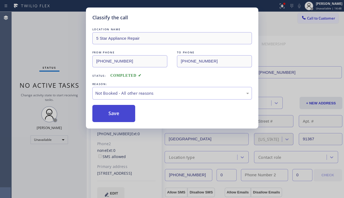
click at [115, 117] on button "Save" at bounding box center [113, 113] width 43 height 17
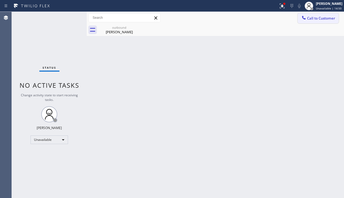
click at [316, 18] on span "Call to Customer" at bounding box center [321, 18] width 28 height 5
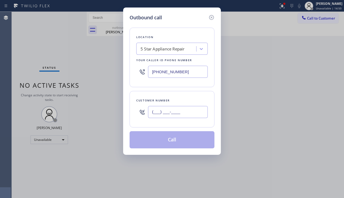
click at [167, 116] on input "(___) ___-____" at bounding box center [178, 112] width 60 height 12
paste input "917) 783-1430"
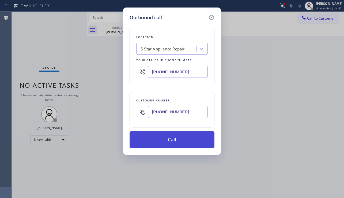
type input "[PHONE_NUMBER]"
drag, startPoint x: 164, startPoint y: 139, endPoint x: 172, endPoint y: 133, distance: 10.0
click at [165, 138] on button "Call" at bounding box center [172, 139] width 85 height 17
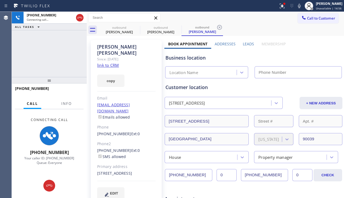
type input "[PHONE_NUMBER]"
drag, startPoint x: 316, startPoint y: 58, endPoint x: 331, endPoint y: 188, distance: 131.3
click at [316, 58] on div "Business location" at bounding box center [254, 57] width 176 height 7
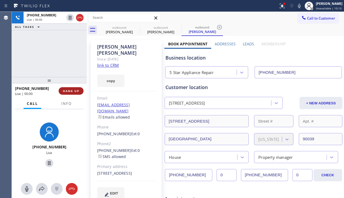
click at [71, 90] on span "HANG UP" at bounding box center [71, 91] width 16 height 4
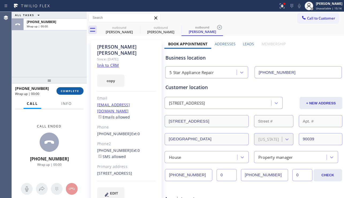
click at [71, 90] on span "COMPLETE" at bounding box center [70, 91] width 18 height 4
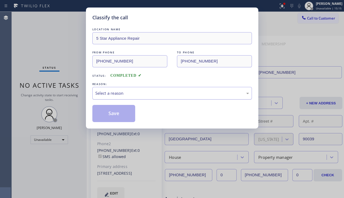
click at [134, 92] on div "Select a reason" at bounding box center [172, 93] width 154 height 6
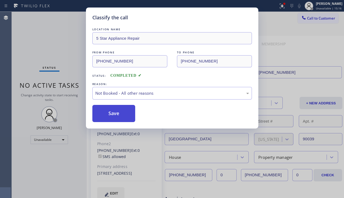
click at [112, 115] on button "Save" at bounding box center [113, 113] width 43 height 17
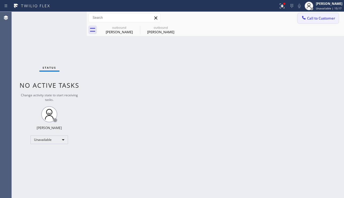
click at [319, 20] on span "Call to Customer" at bounding box center [321, 18] width 28 height 5
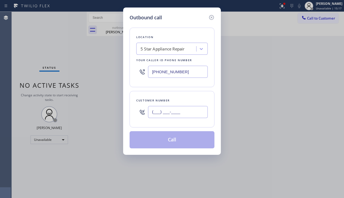
click at [171, 108] on input "(___) ___-____" at bounding box center [178, 112] width 60 height 12
paste input "818) 347-2606"
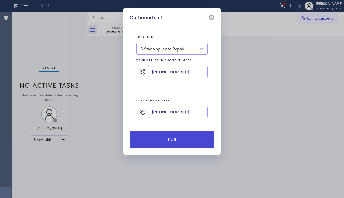
type input "[PHONE_NUMBER]"
click at [171, 139] on button "Call" at bounding box center [172, 139] width 85 height 17
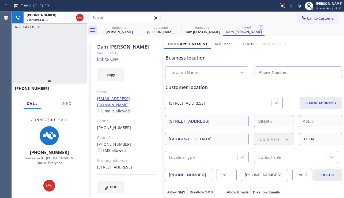
type input "[PHONE_NUMBER]"
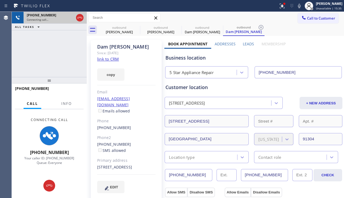
click at [76, 17] on div at bounding box center [80, 18] width 10 height 12
click at [78, 16] on icon at bounding box center [80, 17] width 6 height 6
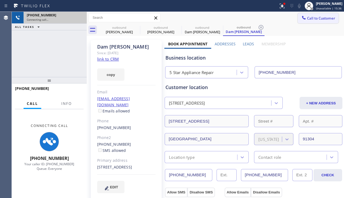
click at [320, 17] on span "Call to Customer" at bounding box center [321, 18] width 28 height 5
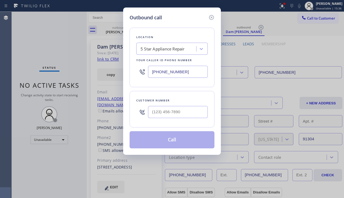
click at [182, 103] on div at bounding box center [178, 111] width 60 height 17
click at [181, 105] on div at bounding box center [178, 111] width 60 height 17
click at [177, 116] on input "(___) ___-____" at bounding box center [178, 112] width 60 height 12
paste input "323) 472-7766"
type input "[PHONE_NUMBER]"
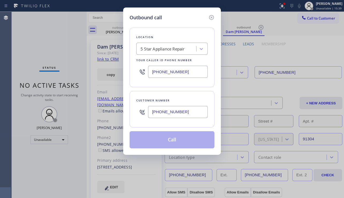
click at [170, 137] on button "Call" at bounding box center [172, 139] width 85 height 17
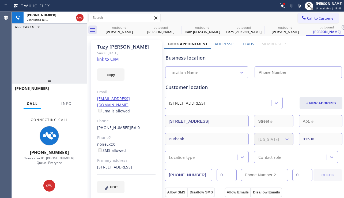
type input "[PHONE_NUMBER]"
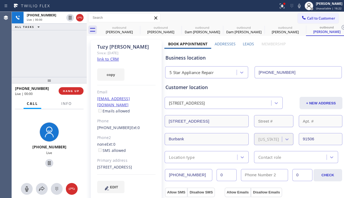
click at [306, 52] on div "Business location 5 Star Appliance Repair [PHONE_NUMBER]" at bounding box center [253, 63] width 178 height 29
click at [72, 91] on span "HANG UP" at bounding box center [71, 91] width 16 height 4
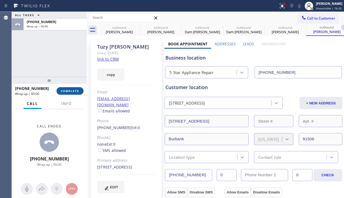
click at [72, 91] on span "COMPLETE" at bounding box center [70, 91] width 18 height 4
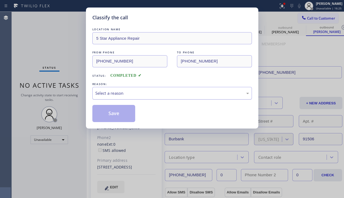
click at [127, 95] on div "Select a reason" at bounding box center [172, 93] width 154 height 6
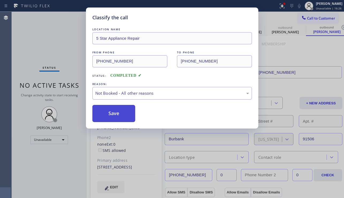
click at [111, 111] on button "Save" at bounding box center [113, 113] width 43 height 17
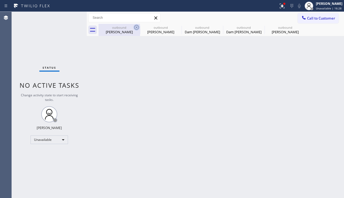
click at [138, 28] on icon at bounding box center [136, 27] width 6 height 6
click at [0, 0] on icon at bounding box center [0, 0] width 0 height 0
click at [258, 29] on icon at bounding box center [261, 27] width 6 height 6
click at [0, 0] on icon at bounding box center [0, 0] width 0 height 0
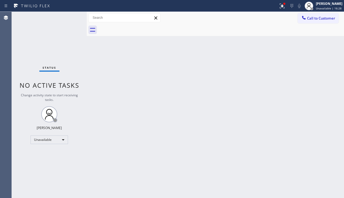
click at [138, 29] on div at bounding box center [222, 30] width 246 height 12
click at [314, 19] on span "Call to Customer" at bounding box center [321, 18] width 28 height 5
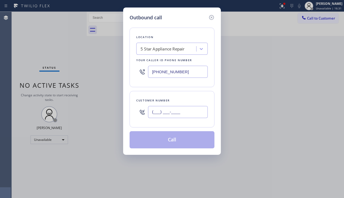
click at [167, 112] on input "(___) ___-____" at bounding box center [178, 112] width 60 height 12
paste input "714) 457-3188"
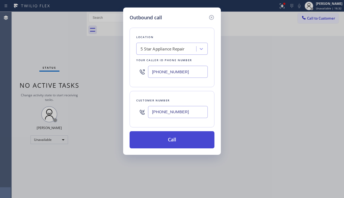
type input "[PHONE_NUMBER]"
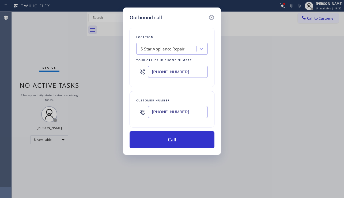
drag, startPoint x: 165, startPoint y: 137, endPoint x: 112, endPoint y: 95, distance: 68.2
click at [165, 137] on button "Call" at bounding box center [172, 139] width 85 height 17
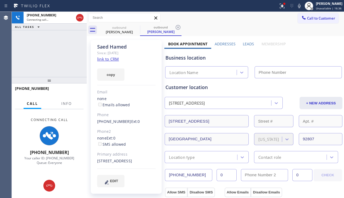
type input "[PHONE_NUMBER]"
click at [331, 49] on div "Business location 5 Star Appliance Repair [PHONE_NUMBER]" at bounding box center [253, 63] width 178 height 29
click at [243, 42] on label "Leads" at bounding box center [248, 43] width 11 height 5
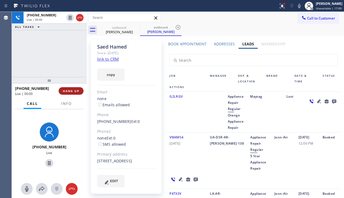
click at [68, 89] on span "HANG UP" at bounding box center [71, 91] width 16 height 4
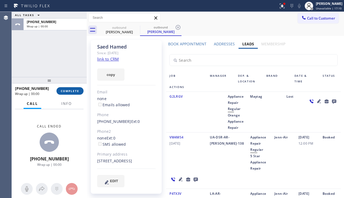
click at [68, 89] on span "COMPLETE" at bounding box center [70, 91] width 18 height 4
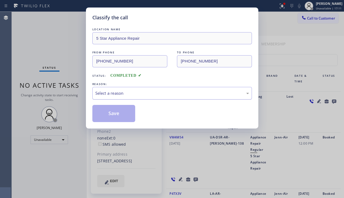
click at [140, 93] on div "Select a reason" at bounding box center [172, 93] width 154 height 6
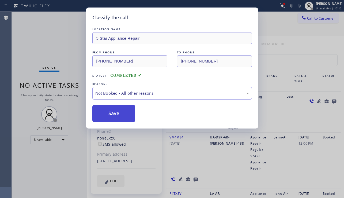
click at [118, 115] on button "Save" at bounding box center [113, 113] width 43 height 17
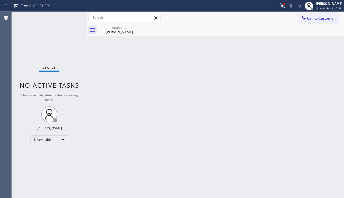
drag, startPoint x: 324, startPoint y: 126, endPoint x: 313, endPoint y: 122, distance: 11.7
click at [324, 126] on div "Back to Dashboard Change Sender ID Customers Technicians Select a contact Outbo…" at bounding box center [215, 105] width 257 height 186
click at [121, 25] on div "outbound [PERSON_NAME]" at bounding box center [119, 30] width 40 height 12
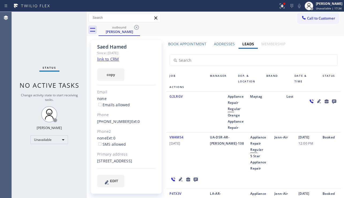
drag, startPoint x: 134, startPoint y: 25, endPoint x: 114, endPoint y: 23, distance: 21.0
click at [135, 24] on icon at bounding box center [136, 27] width 6 height 6
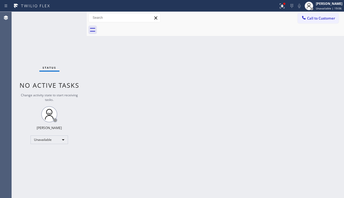
click at [207, 174] on div "Back to Dashboard Change Sender ID Customers Technicians Select a contact Outbo…" at bounding box center [215, 105] width 257 height 186
click at [50, 168] on div "Status No active tasks Change activity state to start receiving tasks. [PERSON_…" at bounding box center [49, 105] width 75 height 186
click at [308, 18] on span "Call to Customer" at bounding box center [321, 18] width 28 height 5
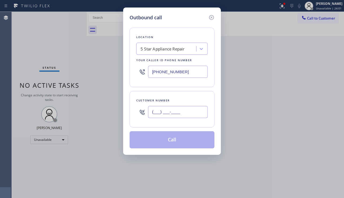
click at [177, 110] on input "(___) ___-____" at bounding box center [178, 112] width 60 height 12
paste input "323) 708-0861"
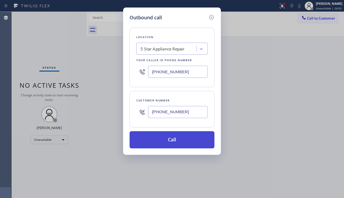
type input "[PHONE_NUMBER]"
click at [168, 141] on button "Call" at bounding box center [172, 139] width 85 height 17
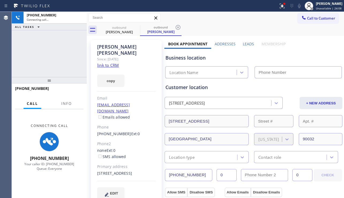
type input "[PHONE_NUMBER]"
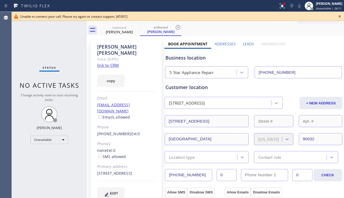
click at [341, 16] on icon at bounding box center [340, 16] width 6 height 6
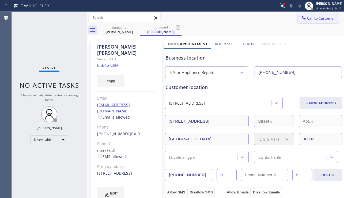
click at [324, 19] on span "Call to Customer" at bounding box center [321, 18] width 28 height 5
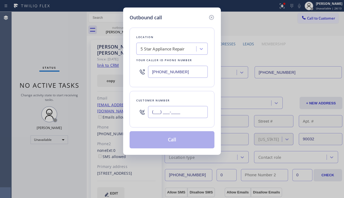
click at [179, 117] on input "(___) ___-____" at bounding box center [178, 112] width 60 height 12
paste input "323) 493-4370"
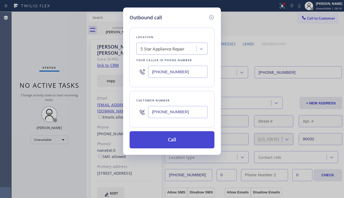
type input "[PHONE_NUMBER]"
click at [176, 138] on button "Call" at bounding box center [172, 139] width 85 height 17
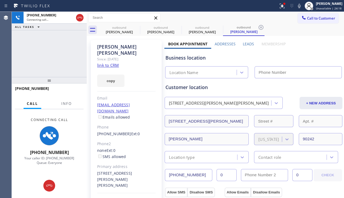
type input "[PHONE_NUMBER]"
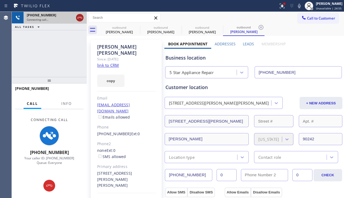
click at [81, 19] on icon at bounding box center [80, 17] width 6 height 6
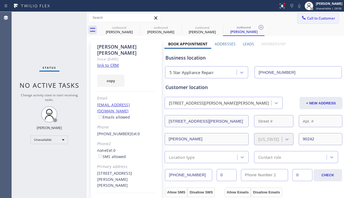
click at [326, 22] on button "Call to Customer" at bounding box center [318, 18] width 41 height 10
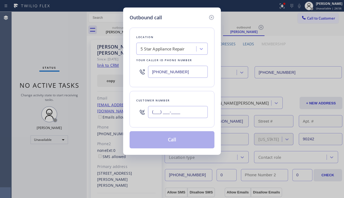
click at [156, 114] on input "(___) ___-____" at bounding box center [178, 112] width 60 height 12
paste input "323) 829-4188"
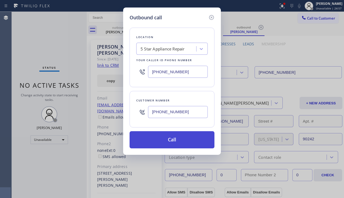
type input "[PHONE_NUMBER]"
click at [155, 139] on button "Call" at bounding box center [172, 139] width 85 height 17
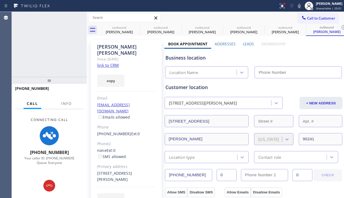
type input "[PHONE_NUMBER]"
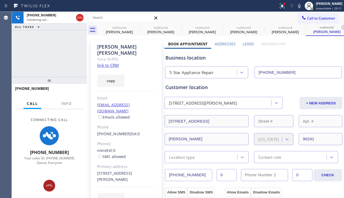
click at [47, 188] on icon at bounding box center [49, 185] width 6 height 6
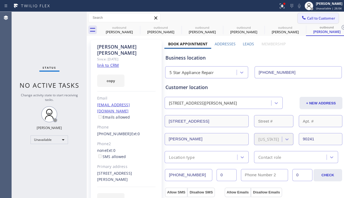
click at [307, 19] on span "Call to Customer" at bounding box center [321, 18] width 28 height 5
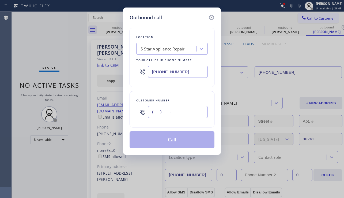
click at [169, 109] on input "(___) ___-____" at bounding box center [178, 112] width 60 height 12
paste input "425) 998-3125"
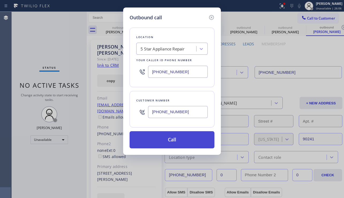
type input "[PHONE_NUMBER]"
click at [168, 144] on button "Call" at bounding box center [172, 139] width 85 height 17
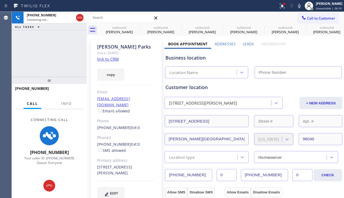
type input "[PHONE_NUMBER]"
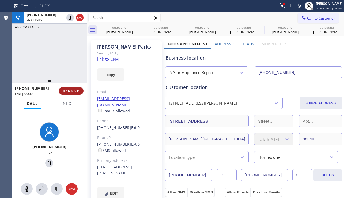
click at [74, 92] on span "HANG UP" at bounding box center [71, 91] width 16 height 4
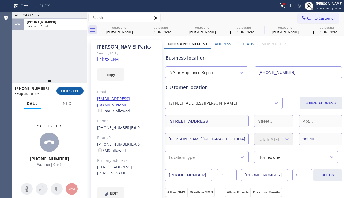
click at [79, 92] on span "COMPLETE" at bounding box center [70, 91] width 18 height 4
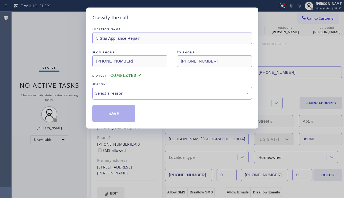
click at [80, 91] on div "Classify the call LOCATION NAME 5 Star Appliance Repair FROM PHONE [PHONE_NUMBE…" at bounding box center [172, 99] width 344 height 198
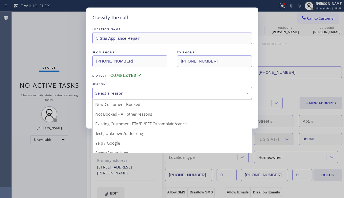
click at [105, 96] on div "Select a reason" at bounding box center [172, 93] width 154 height 6
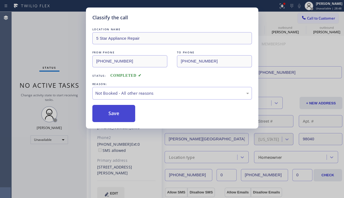
click at [107, 115] on button "Save" at bounding box center [113, 113] width 43 height 17
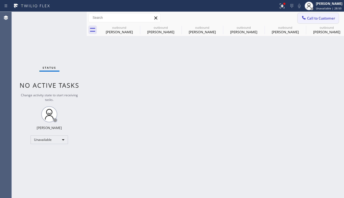
click at [303, 17] on icon at bounding box center [303, 17] width 3 height 3
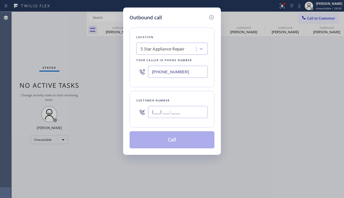
click at [189, 110] on input "(___) ___-____" at bounding box center [178, 112] width 60 height 12
paste input "310) 569-1771"
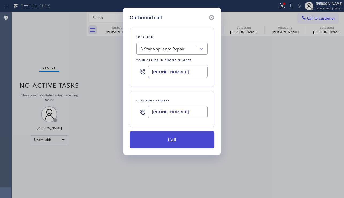
type input "[PHONE_NUMBER]"
click at [167, 142] on button "Call" at bounding box center [172, 139] width 85 height 17
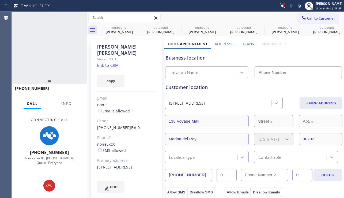
type input "[PHONE_NUMBER]"
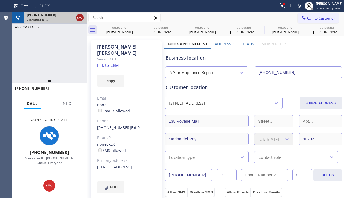
click at [79, 17] on icon at bounding box center [80, 17] width 6 height 6
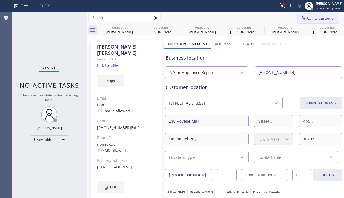
click at [326, 18] on span "Call to Customer" at bounding box center [321, 18] width 28 height 5
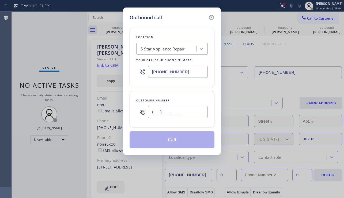
click at [166, 112] on input "(___) ___-____" at bounding box center [178, 112] width 60 height 12
paste input "646) 705-3536"
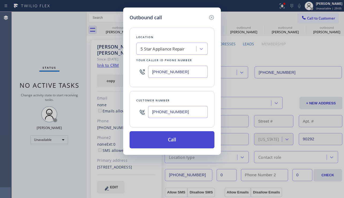
type input "[PHONE_NUMBER]"
click at [163, 140] on button "Call" at bounding box center [172, 139] width 85 height 17
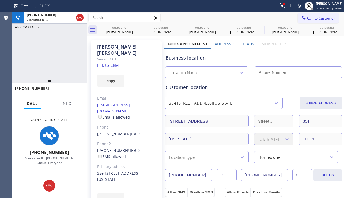
type input "[PHONE_NUMBER]"
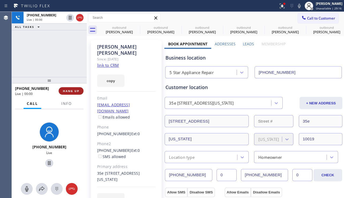
click at [73, 91] on span "HANG UP" at bounding box center [71, 91] width 16 height 4
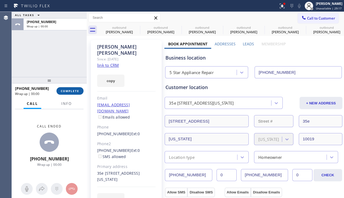
click at [76, 91] on span "COMPLETE" at bounding box center [70, 91] width 18 height 4
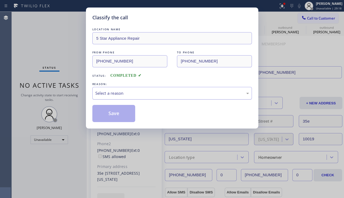
click at [141, 96] on div "Select a reason" at bounding box center [172, 93] width 154 height 6
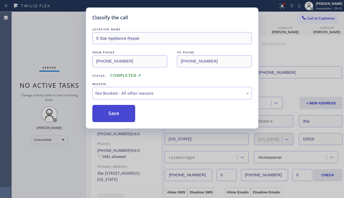
click at [116, 114] on button "Save" at bounding box center [113, 113] width 43 height 17
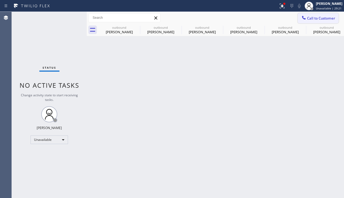
click at [305, 18] on icon at bounding box center [303, 17] width 3 height 3
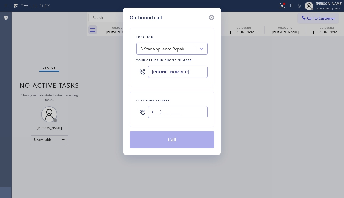
click at [183, 111] on input "(___) ___-____" at bounding box center [178, 112] width 60 height 12
paste input "818) 225-8153"
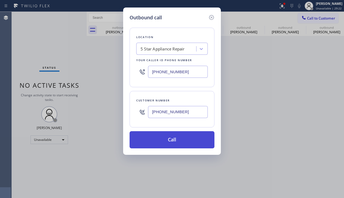
type input "[PHONE_NUMBER]"
click at [174, 138] on button "Call" at bounding box center [172, 139] width 85 height 17
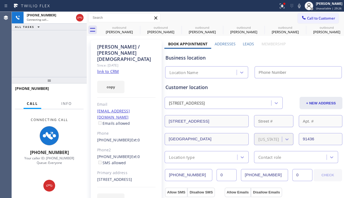
type input "[PHONE_NUMBER]"
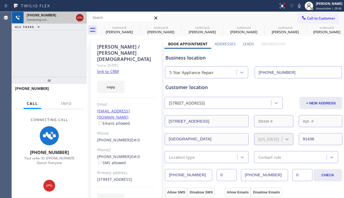
click at [79, 19] on icon at bounding box center [80, 17] width 6 height 6
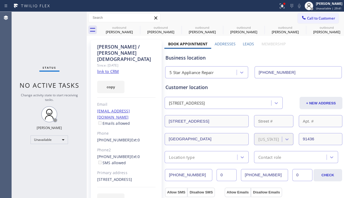
click at [320, 21] on button "Call to Customer" at bounding box center [318, 18] width 41 height 10
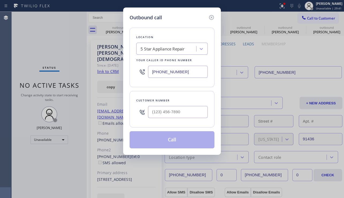
click at [181, 119] on div at bounding box center [178, 111] width 60 height 17
click at [183, 115] on input "(___) ___-____" at bounding box center [178, 112] width 60 height 12
paste input "714) 292-7224"
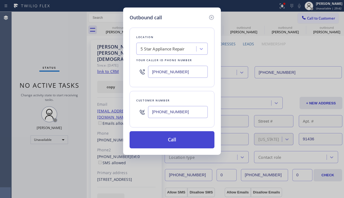
type input "[PHONE_NUMBER]"
click at [175, 138] on button "Call" at bounding box center [172, 139] width 85 height 17
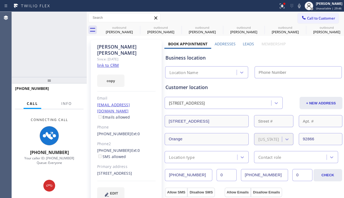
type input "[PHONE_NUMBER]"
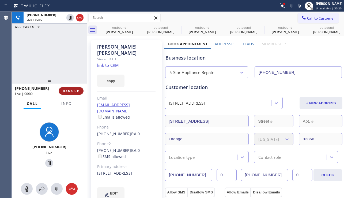
click at [68, 89] on span "HANG UP" at bounding box center [71, 91] width 16 height 4
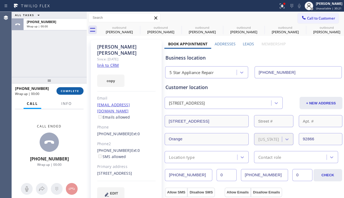
click at [68, 89] on span "COMPLETE" at bounding box center [70, 91] width 18 height 4
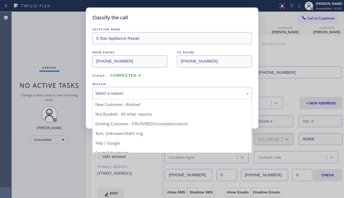
click at [110, 90] on div "Select a reason" at bounding box center [172, 93] width 154 height 6
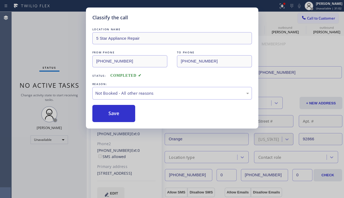
click at [107, 114] on button "Save" at bounding box center [113, 113] width 43 height 17
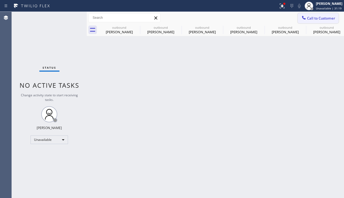
click at [314, 21] on button "Call to Customer" at bounding box center [318, 18] width 41 height 10
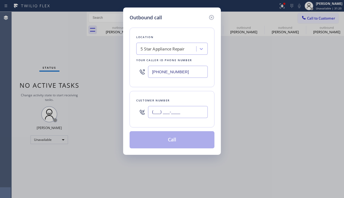
click at [181, 112] on input "(___) ___-____" at bounding box center [178, 112] width 60 height 12
paste input "323) 423-8639"
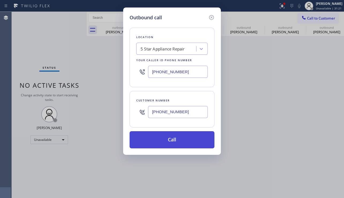
type input "[PHONE_NUMBER]"
click at [171, 140] on button "Call" at bounding box center [172, 139] width 85 height 17
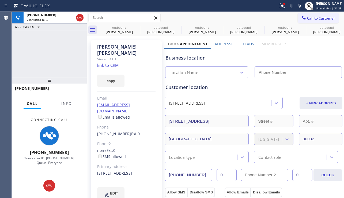
type input "[PHONE_NUMBER]"
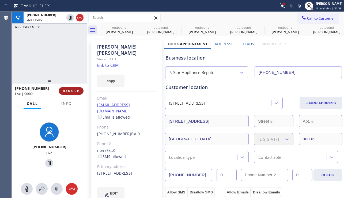
click at [78, 90] on span "HANG UP" at bounding box center [71, 91] width 16 height 4
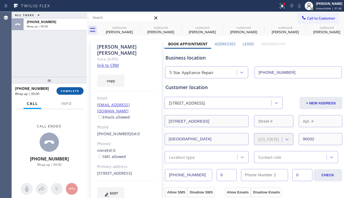
click at [79, 89] on span "COMPLETE" at bounding box center [70, 91] width 18 height 4
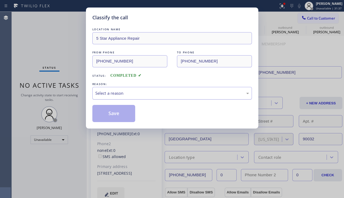
click at [121, 92] on div "Select a reason" at bounding box center [172, 93] width 154 height 6
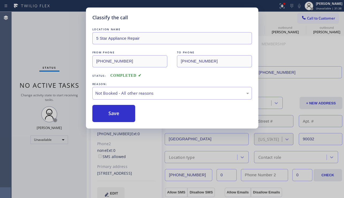
click at [119, 114] on button "Save" at bounding box center [113, 113] width 43 height 17
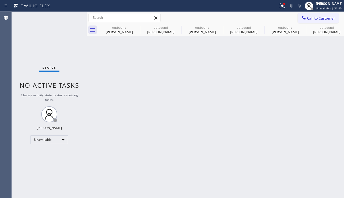
drag, startPoint x: 309, startPoint y: 23, endPoint x: 300, endPoint y: 31, distance: 12.1
click at [309, 23] on button "Call to Customer" at bounding box center [318, 18] width 41 height 10
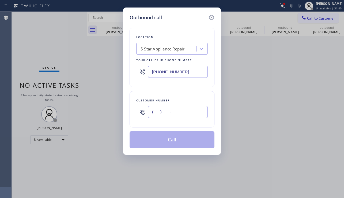
click at [180, 111] on input "(___) ___-____" at bounding box center [178, 112] width 60 height 12
paste input "323) 292-6758"
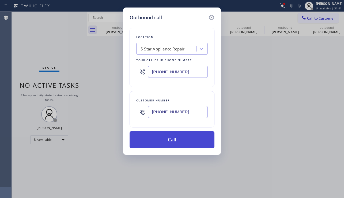
type input "[PHONE_NUMBER]"
click at [172, 141] on button "Call" at bounding box center [172, 139] width 85 height 17
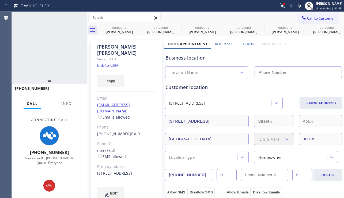
type input "[PHONE_NUMBER]"
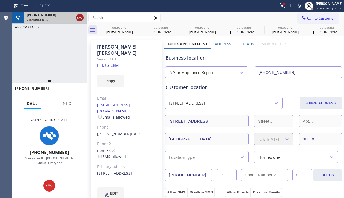
click at [82, 19] on icon at bounding box center [80, 17] width 6 height 6
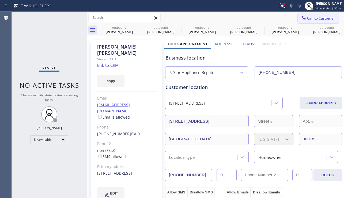
click at [306, 16] on button "Call to Customer" at bounding box center [318, 18] width 41 height 10
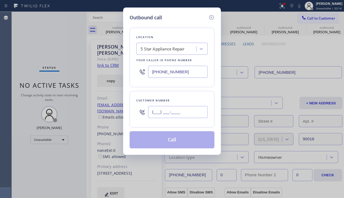
click at [162, 113] on input "(___) ___-____" at bounding box center [178, 112] width 60 height 12
paste input "818) 233-6936"
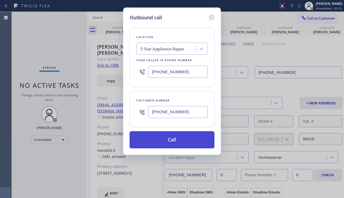
type input "[PHONE_NUMBER]"
click at [159, 139] on button "Call" at bounding box center [172, 139] width 85 height 17
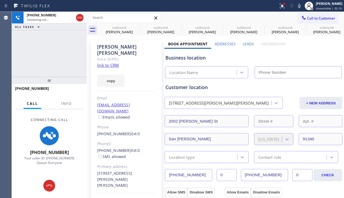
type input "[PHONE_NUMBER]"
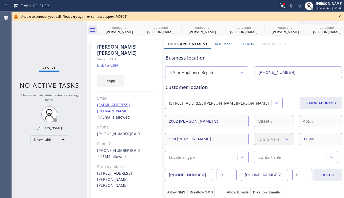
click at [340, 15] on icon at bounding box center [340, 16] width 6 height 6
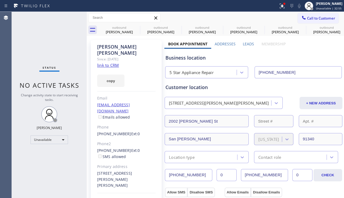
click at [328, 18] on span "Call to Customer" at bounding box center [321, 18] width 28 height 5
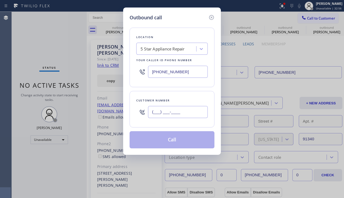
click at [192, 109] on input "(___) ___-____" at bounding box center [178, 112] width 60 height 12
paste input "714) 323-7626"
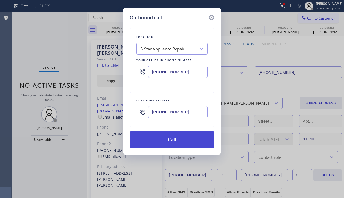
type input "[PHONE_NUMBER]"
click at [172, 138] on button "Call" at bounding box center [172, 139] width 85 height 17
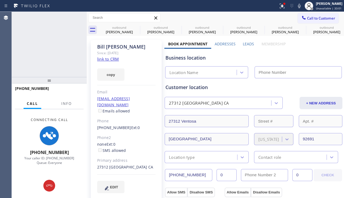
type input "[PHONE_NUMBER]"
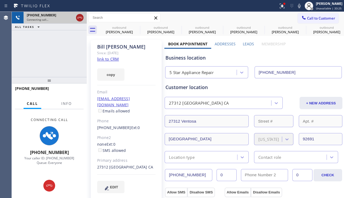
click at [79, 20] on icon at bounding box center [80, 17] width 6 height 6
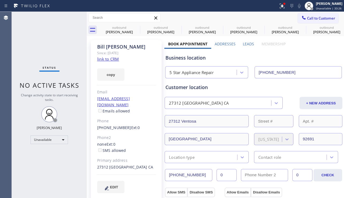
click at [302, 18] on icon at bounding box center [303, 17] width 5 height 5
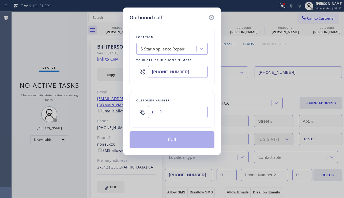
click at [175, 107] on input "(___) ___-____" at bounding box center [178, 112] width 60 height 12
paste input "951) 217-8757"
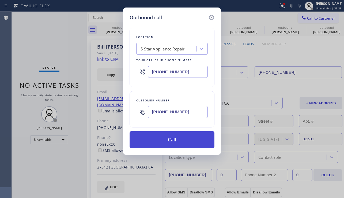
type input "[PHONE_NUMBER]"
click at [166, 140] on button "Call" at bounding box center [172, 139] width 85 height 17
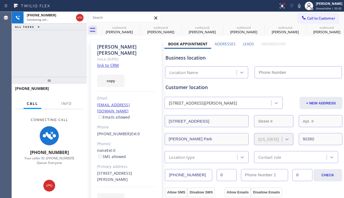
type input "[PHONE_NUMBER]"
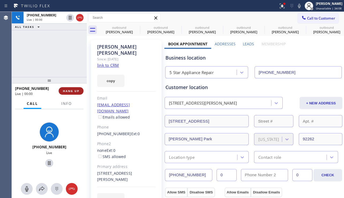
click at [62, 91] on button "HANG UP" at bounding box center [71, 91] width 25 height 8
click at [63, 91] on span "HANG UP" at bounding box center [71, 91] width 16 height 4
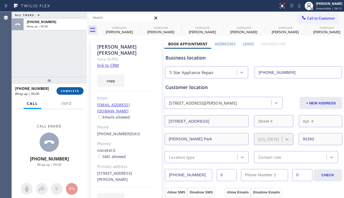
click at [76, 92] on span "COMPLETE" at bounding box center [70, 91] width 18 height 4
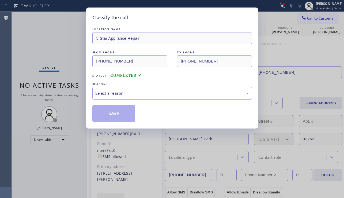
click at [124, 104] on div "LOCATION NAME 5 Star Appliance Repair FROM PHONE [PHONE_NUMBER] TO PHONE [PHONE…" at bounding box center [172, 74] width 160 height 95
click at [121, 94] on div "Select a reason" at bounding box center [172, 93] width 154 height 6
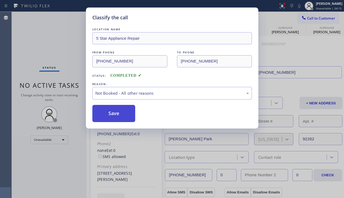
click at [113, 113] on button "Save" at bounding box center [113, 113] width 43 height 17
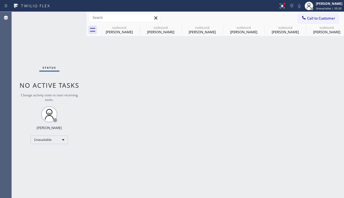
drag, startPoint x: 109, startPoint y: 108, endPoint x: 129, endPoint y: 141, distance: 38.6
click at [129, 141] on div "Back to Dashboard Change Sender ID Customers Technicians Select a contact Outbo…" at bounding box center [215, 105] width 257 height 186
click at [327, 17] on span "Call to Customer" at bounding box center [321, 18] width 28 height 5
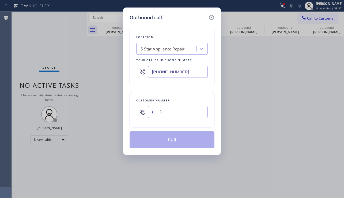
click at [173, 115] on input "(___) ___-____" at bounding box center [178, 112] width 60 height 12
paste input "818) 261-9225"
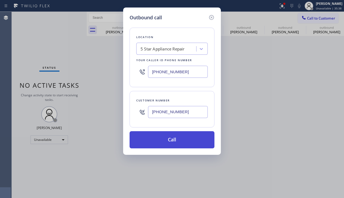
type input "[PHONE_NUMBER]"
click at [162, 139] on button "Call" at bounding box center [172, 139] width 85 height 17
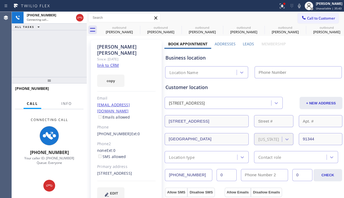
type input "[PHONE_NUMBER]"
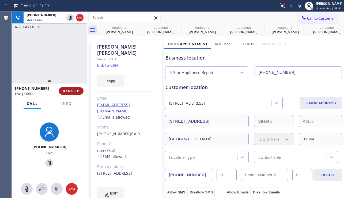
click at [63, 93] on button "HANG UP" at bounding box center [71, 91] width 25 height 8
click at [68, 91] on span "HANG UP" at bounding box center [71, 91] width 16 height 4
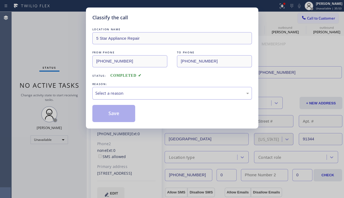
click at [120, 97] on div "Select a reason" at bounding box center [172, 93] width 160 height 13
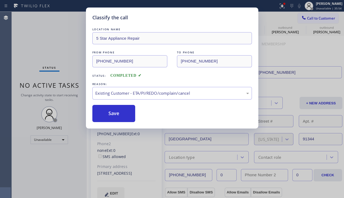
click at [118, 99] on div "LOCATION NAME 5 Star Appliance Repair FROM PHONE [PHONE_NUMBER] TO PHONE [PHONE…" at bounding box center [172, 74] width 160 height 95
click at [117, 95] on div "Existing Customer - ETA/PI/REDO/complain/cancel" at bounding box center [172, 93] width 154 height 6
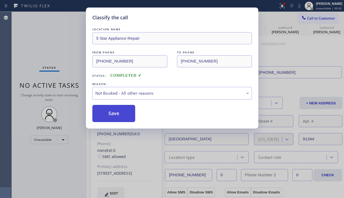
click at [110, 114] on button "Save" at bounding box center [113, 113] width 43 height 17
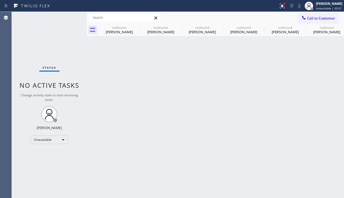
click at [313, 24] on div "Call to Customer Outbound call Location 5 Star Appliance Repair Your caller id …" at bounding box center [215, 18] width 257 height 12
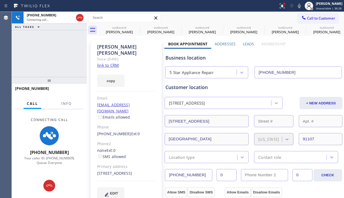
drag, startPoint x: 89, startPoint y: 114, endPoint x: 87, endPoint y: 117, distance: 4.0
click at [87, 117] on div at bounding box center [87, 105] width 0 height 186
drag, startPoint x: 87, startPoint y: 115, endPoint x: 85, endPoint y: 126, distance: 10.6
click at [87, 126] on div at bounding box center [87, 105] width 0 height 186
drag, startPoint x: 85, startPoint y: 120, endPoint x: 84, endPoint y: 129, distance: 9.0
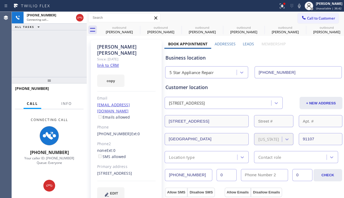
click at [84, 128] on div "Connecting Call +15593067510 Your caller ID: +18557314952 Queue: Everyone" at bounding box center [49, 141] width 75 height 64
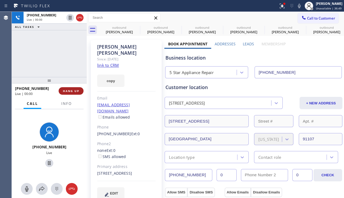
click at [73, 92] on span "HANG UP" at bounding box center [71, 91] width 16 height 4
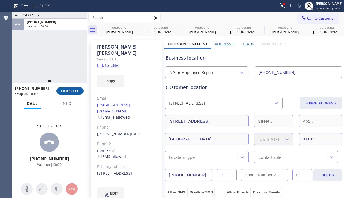
click at [73, 92] on span "COMPLETE" at bounding box center [70, 91] width 18 height 4
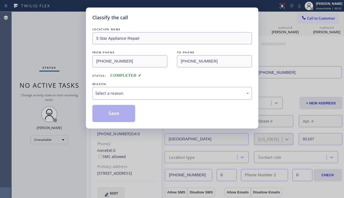
click at [113, 95] on div "Select a reason" at bounding box center [172, 93] width 154 height 6
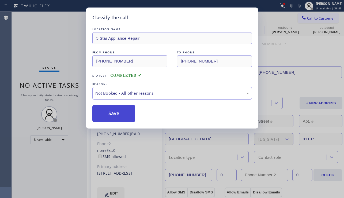
click at [121, 115] on button "Save" at bounding box center [113, 113] width 43 height 17
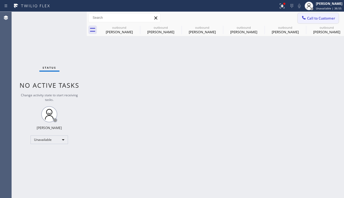
click at [305, 16] on icon at bounding box center [303, 17] width 5 height 5
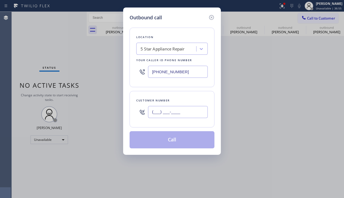
click at [179, 111] on input "(___) ___-____" at bounding box center [178, 112] width 60 height 12
paste input "310) 413-6072"
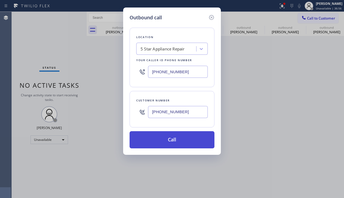
type input "(310) 413-6072"
click at [166, 137] on button "Call" at bounding box center [172, 139] width 85 height 17
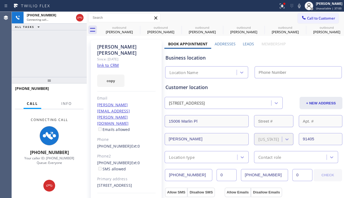
type input "[PHONE_NUMBER]"
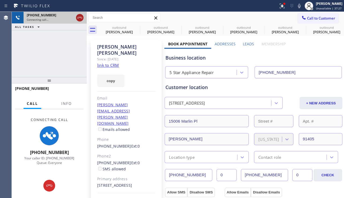
click at [80, 20] on icon at bounding box center [80, 17] width 6 height 6
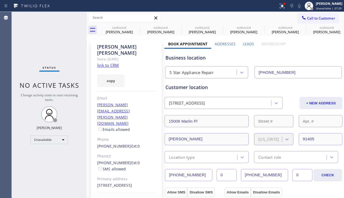
click at [323, 21] on button "Call to Customer" at bounding box center [318, 18] width 41 height 10
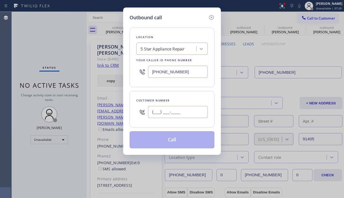
click at [185, 111] on input "(___) ___-____" at bounding box center [178, 112] width 60 height 12
paste input "562) 659-3210"
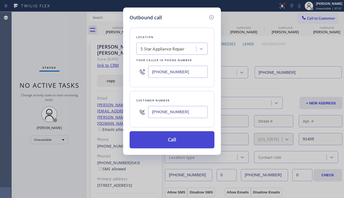
type input "(562) 659-3210"
click at [172, 139] on button "Call" at bounding box center [172, 139] width 85 height 17
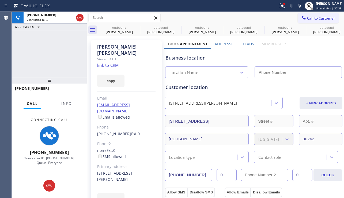
type input "[PHONE_NUMBER]"
drag, startPoint x: 170, startPoint y: 138, endPoint x: 22, endPoint y: 139, distance: 147.9
click at [22, 139] on div "Connecting Call +15626593210 Your caller ID: +18557314952 Queue: Everyone" at bounding box center [49, 141] width 75 height 64
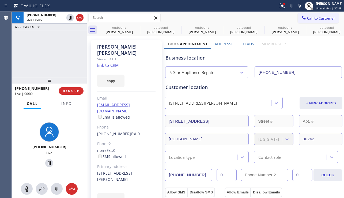
click at [73, 87] on div "+15626593210 Live | 00:00 HANG UP" at bounding box center [49, 91] width 69 height 14
click at [73, 88] on button "HANG UP" at bounding box center [71, 91] width 25 height 8
click at [74, 88] on button "HANG UP" at bounding box center [71, 91] width 25 height 8
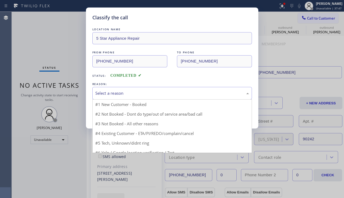
click at [159, 97] on div "Select a reason" at bounding box center [172, 93] width 160 height 13
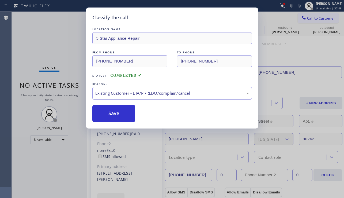
click at [134, 94] on div "Existing Customer - ETA/PI/REDO/complain/cancel" at bounding box center [172, 93] width 154 height 6
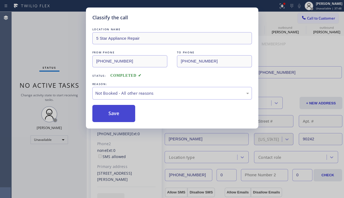
click at [117, 114] on button "Save" at bounding box center [113, 113] width 43 height 17
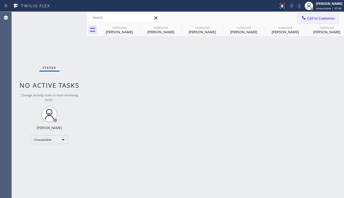
click at [310, 18] on span "Call to Customer" at bounding box center [321, 18] width 28 height 5
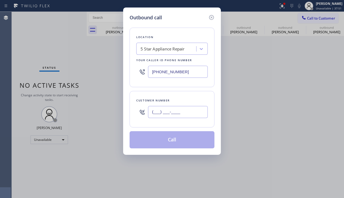
click at [182, 113] on input "(___) ___-____" at bounding box center [178, 112] width 60 height 12
paste input "562) 450-9662"
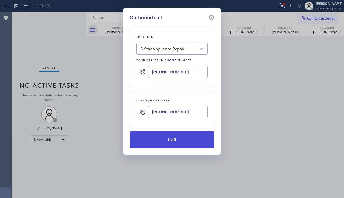
type input "(562) 450-9662"
click at [176, 138] on button "Call" at bounding box center [172, 139] width 85 height 17
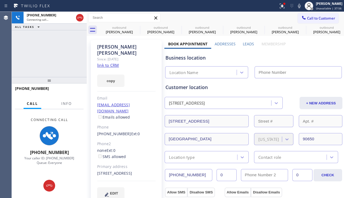
type input "[PHONE_NUMBER]"
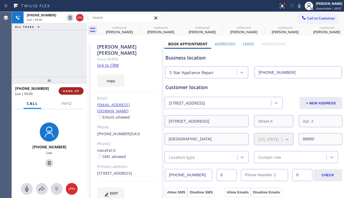
click at [70, 91] on span "HANG UP" at bounding box center [71, 91] width 16 height 4
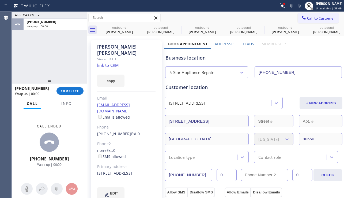
click at [77, 97] on div "+15624509662 Wrap up | 00:00 COMPLETE" at bounding box center [49, 91] width 69 height 14
click at [71, 88] on button "COMPLETE" at bounding box center [70, 91] width 27 height 8
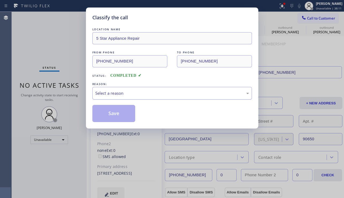
drag, startPoint x: 145, startPoint y: 87, endPoint x: 144, endPoint y: 90, distance: 3.1
click at [145, 89] on div "Select a reason" at bounding box center [172, 93] width 160 height 13
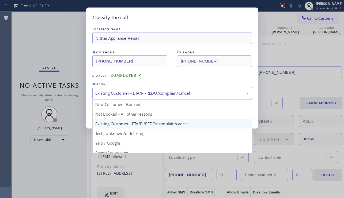
click at [125, 95] on div "Existing Customer - ETA/PI/REDO/complain/cancel" at bounding box center [172, 93] width 154 height 6
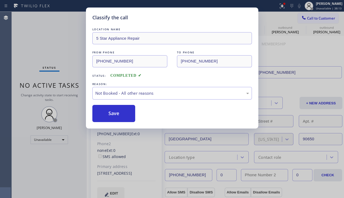
click at [114, 111] on button "Save" at bounding box center [113, 113] width 43 height 17
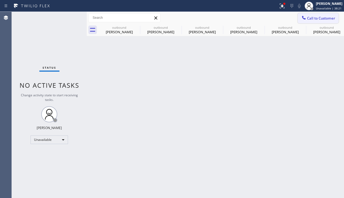
click at [307, 18] on span "Call to Customer" at bounding box center [321, 18] width 28 height 5
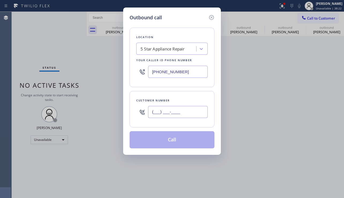
click at [197, 109] on input "(___) ___-____" at bounding box center [178, 112] width 60 height 12
paste input "503) 544-5767"
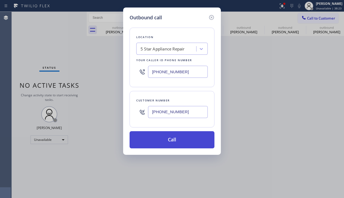
type input "(503) 544-5767"
click at [182, 141] on button "Call" at bounding box center [172, 139] width 85 height 17
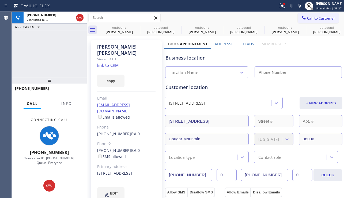
type input "[PHONE_NUMBER]"
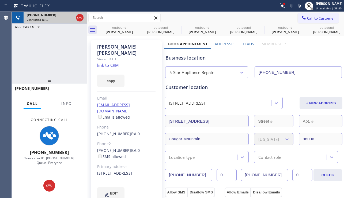
click at [77, 19] on icon at bounding box center [80, 17] width 6 height 6
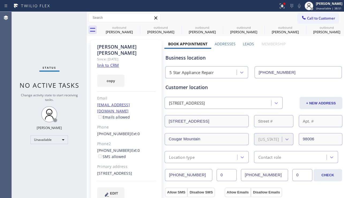
click at [308, 19] on span "Call to Customer" at bounding box center [321, 18] width 28 height 5
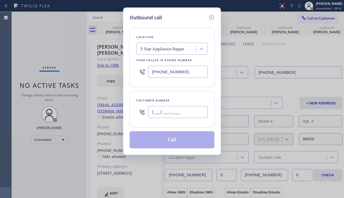
click at [157, 110] on input "(___) ___-____" at bounding box center [178, 112] width 60 height 12
paste input "714) 612-9375"
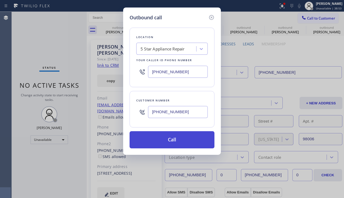
type input "(714) 612-9375"
click at [156, 144] on button "Call" at bounding box center [172, 139] width 85 height 17
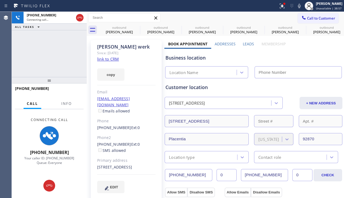
type input "[PHONE_NUMBER]"
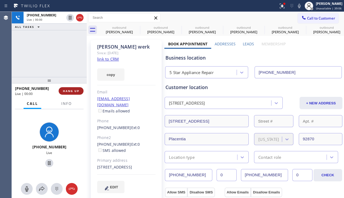
click at [71, 89] on span "HANG UP" at bounding box center [71, 91] width 16 height 4
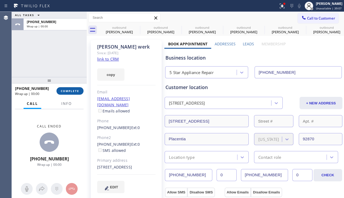
click at [62, 92] on span "COMPLETE" at bounding box center [70, 91] width 18 height 4
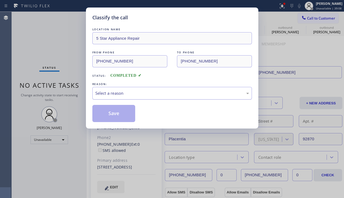
click at [120, 97] on div "Select a reason" at bounding box center [172, 93] width 160 height 13
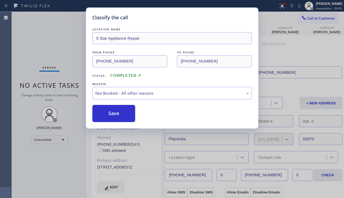
click at [111, 117] on button "Save" at bounding box center [113, 113] width 43 height 17
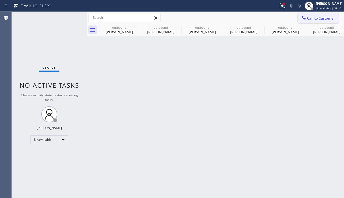
click at [321, 18] on span "Call to Customer" at bounding box center [321, 18] width 28 height 5
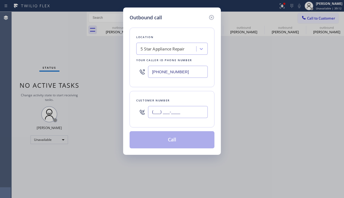
click at [171, 113] on input "(___) ___-____" at bounding box center [178, 112] width 60 height 12
paste input "949) 973-0375"
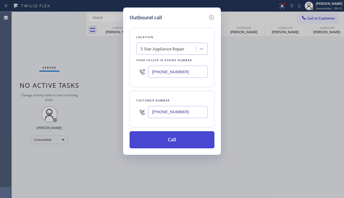
type input "(949) 973-0375"
click at [162, 143] on button "Call" at bounding box center [172, 139] width 85 height 17
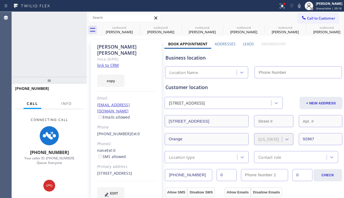
type input "[PHONE_NUMBER]"
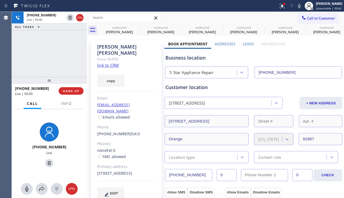
click at [69, 85] on div "+19499730375 Live | 00:00 HANG UP" at bounding box center [49, 91] width 69 height 14
click at [70, 90] on span "HANG UP" at bounding box center [71, 91] width 16 height 4
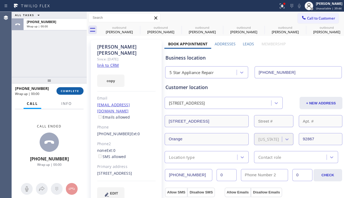
click at [69, 90] on span "COMPLETE" at bounding box center [70, 91] width 18 height 4
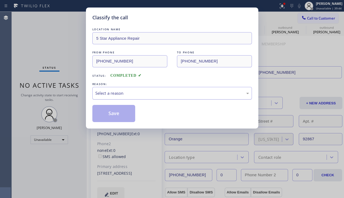
click at [110, 92] on div "Select a reason" at bounding box center [172, 93] width 154 height 6
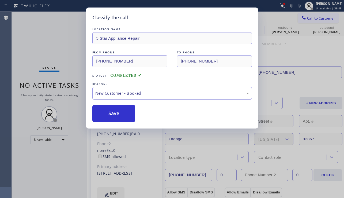
click at [115, 95] on div "New Customer - Booked" at bounding box center [172, 93] width 154 height 6
click at [107, 114] on button "Save" at bounding box center [113, 113] width 43 height 17
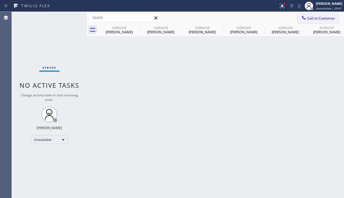
click at [318, 20] on span "Call to Customer" at bounding box center [321, 18] width 28 height 5
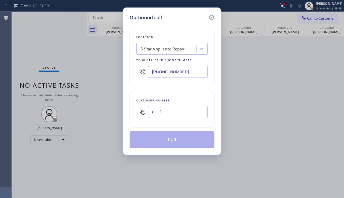
click at [192, 113] on input "(___) ___-____" at bounding box center [178, 112] width 60 height 12
paste input "310) 490-5813"
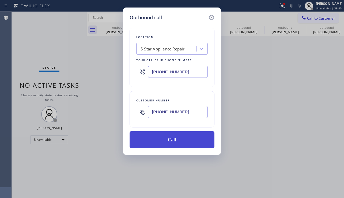
type input "(310) 490-5813"
click at [180, 139] on button "Call" at bounding box center [172, 139] width 85 height 17
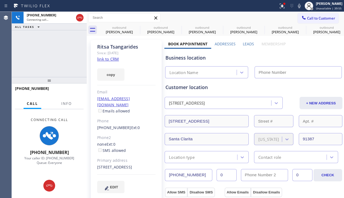
type input "[PHONE_NUMBER]"
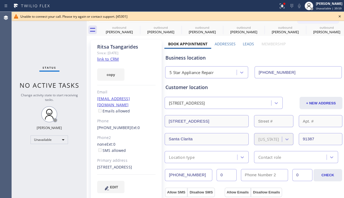
click at [340, 16] on icon at bounding box center [340, 16] width 2 height 2
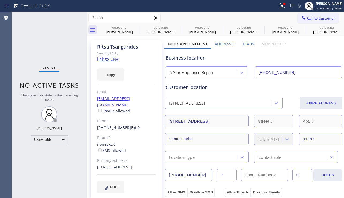
click at [322, 23] on div "Call to Customer Outbound call Location 5 Star Appliance Repair Your caller id …" at bounding box center [215, 18] width 257 height 12
click at [308, 19] on span "Call to Customer" at bounding box center [321, 18] width 28 height 5
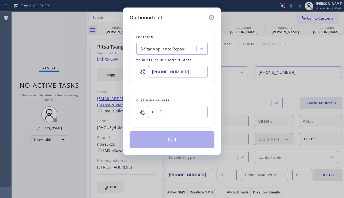
click at [181, 112] on input "(___) ___-____" at bounding box center [178, 112] width 60 height 12
paste input "818) 445-0495"
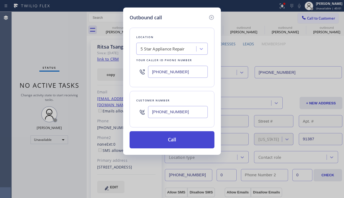
type input "(818) 445-0495"
click at [160, 142] on button "Call" at bounding box center [172, 139] width 85 height 17
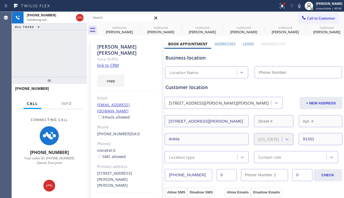
type input "[PHONE_NUMBER]"
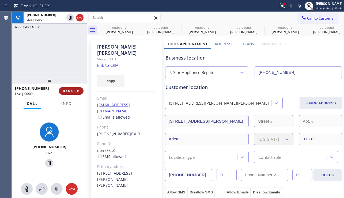
click at [70, 88] on button "HANG UP" at bounding box center [71, 91] width 25 height 8
click at [69, 90] on span "HANG UP" at bounding box center [71, 91] width 16 height 4
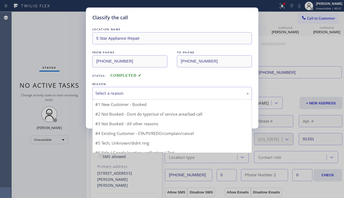
click at [141, 94] on div "Select a reason" at bounding box center [172, 93] width 154 height 6
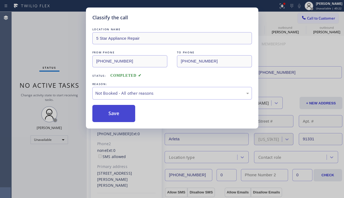
click at [123, 113] on button "Save" at bounding box center [113, 113] width 43 height 17
click at [318, 19] on span "Call to Customer" at bounding box center [321, 18] width 28 height 5
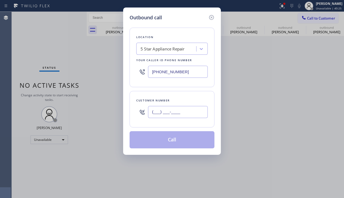
click at [186, 114] on input "(___) ___-____" at bounding box center [178, 112] width 60 height 12
paste input "310) 569-6265"
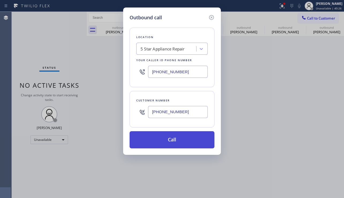
type input "(310) 569-6265"
click at [177, 143] on button "Call" at bounding box center [172, 139] width 85 height 17
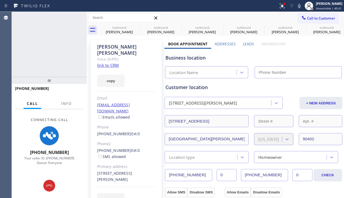
type input "[PHONE_NUMBER]"
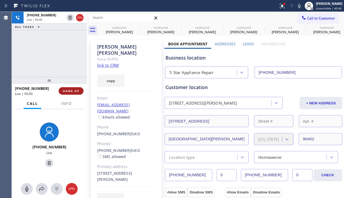
click at [64, 91] on span "HANG UP" at bounding box center [71, 91] width 16 height 4
click at [66, 91] on span "HANG UP" at bounding box center [71, 91] width 16 height 4
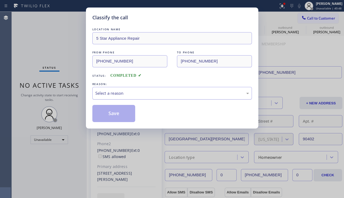
click at [113, 95] on div "Select a reason" at bounding box center [172, 93] width 154 height 6
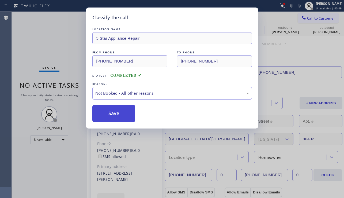
click at [111, 113] on button "Save" at bounding box center [113, 113] width 43 height 17
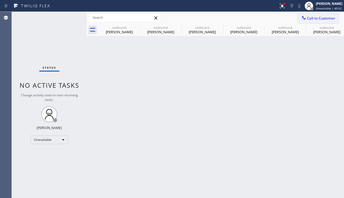
click at [317, 20] on span "Call to Customer" at bounding box center [321, 18] width 28 height 5
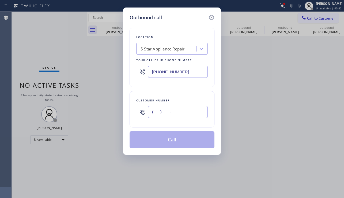
click at [171, 116] on input "(___) ___-____" at bounding box center [178, 112] width 60 height 12
paste input "714) 721-9113"
type input "(714) 721-9113"
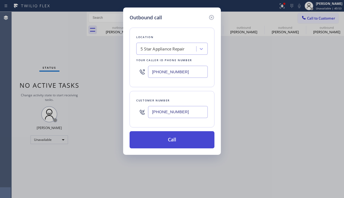
click at [166, 141] on button "Call" at bounding box center [172, 139] width 85 height 17
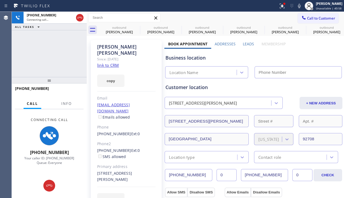
type input "[PHONE_NUMBER]"
drag, startPoint x: 6, startPoint y: 9, endPoint x: 75, endPoint y: 171, distance: 176.2
click at [75, 171] on div "Connecting Call +17147219113 Your caller ID: +18557314952 Queue: Everyone" at bounding box center [49, 141] width 75 height 64
click at [73, 168] on div "Connecting Call +17147219113 Your caller ID: +18557314952 Queue: Everyone" at bounding box center [49, 141] width 75 height 64
drag, startPoint x: 72, startPoint y: 167, endPoint x: 26, endPoint y: 151, distance: 49.4
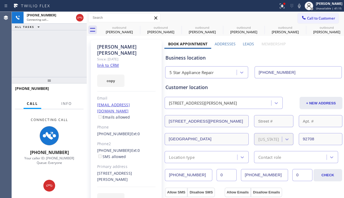
click at [26, 151] on div "Connecting Call +17147219113 Your caller ID: +18557314952 Queue: Everyone" at bounding box center [49, 141] width 75 height 64
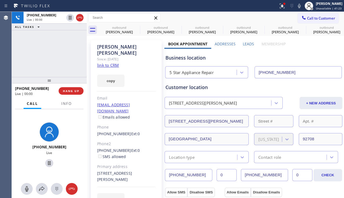
drag, startPoint x: 43, startPoint y: 133, endPoint x: 73, endPoint y: 158, distance: 40.1
click at [72, 161] on div "+17147219113 Live" at bounding box center [49, 145] width 75 height 73
click at [72, 89] on span "HANG UP" at bounding box center [71, 91] width 16 height 4
click at [72, 90] on span "HANG UP" at bounding box center [71, 91] width 16 height 4
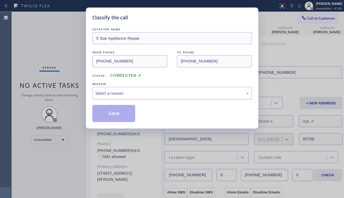
click at [128, 88] on div "Select a reason" at bounding box center [172, 93] width 160 height 13
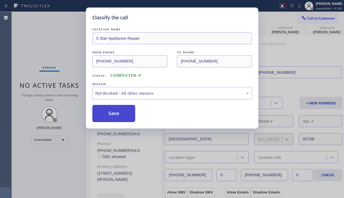
click at [114, 117] on button "Save" at bounding box center [113, 113] width 43 height 17
click at [316, 18] on span "Call to Customer" at bounding box center [321, 18] width 28 height 5
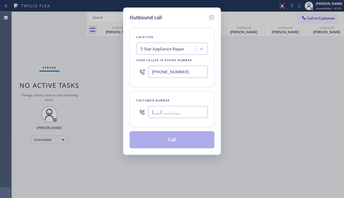
click at [196, 111] on input "(___) ___-____" at bounding box center [178, 112] width 60 height 12
paste input "310) 621-7438"
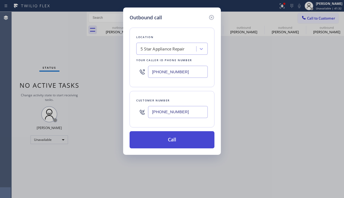
type input "(310) 621-7438"
click at [183, 138] on button "Call" at bounding box center [172, 139] width 85 height 17
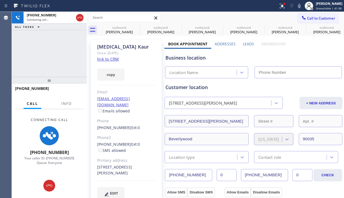
type input "[PHONE_NUMBER]"
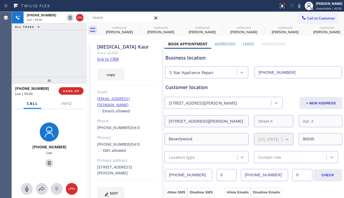
click at [73, 83] on div at bounding box center [49, 80] width 75 height 6
click at [71, 92] on span "HANG UP" at bounding box center [71, 91] width 16 height 4
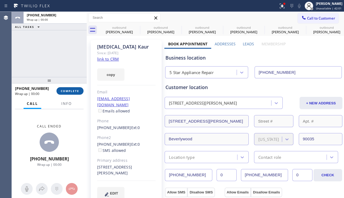
click at [71, 92] on span "COMPLETE" at bounding box center [70, 91] width 18 height 4
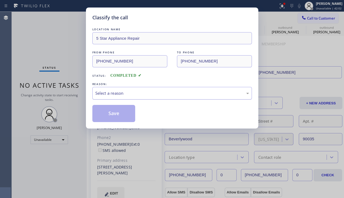
click at [153, 98] on div "Select a reason" at bounding box center [172, 93] width 160 height 13
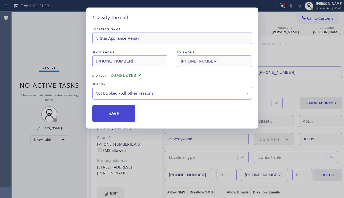
click at [123, 113] on button "Save" at bounding box center [113, 113] width 43 height 17
click at [315, 20] on span "Call to Customer" at bounding box center [321, 18] width 28 height 5
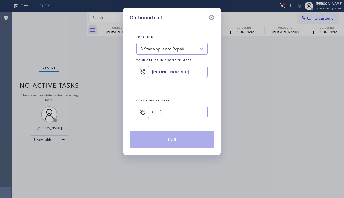
click at [171, 110] on input "(___) ___-____" at bounding box center [178, 112] width 60 height 12
paste input "714) 878-2735"
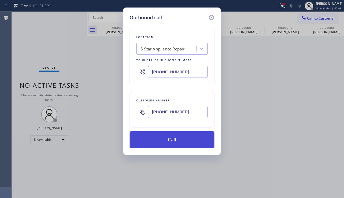
type input "(714) 878-2735"
click at [160, 138] on button "Call" at bounding box center [172, 139] width 85 height 17
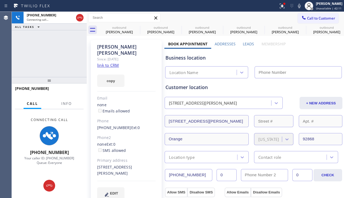
type input "[PHONE_NUMBER]"
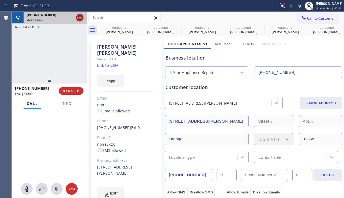
click at [83, 18] on icon at bounding box center [80, 17] width 6 height 6
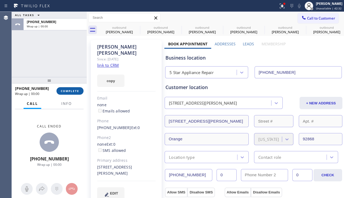
click at [68, 90] on span "COMPLETE" at bounding box center [70, 91] width 18 height 4
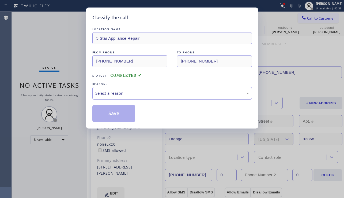
click at [132, 85] on div "REASON:" at bounding box center [172, 84] width 160 height 6
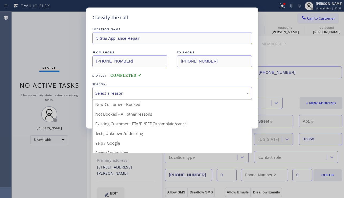
click at [130, 92] on div "Select a reason" at bounding box center [172, 93] width 160 height 13
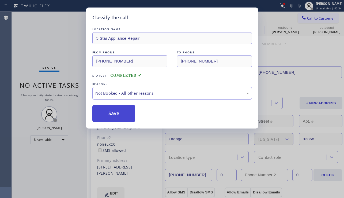
click at [120, 114] on button "Save" at bounding box center [113, 113] width 43 height 17
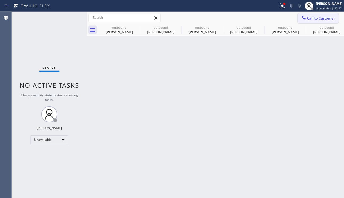
click at [322, 19] on span "Call to Customer" at bounding box center [321, 18] width 28 height 5
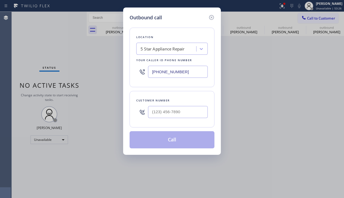
click at [133, 179] on div "Outbound call Location 5 Star Appliance Repair Your caller id phone number (855…" at bounding box center [172, 99] width 344 height 198
click at [213, 18] on icon at bounding box center [211, 17] width 6 height 6
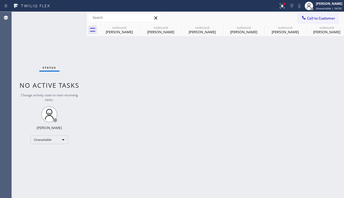
click at [101, 167] on div "Back to Dashboard Change Sender ID Customers Technicians Select a contact Outbo…" at bounding box center [215, 105] width 257 height 186
click at [137, 26] on icon at bounding box center [136, 27] width 6 height 6
click at [0, 0] on icon at bounding box center [0, 0] width 0 height 0
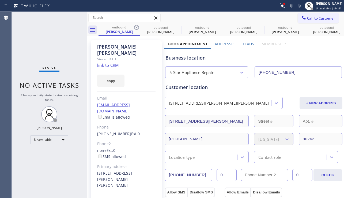
click at [196, 181] on div "Allow SMS Disallow SMS Allow Emails Disallow Emails" at bounding box center [253, 189] width 178 height 16
click at [32, 157] on div "Status No active tasks Change activity state to start receiving tasks. [PERSON_…" at bounding box center [49, 105] width 75 height 186
click at [30, 52] on div "Status No active tasks Change activity state to start receiving tasks. [PERSON_…" at bounding box center [49, 105] width 75 height 186
drag, startPoint x: 135, startPoint y: 26, endPoint x: 128, endPoint y: 197, distance: 171.6
click at [135, 26] on icon at bounding box center [136, 27] width 5 height 5
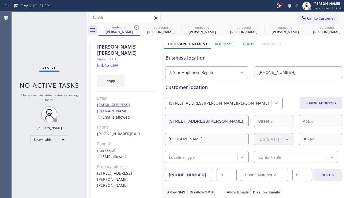
click at [0, 0] on icon at bounding box center [0, 0] width 0 height 0
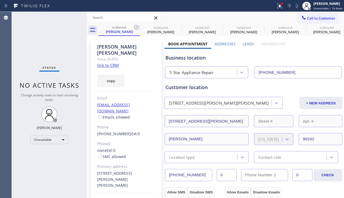
click at [0, 0] on icon at bounding box center [0, 0] width 0 height 0
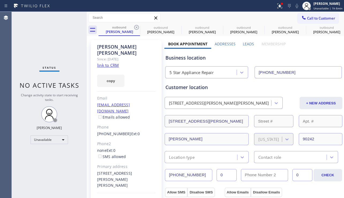
click at [0, 0] on icon at bounding box center [0, 0] width 0 height 0
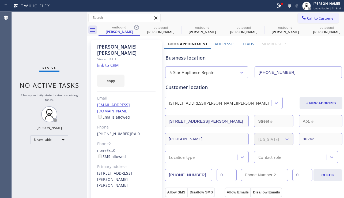
click at [0, 0] on icon at bounding box center [0, 0] width 0 height 0
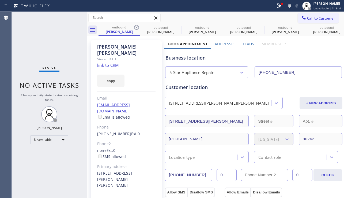
click at [0, 0] on icon at bounding box center [0, 0] width 0 height 0
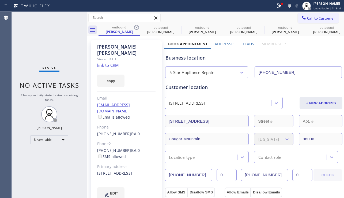
click at [28, 154] on div "Status No active tasks Change activity state to start receiving tasks. [PERSON_…" at bounding box center [49, 105] width 75 height 186
click at [137, 24] on icon at bounding box center [136, 27] width 6 height 6
click at [0, 0] on icon at bounding box center [0, 0] width 0 height 0
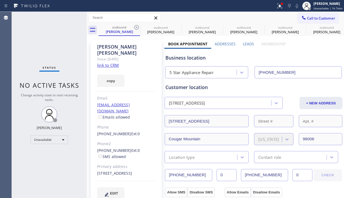
click at [0, 0] on icon at bounding box center [0, 0] width 0 height 0
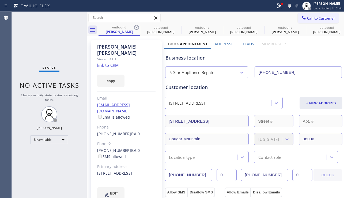
click at [0, 0] on icon at bounding box center [0, 0] width 0 height 0
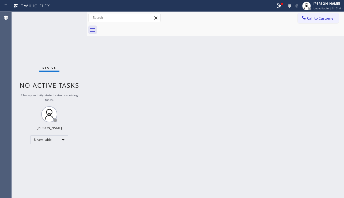
click at [144, 147] on div "Back to Dashboard Change Sender ID Customers Technicians Select a contact Outbo…" at bounding box center [215, 105] width 257 height 186
drag, startPoint x: 327, startPoint y: 146, endPoint x: 258, endPoint y: 136, distance: 68.8
click at [327, 146] on div "Back to Dashboard Change Sender ID Customers Technicians Select a contact Outbo…" at bounding box center [215, 105] width 257 height 186
click at [62, 139] on div "Unavailable" at bounding box center [50, 139] width 38 height 9
click at [42, 166] on li "Break" at bounding box center [49, 167] width 36 height 6
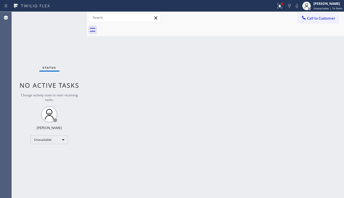
click at [129, 163] on div "Back to Dashboard Change Sender ID Customers Technicians Select a contact Outbo…" at bounding box center [215, 105] width 257 height 186
drag, startPoint x: 308, startPoint y: 112, endPoint x: 305, endPoint y: 95, distance: 17.5
click at [308, 112] on div "Back to Dashboard Change Sender ID Customers Technicians Select a contact Outbo…" at bounding box center [215, 105] width 257 height 186
click at [310, 21] on button "Call to Customer" at bounding box center [318, 18] width 41 height 10
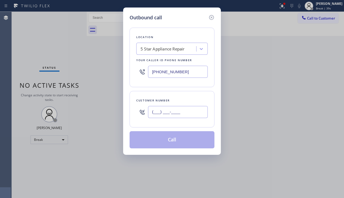
click at [162, 111] on input "(___) ___-____" at bounding box center [178, 112] width 60 height 12
paste input "206) 234-8616"
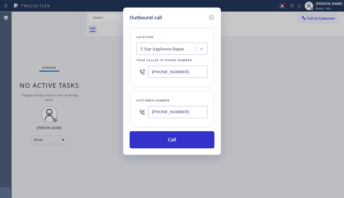
type input "(206) 234-8616"
click at [27, 170] on div "Outbound call Location 5 Star Appliance Repair Your caller id phone number (855…" at bounding box center [172, 99] width 344 height 198
click at [70, 163] on div "Outbound call Location 5 Star Appliance Repair Your caller id phone number (855…" at bounding box center [172, 99] width 344 height 198
click at [150, 50] on div "5 Star Appliance Repair" at bounding box center [163, 49] width 44 height 6
type input "kent appliance mending"
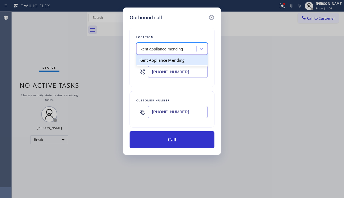
click at [155, 57] on div "Kent Appliance Mending" at bounding box center [172, 60] width 72 height 10
type input "(206) 202-1006"
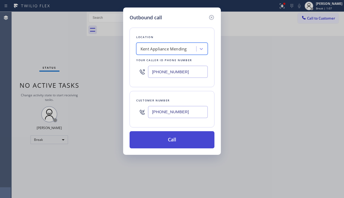
click at [159, 137] on button "Call" at bounding box center [172, 139] width 85 height 17
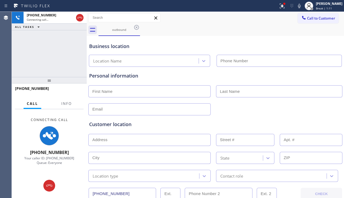
type input "(206) 202-1006"
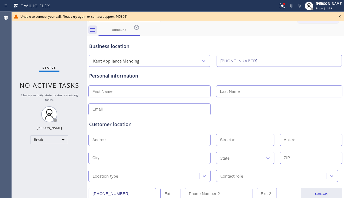
click at [339, 18] on icon at bounding box center [340, 16] width 6 height 6
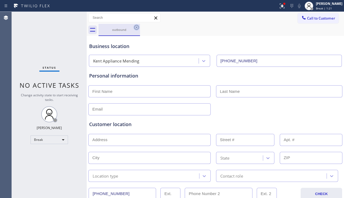
click at [135, 26] on icon at bounding box center [136, 27] width 6 height 6
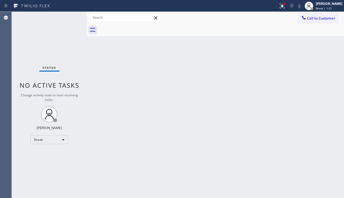
click at [140, 79] on div "Back to Dashboard Change Sender ID Customers Technicians Select a contact Outbo…" at bounding box center [215, 105] width 257 height 186
drag, startPoint x: 170, startPoint y: 173, endPoint x: 175, endPoint y: 174, distance: 4.9
click at [170, 173] on div "Back to Dashboard Change Sender ID Customers Technicians Select a contact Outbo…" at bounding box center [215, 105] width 257 height 186
click at [313, 165] on div "Back to Dashboard Change Sender ID Customers Technicians Select a contact Outbo…" at bounding box center [215, 105] width 257 height 186
click at [37, 49] on div "Status No active tasks Change activity state to start receiving tasks. Alynna M…" at bounding box center [49, 105] width 75 height 186
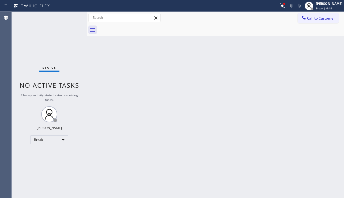
click at [33, 162] on div "Status No active tasks Change activity state to start receiving tasks. Alynna M…" at bounding box center [49, 105] width 75 height 186
click at [159, 155] on div "Back to Dashboard Change Sender ID Customers Technicians Select a contact Outbo…" at bounding box center [215, 105] width 257 height 186
